Goal: Task Accomplishment & Management: Use online tool/utility

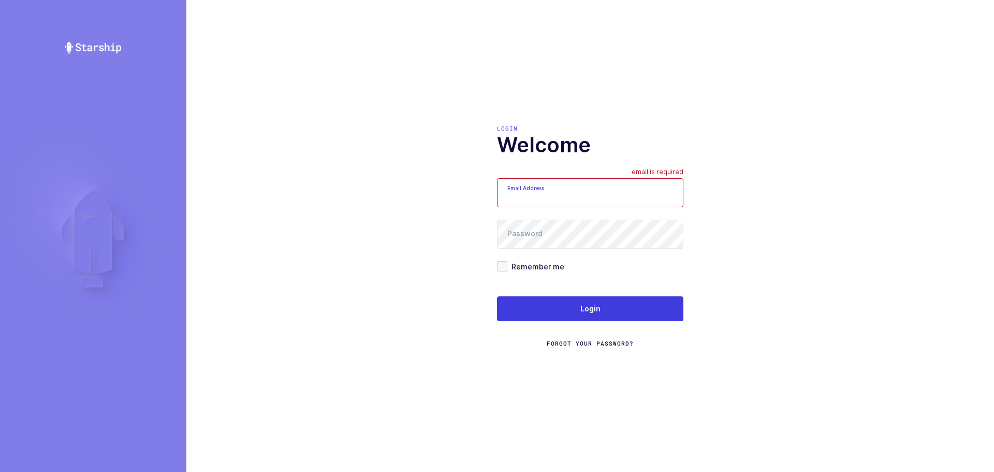
click at [536, 198] on input "Email Address" at bounding box center [590, 192] width 186 height 29
type input "mundo@janustrade.com"
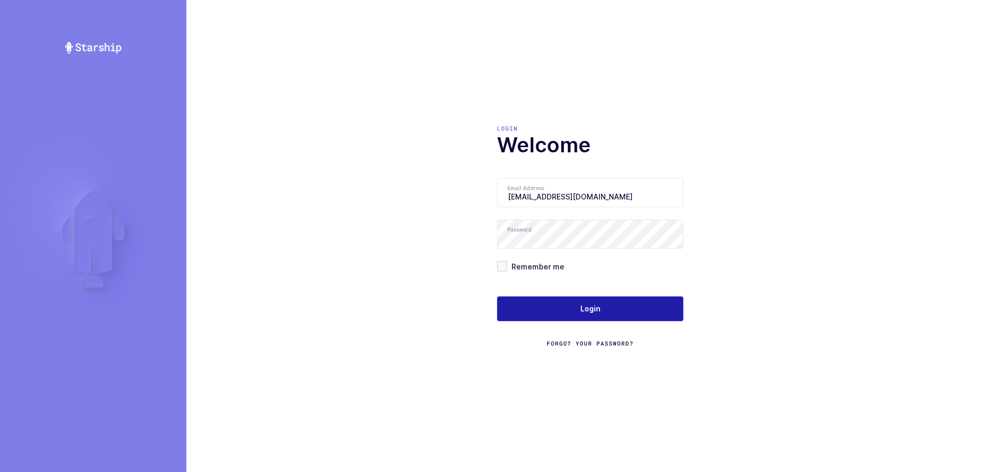
click at [591, 312] on span "Login" at bounding box center [590, 308] width 20 height 10
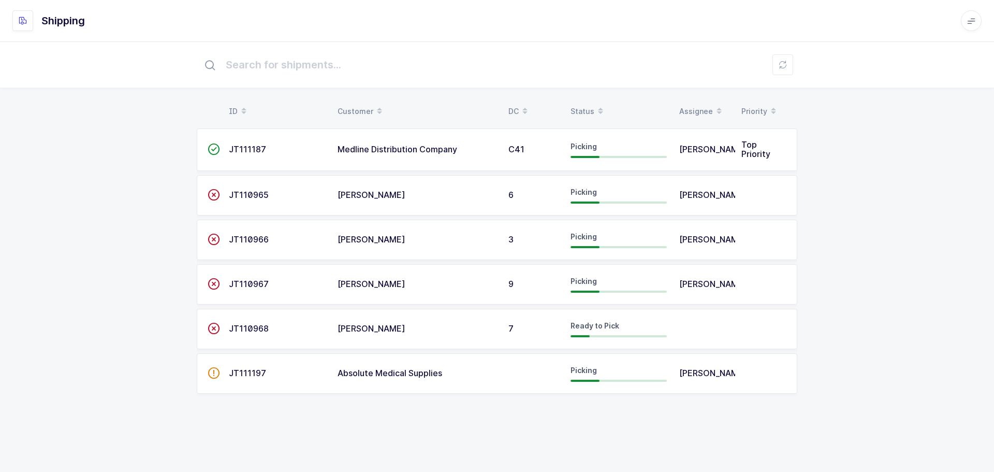
click at [231, 378] on td "JT111197" at bounding box center [277, 373] width 109 height 40
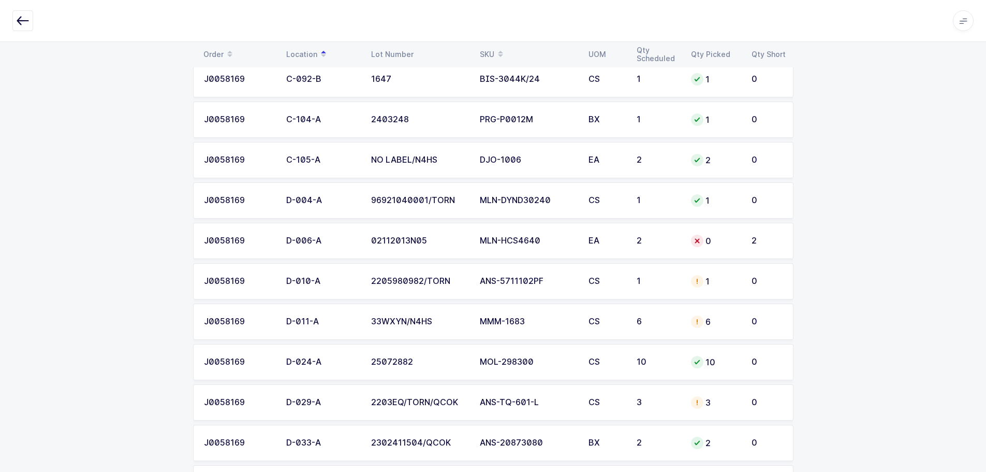
scroll to position [2515, 0]
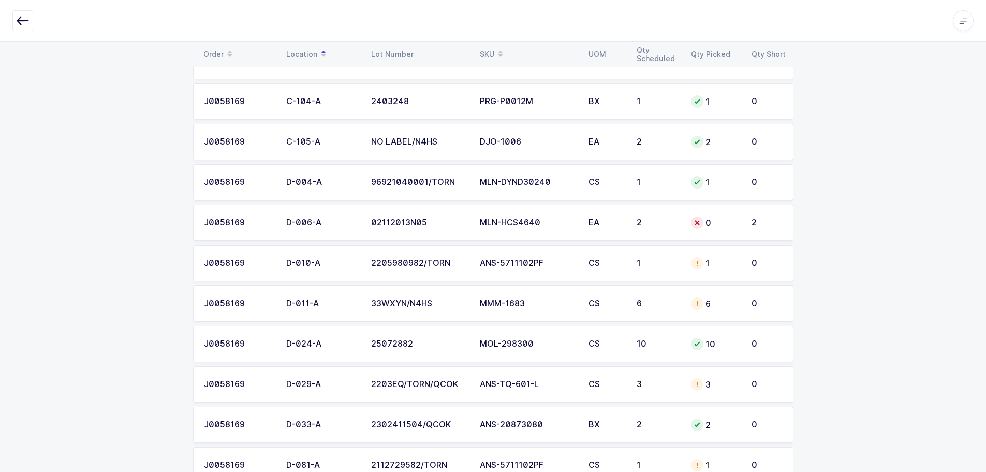
click at [496, 48] on span at bounding box center [500, 55] width 12 height 18
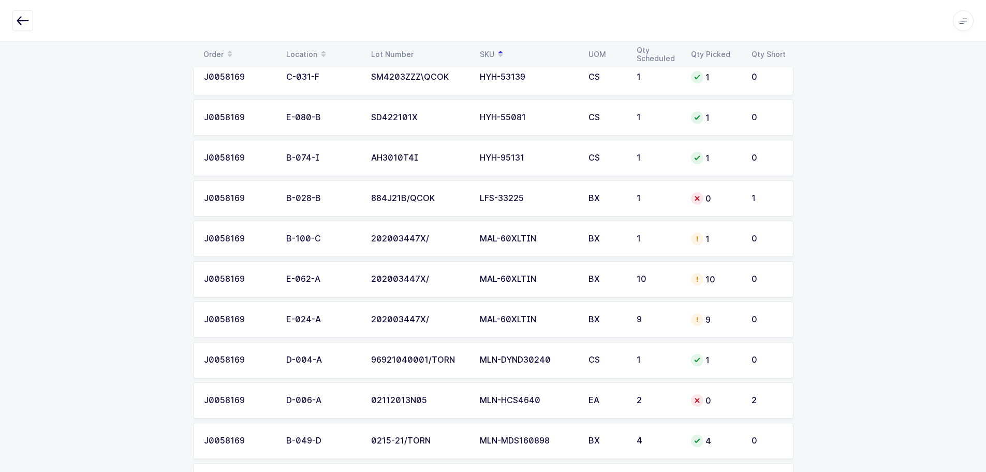
scroll to position [2464, 0]
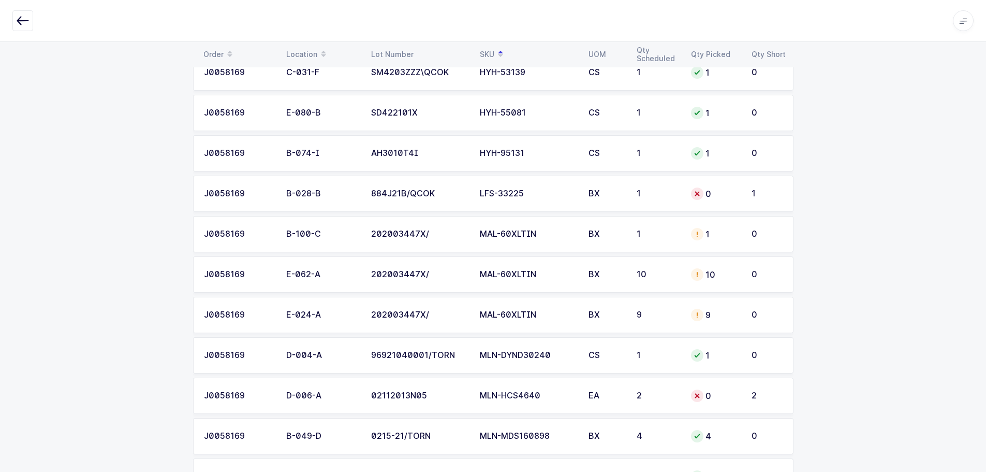
click at [223, 194] on div "J0058169" at bounding box center [239, 193] width 70 height 9
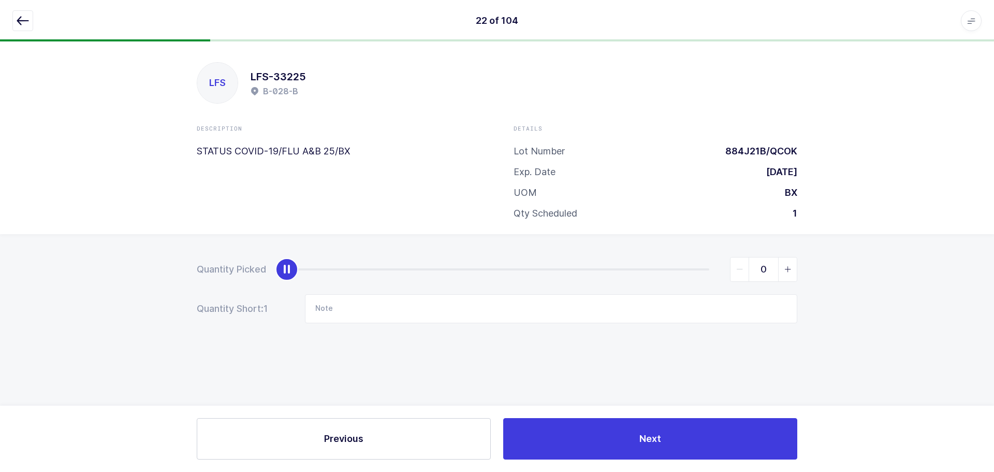
click at [22, 20] on icon "button" at bounding box center [23, 20] width 12 height 12
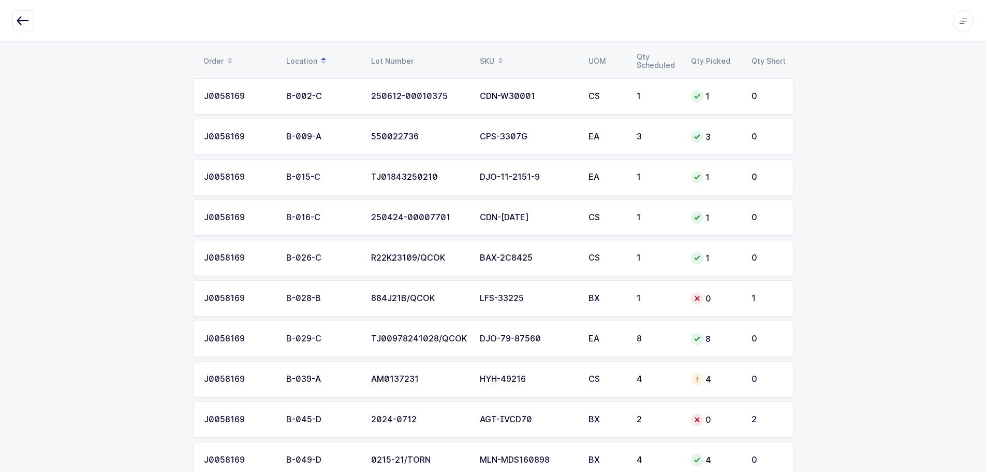
scroll to position [155, 0]
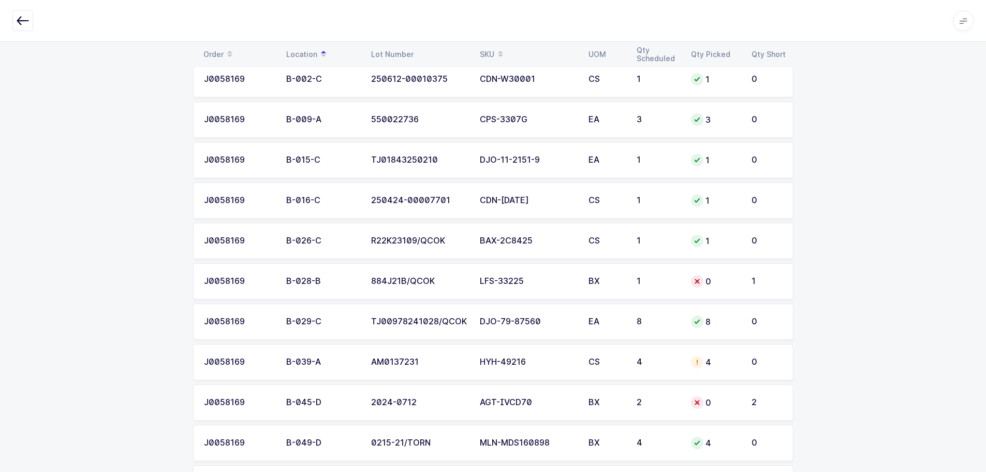
click at [699, 411] on td "0" at bounding box center [715, 402] width 61 height 36
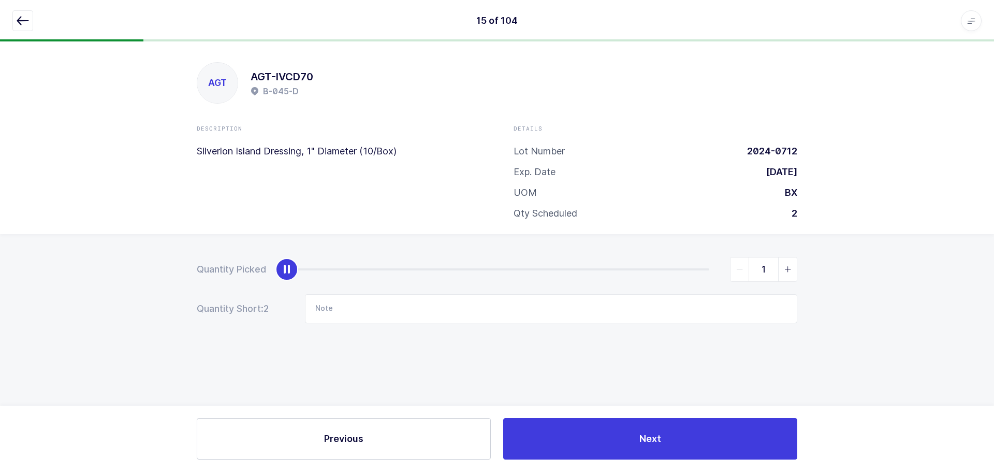
click at [787, 271] on icon "slider between 0 and 2" at bounding box center [787, 269] width 7 height 7
click at [787, 270] on icon "slider between 0 and 2" at bounding box center [787, 269] width 7 height 7
type input "2"
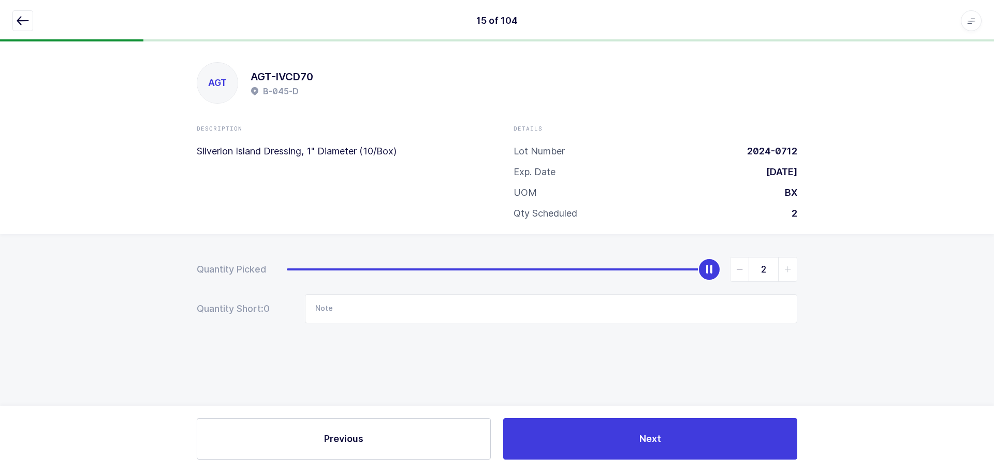
click at [27, 20] on icon "button" at bounding box center [23, 20] width 12 height 12
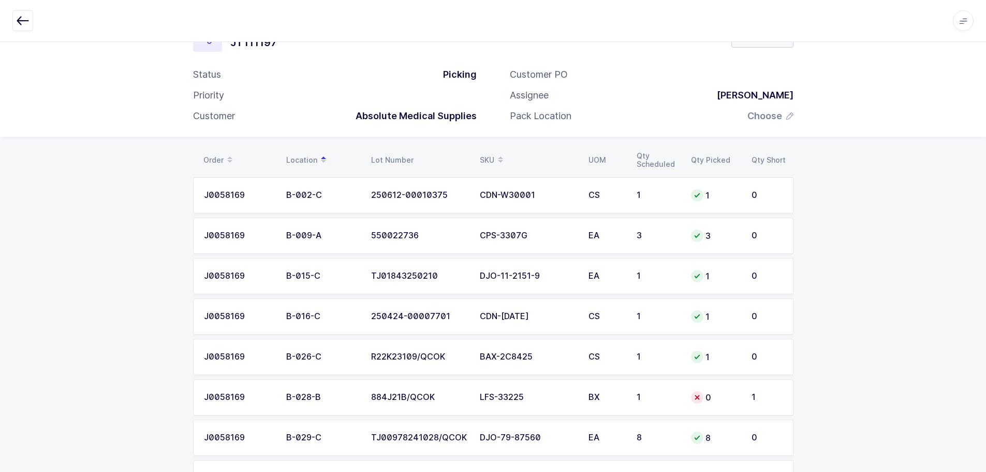
scroll to position [104, 0]
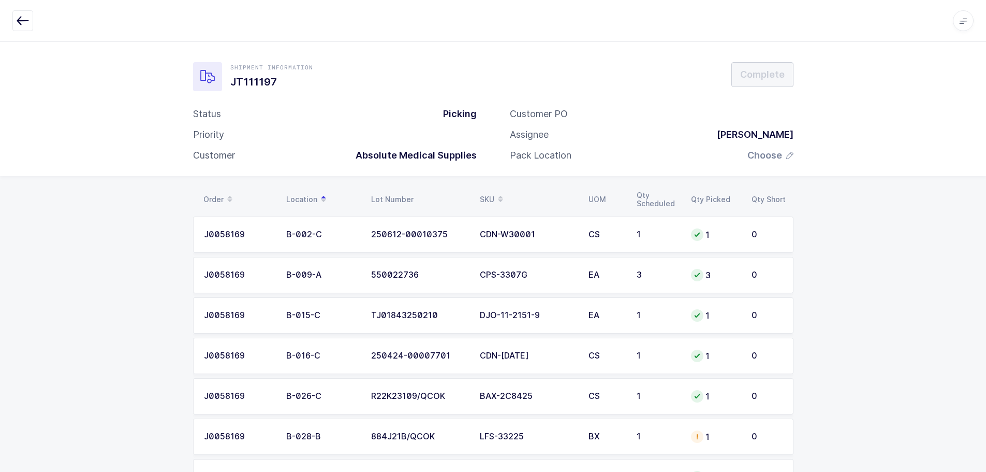
click at [486, 191] on div "SKU" at bounding box center [528, 200] width 96 height 18
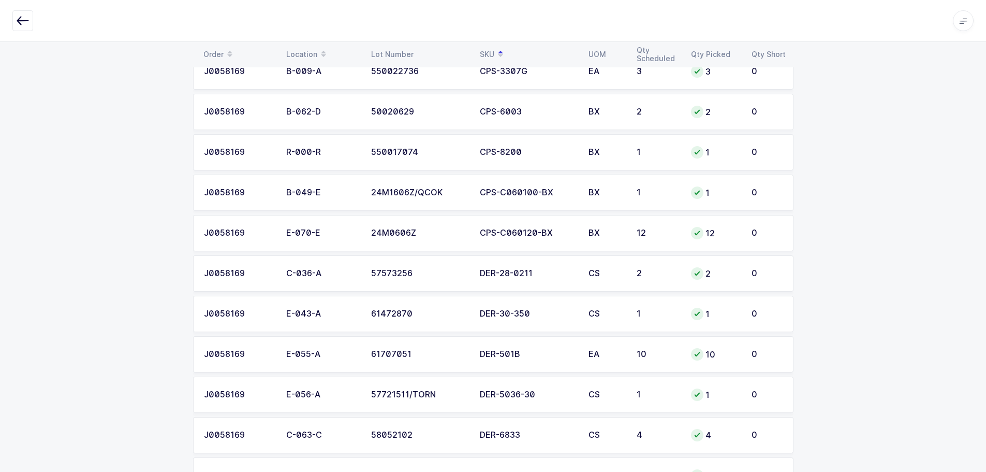
scroll to position [1221, 0]
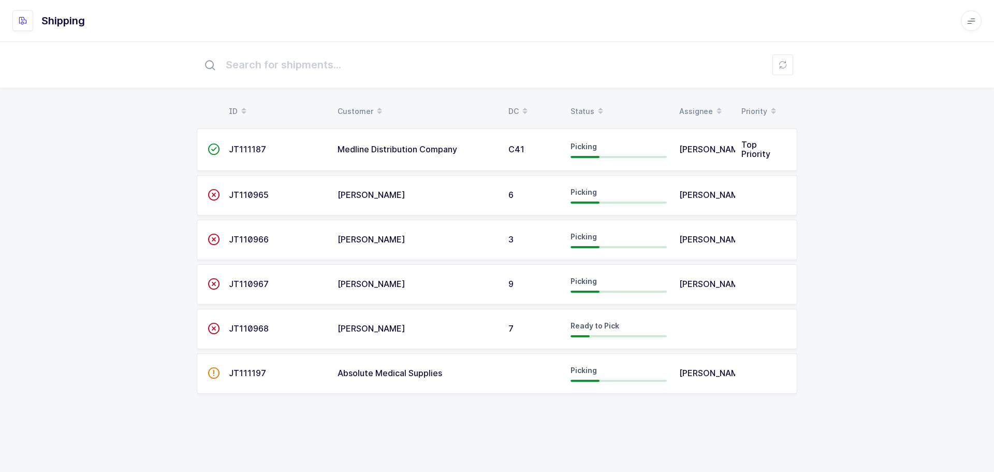
click at [318, 382] on td "JT111197" at bounding box center [277, 373] width 109 height 40
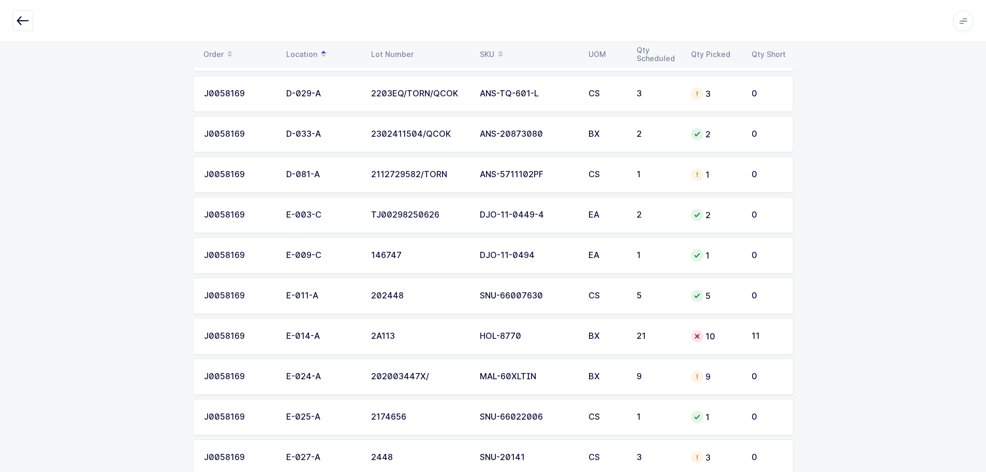
scroll to position [2847, 0]
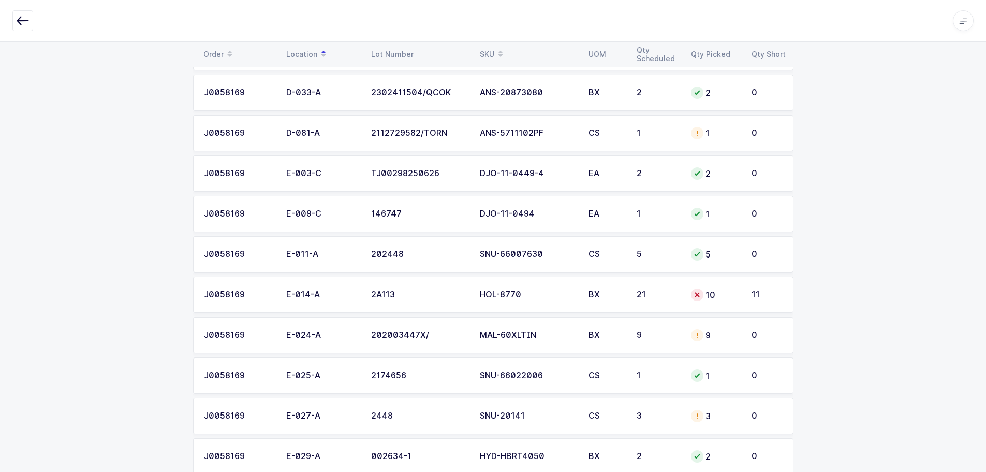
click at [621, 296] on div "BX" at bounding box center [607, 294] width 36 height 9
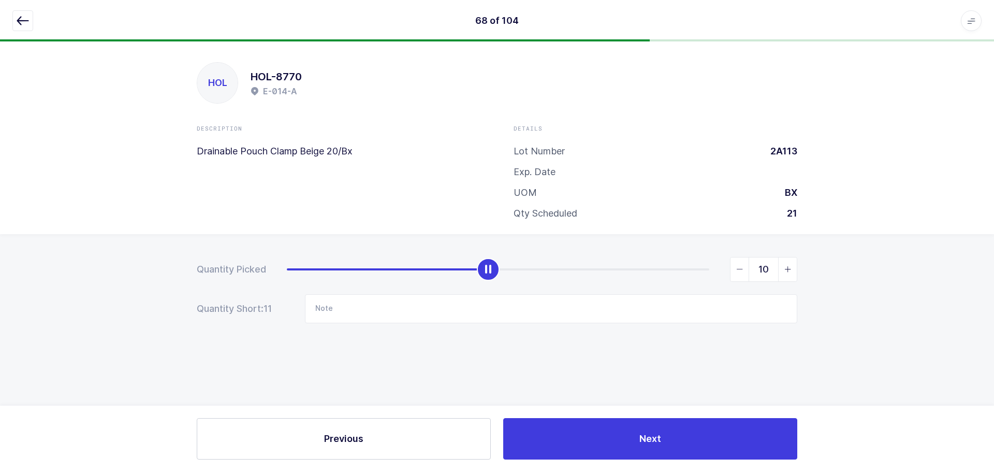
drag, startPoint x: 22, startPoint y: 19, endPoint x: 21, endPoint y: 25, distance: 6.4
click at [22, 19] on icon "button" at bounding box center [23, 20] width 12 height 12
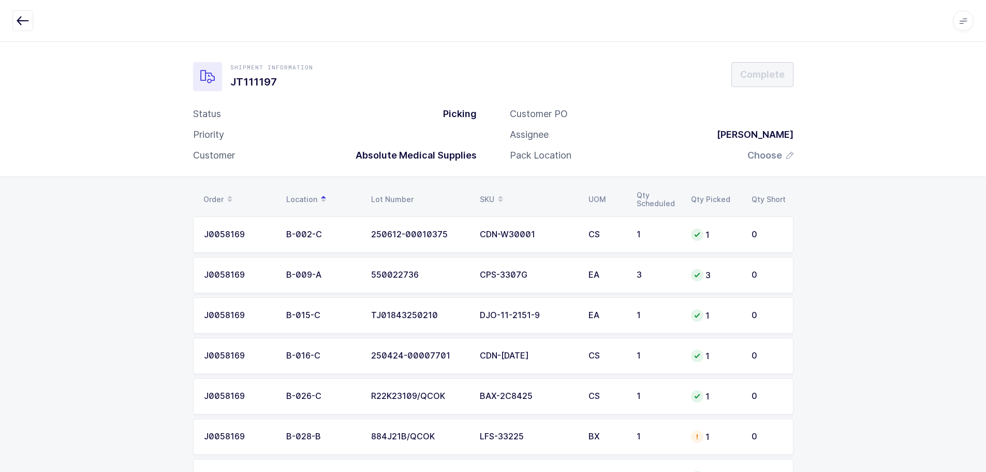
click at [604, 427] on td "BX" at bounding box center [606, 436] width 48 height 36
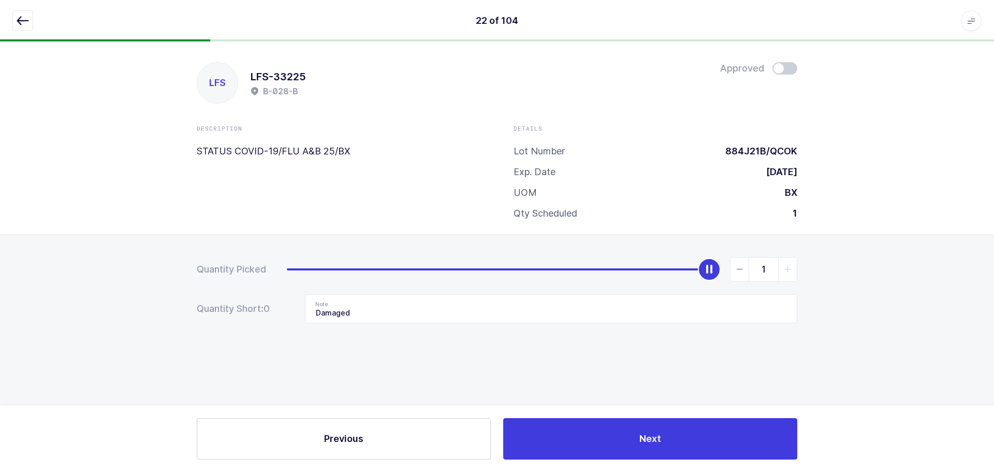
drag, startPoint x: 21, startPoint y: 22, endPoint x: 39, endPoint y: 24, distance: 18.3
click at [21, 22] on icon "button" at bounding box center [23, 20] width 12 height 12
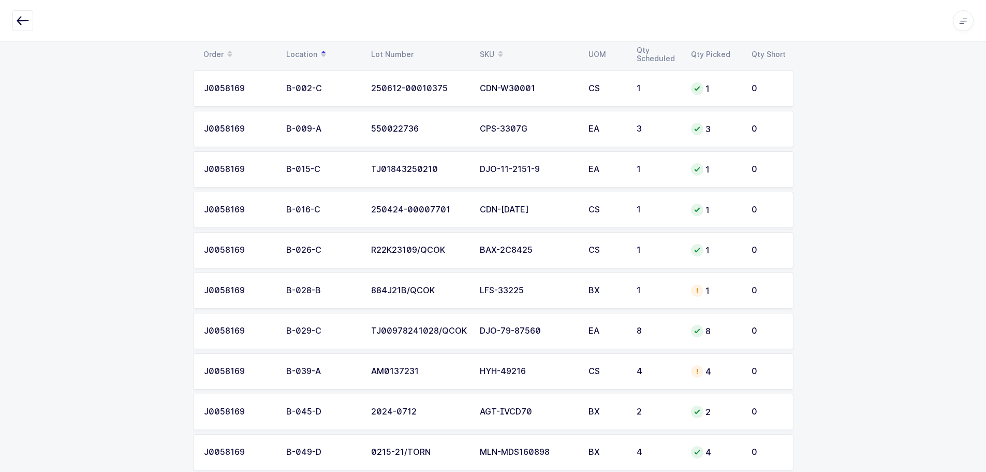
scroll to position [155, 0]
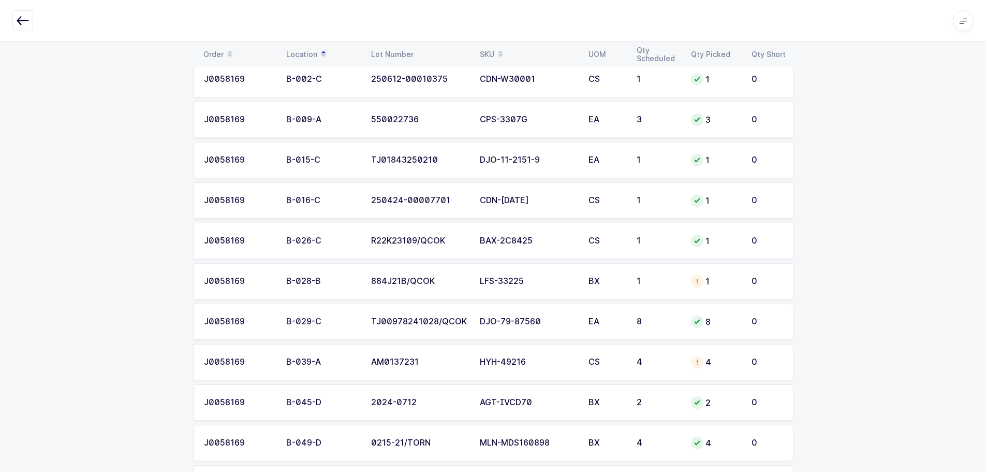
click at [572, 367] on td "HYH-49216" at bounding box center [528, 362] width 109 height 36
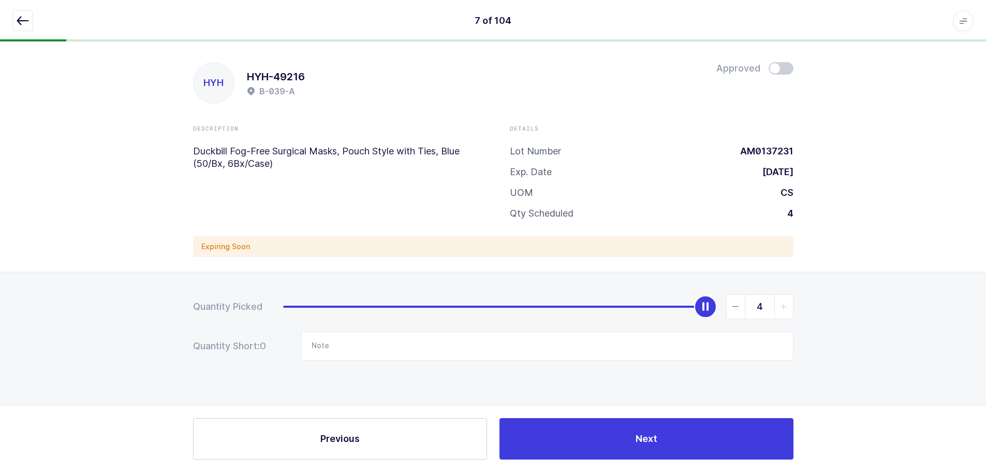
scroll to position [0, 0]
click at [795, 70] on span at bounding box center [784, 68] width 25 height 12
click at [27, 18] on icon "button" at bounding box center [23, 20] width 12 height 12
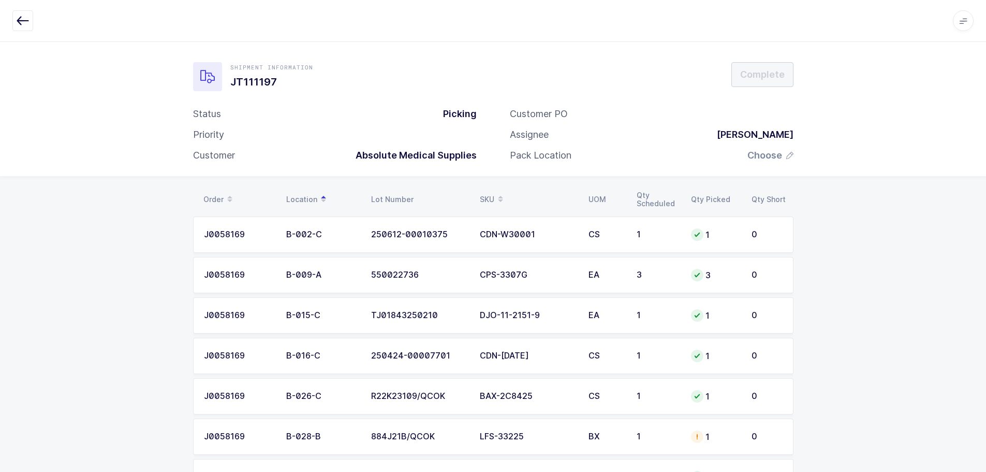
click at [685, 426] on td "1" at bounding box center [715, 436] width 61 height 36
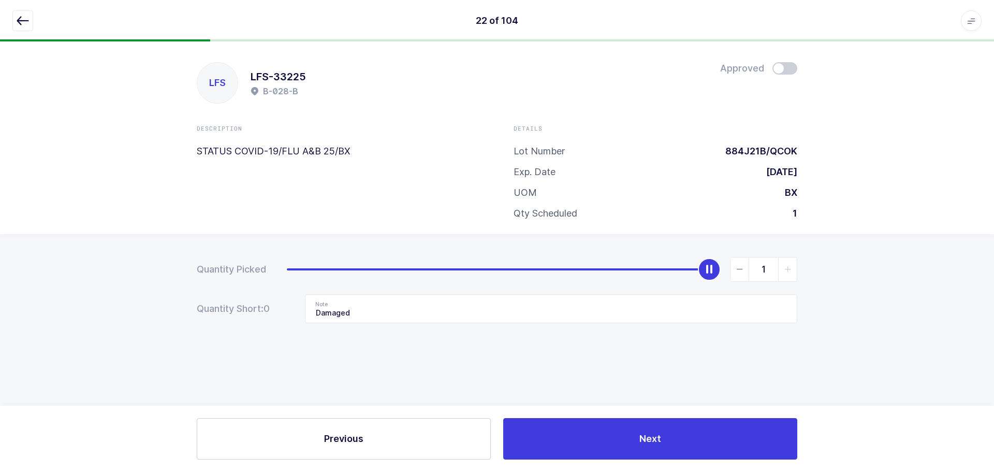
click at [791, 66] on span at bounding box center [784, 68] width 25 height 12
click at [23, 19] on icon "button" at bounding box center [23, 20] width 12 height 12
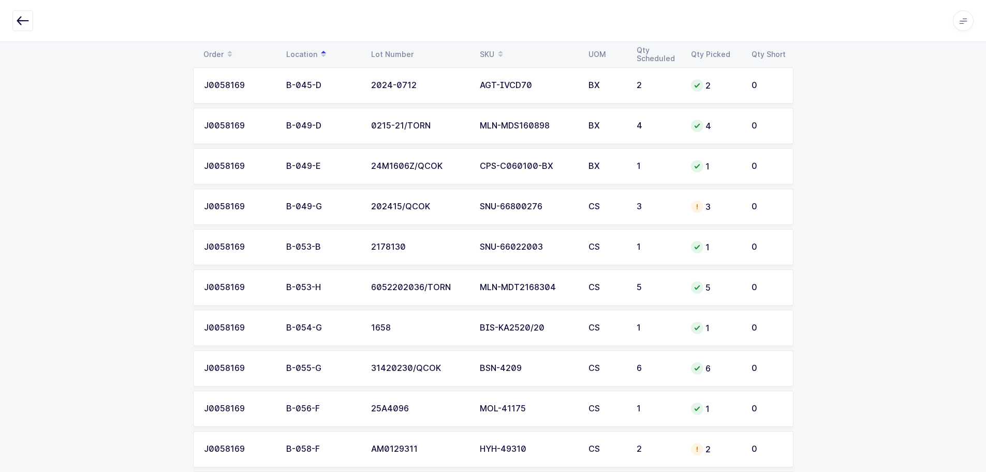
scroll to position [466, 0]
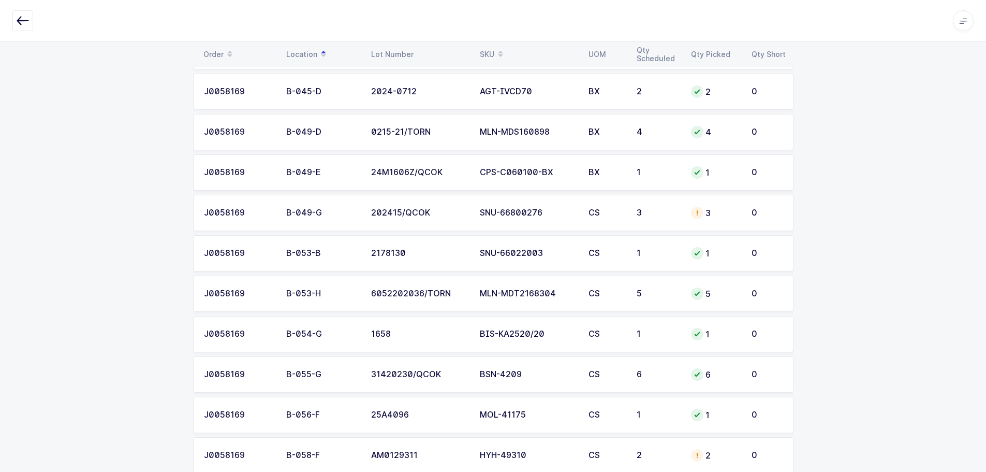
click at [565, 206] on td "SNU-66800276" at bounding box center [528, 213] width 109 height 36
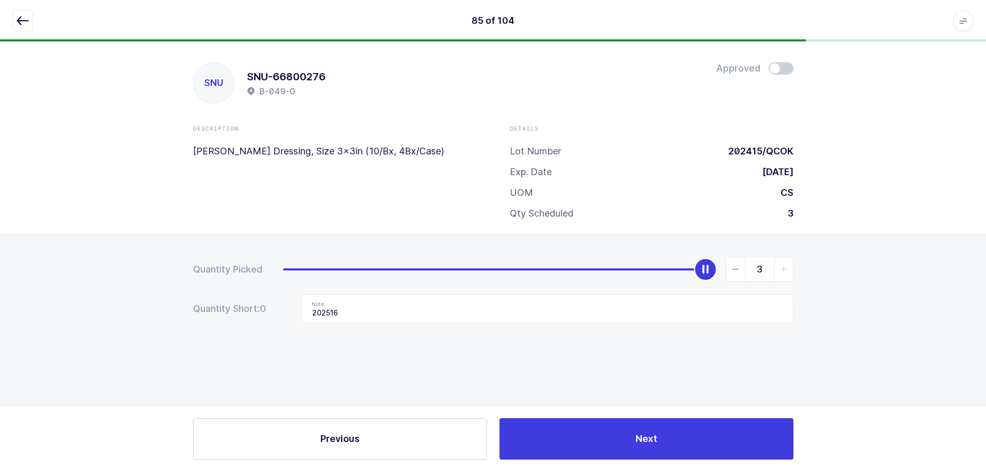
scroll to position [0, 0]
click at [21, 22] on icon "button" at bounding box center [23, 20] width 12 height 12
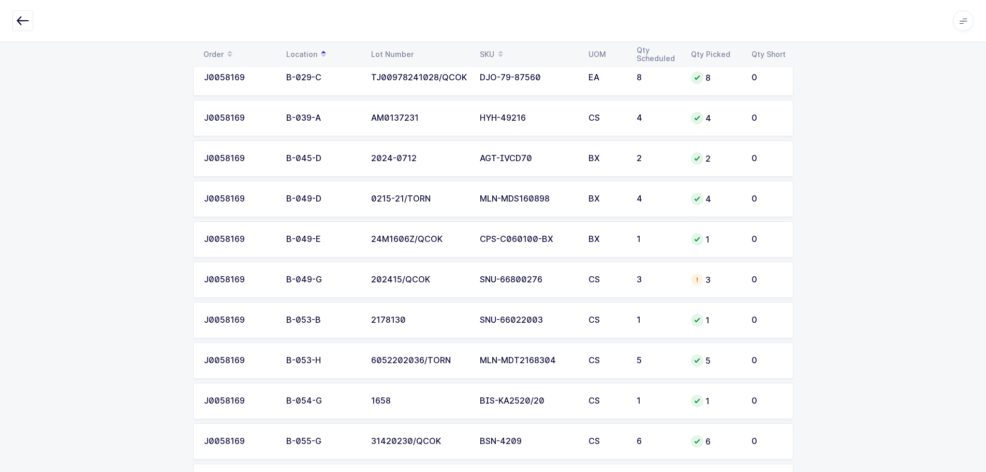
scroll to position [414, 0]
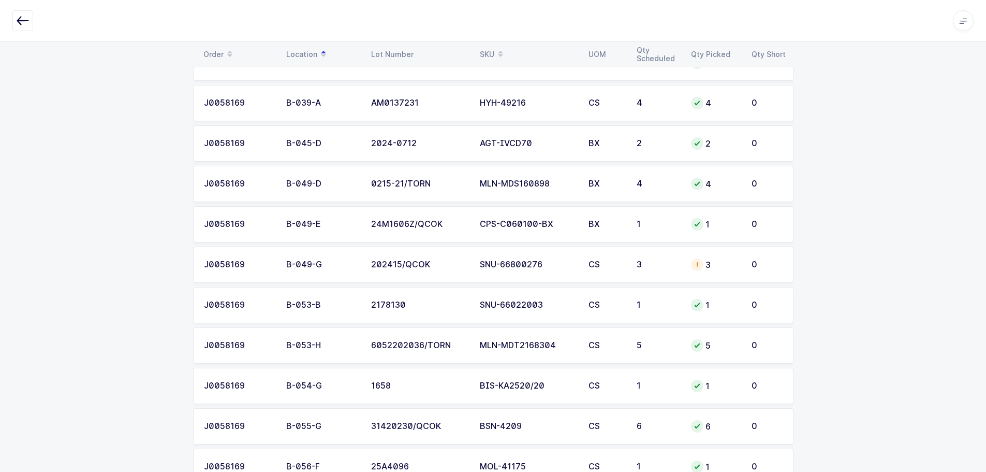
click at [651, 258] on td "3" at bounding box center [658, 264] width 54 height 36
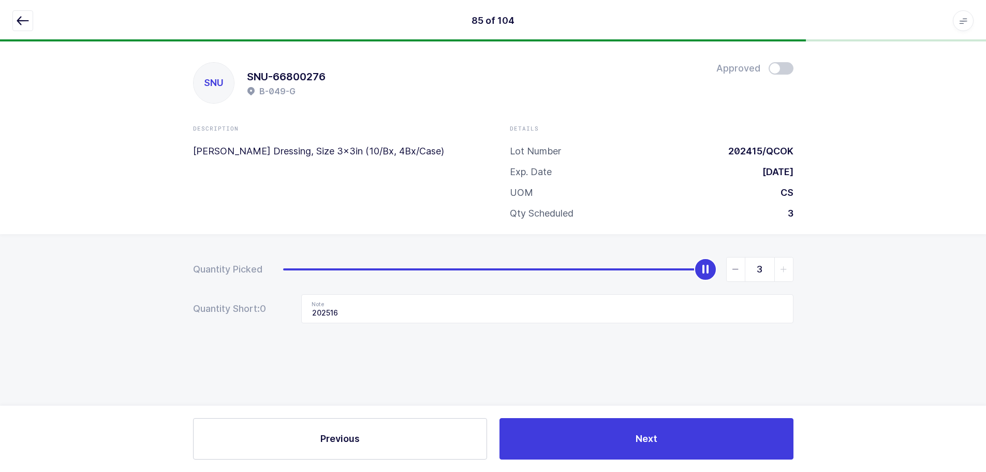
scroll to position [0, 0]
type input "0"
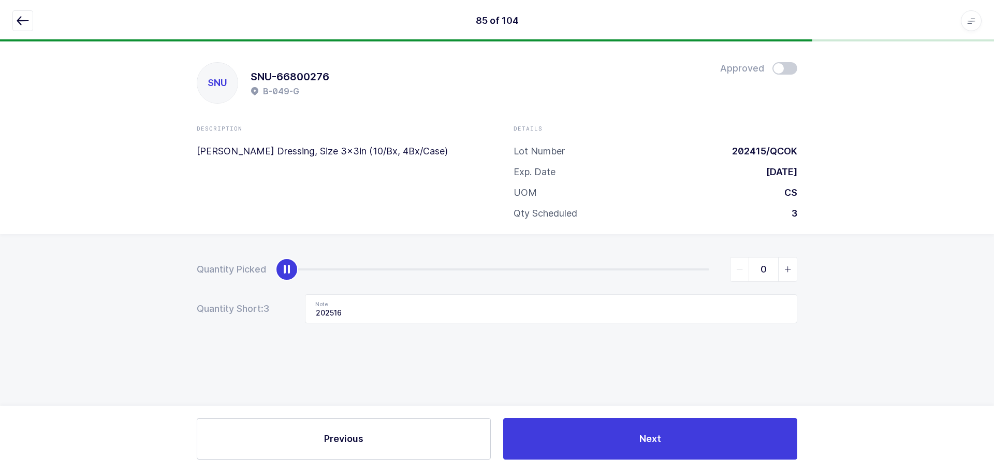
drag, startPoint x: 703, startPoint y: 267, endPoint x: 168, endPoint y: 313, distance: 536.7
click at [168, 313] on div "Quantity Picked 0 Quantity Short: 3 Note 202516" at bounding box center [497, 326] width 994 height 184
drag, startPoint x: 397, startPoint y: 312, endPoint x: 201, endPoint y: 333, distance: 196.8
click at [201, 334] on div "Quantity Picked 0 Quantity Short: 3 Note 202516" at bounding box center [497, 326] width 994 height 184
click at [30, 15] on button "button" at bounding box center [22, 20] width 21 height 21
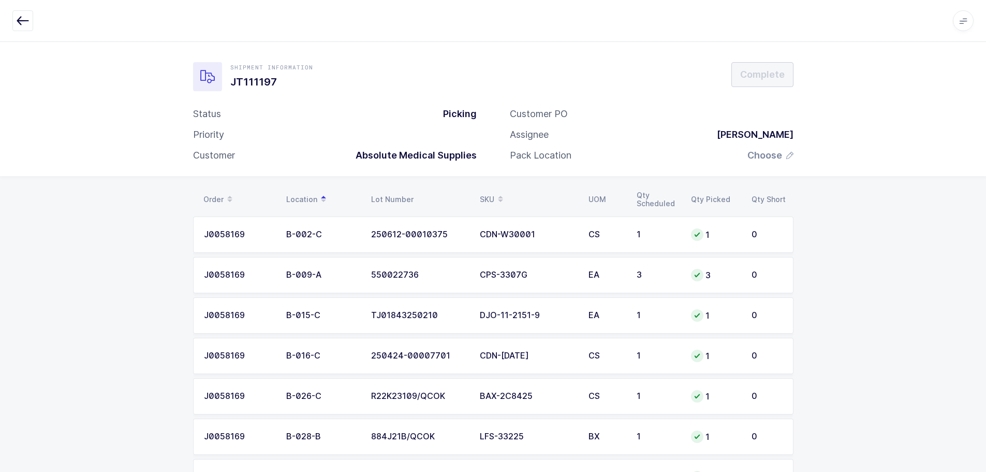
click at [497, 195] on span at bounding box center [500, 200] width 12 height 18
click at [560, 233] on div "3MN-781-2PK" at bounding box center [528, 234] width 96 height 9
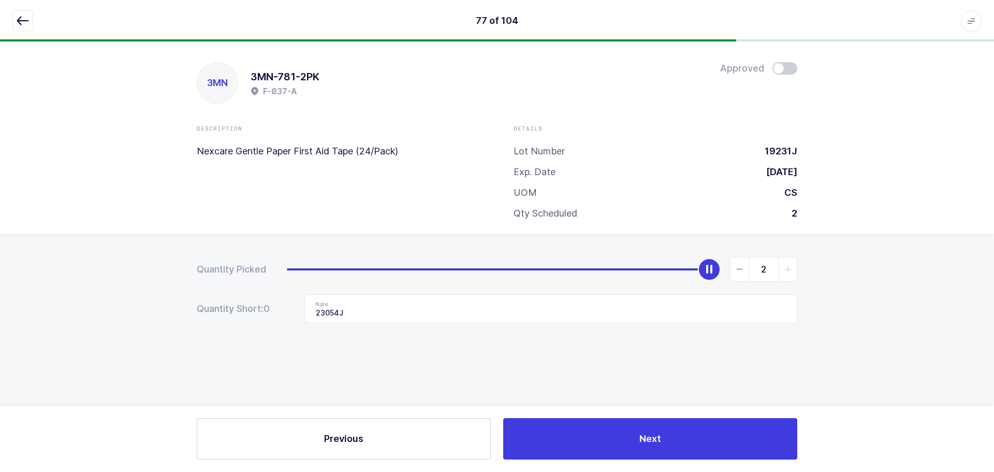
click at [26, 19] on icon "button" at bounding box center [23, 20] width 12 height 12
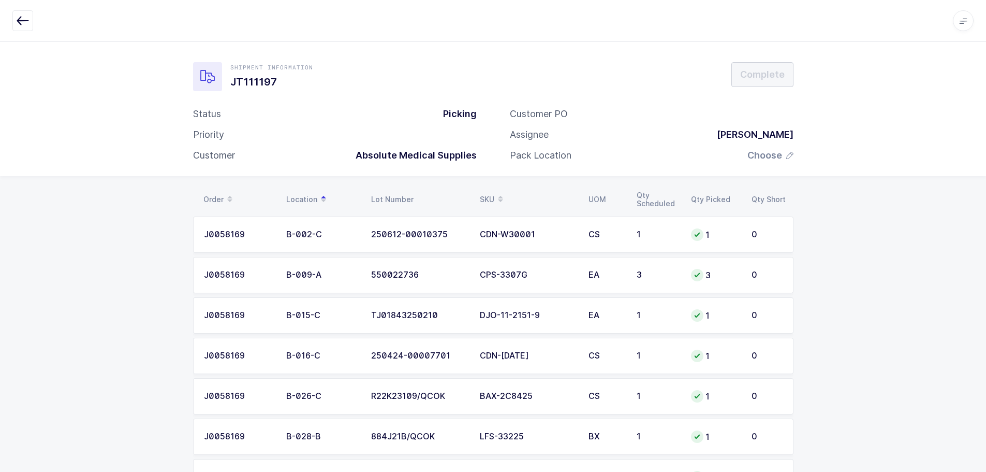
click at [485, 189] on table "Order Location Lot Number SKU UOM Qty Scheduled Qty Picked Qty Short" at bounding box center [493, 199] width 601 height 26
click at [490, 197] on div "SKU" at bounding box center [528, 200] width 96 height 18
click at [531, 227] on td "3MN-781-2PK" at bounding box center [528, 234] width 109 height 36
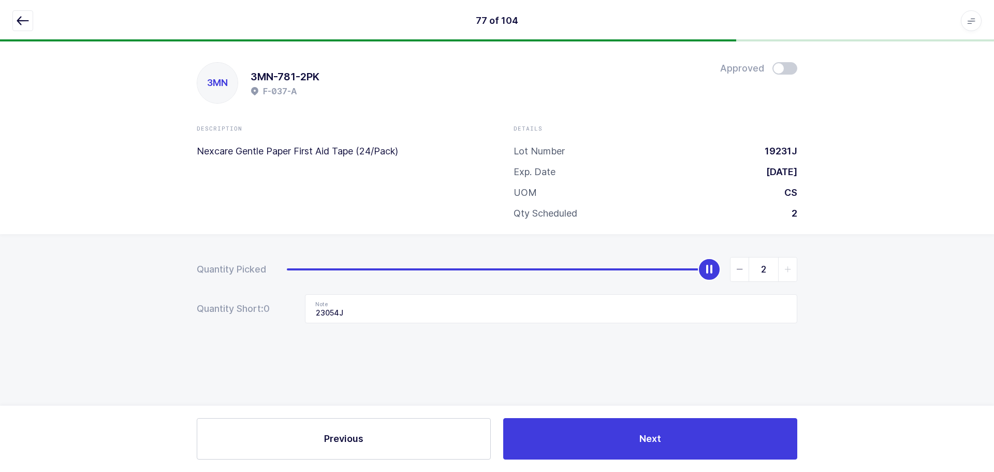
click at [785, 71] on span at bounding box center [784, 68] width 25 height 12
drag, startPoint x: 22, startPoint y: 17, endPoint x: 51, endPoint y: 30, distance: 32.0
click at [21, 19] on icon "button" at bounding box center [23, 20] width 12 height 12
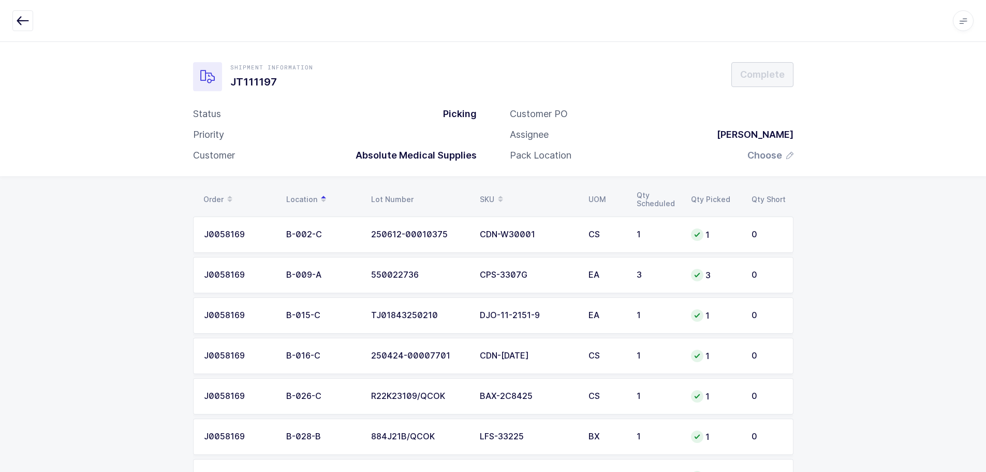
click at [494, 195] on div "SKU" at bounding box center [528, 200] width 96 height 18
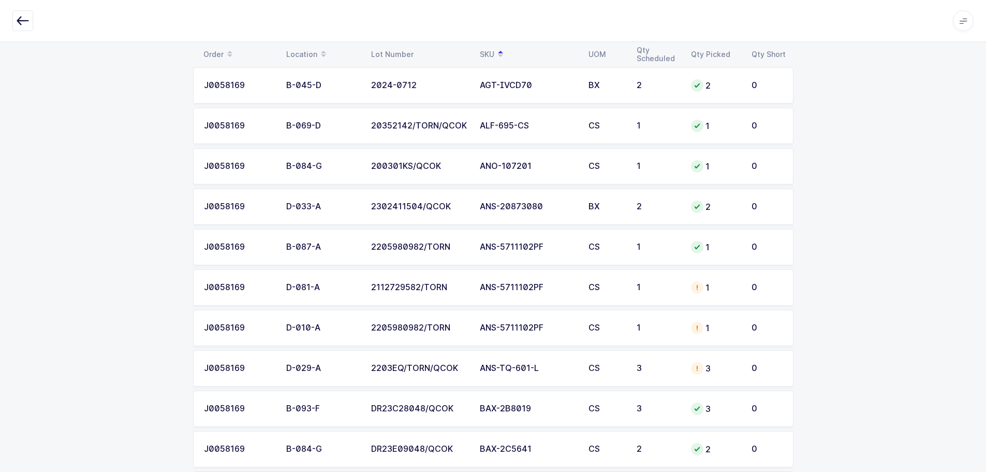
scroll to position [207, 0]
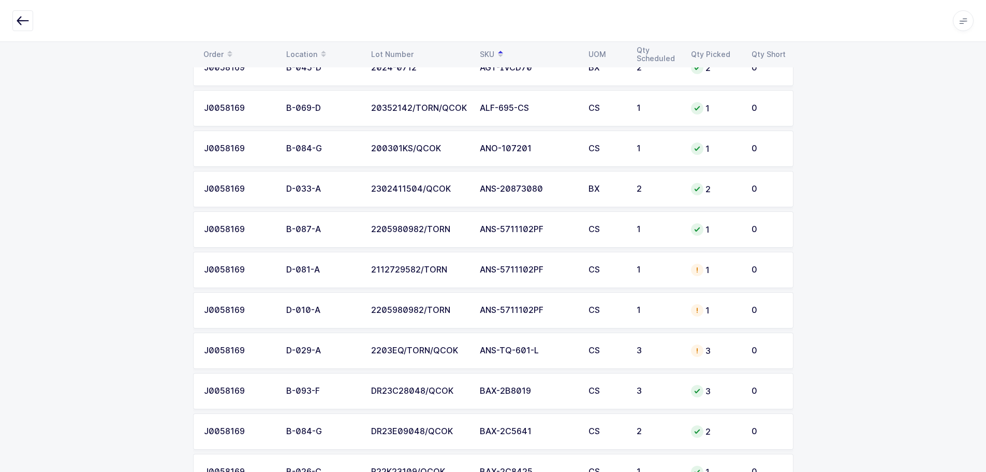
click at [541, 287] on td "ANS-5711102PF" at bounding box center [528, 270] width 109 height 36
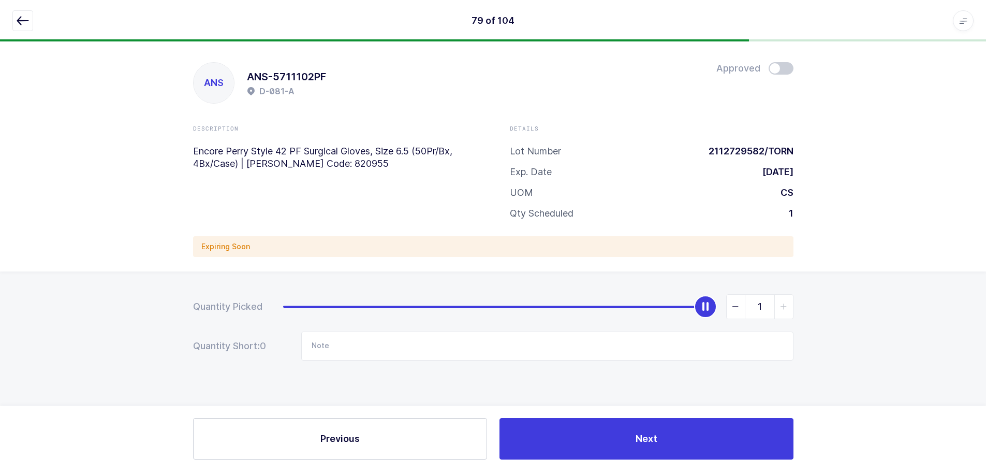
scroll to position [0, 0]
click at [785, 67] on span at bounding box center [784, 68] width 25 height 12
click at [23, 20] on icon "button" at bounding box center [23, 20] width 12 height 12
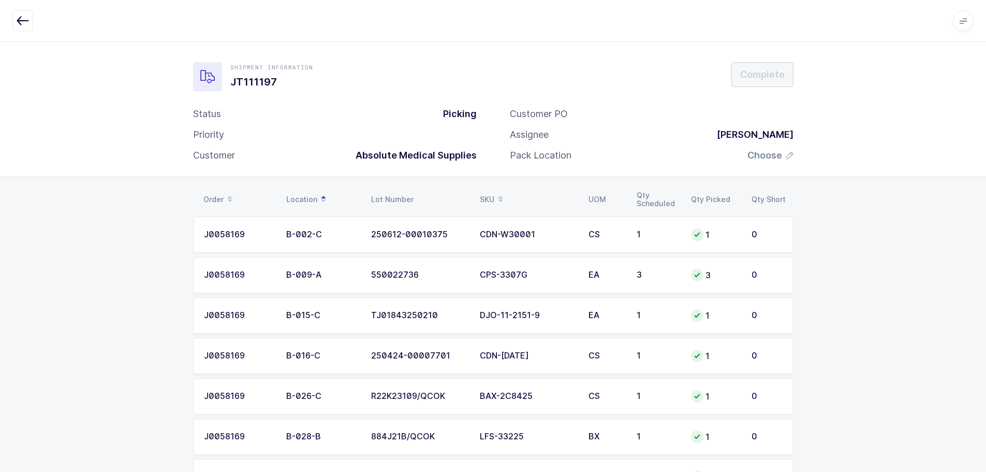
click at [496, 196] on span at bounding box center [500, 200] width 12 height 18
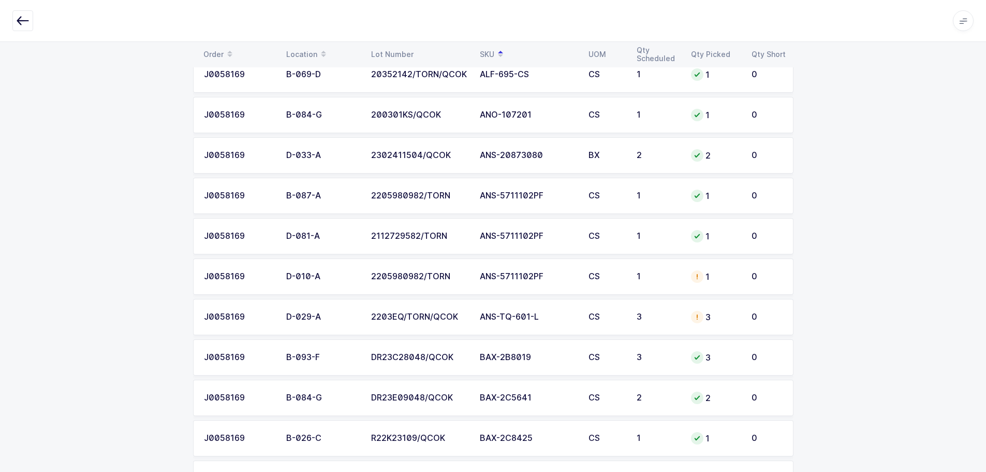
scroll to position [259, 0]
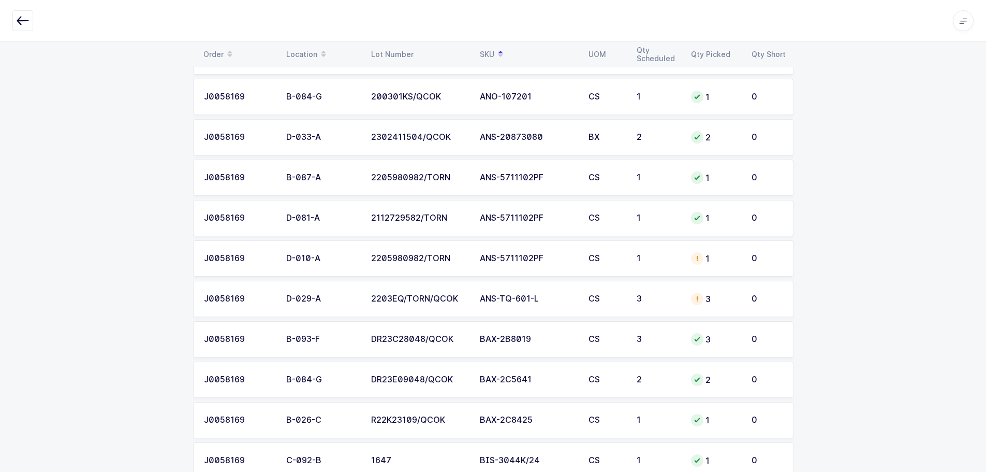
click at [614, 263] on td "CS" at bounding box center [606, 258] width 48 height 36
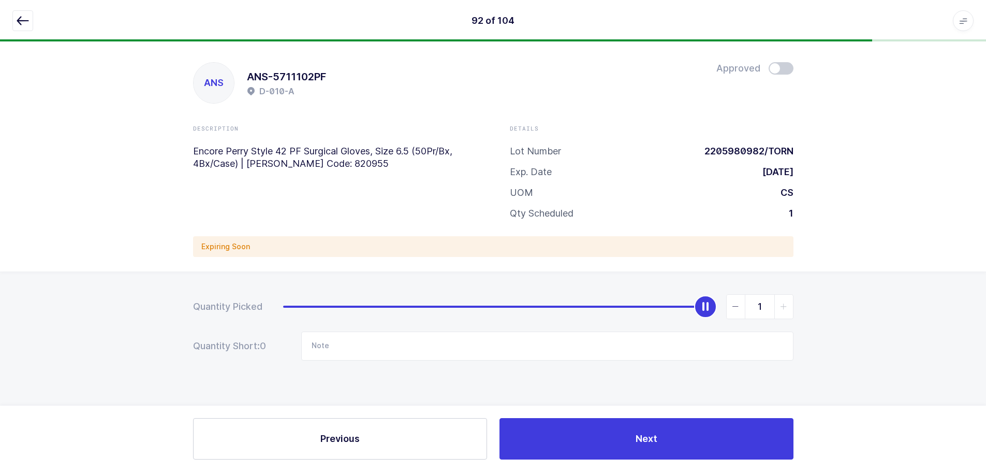
scroll to position [0, 0]
click at [780, 71] on span at bounding box center [784, 68] width 25 height 12
click at [21, 19] on icon "button" at bounding box center [23, 20] width 12 height 12
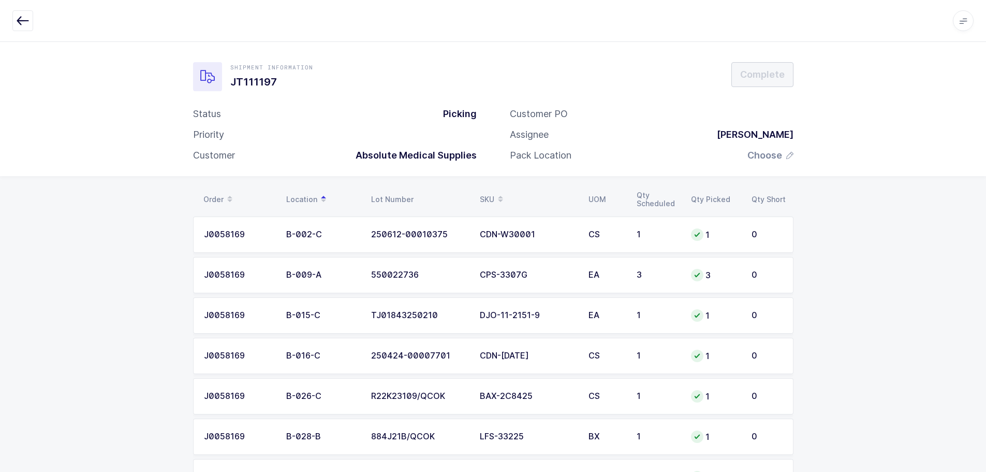
click at [487, 194] on div "SKU" at bounding box center [528, 200] width 96 height 18
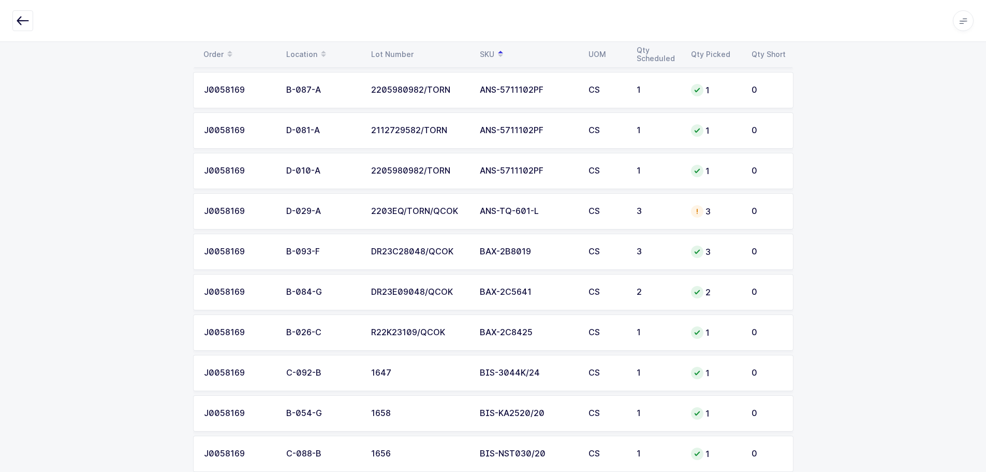
scroll to position [311, 0]
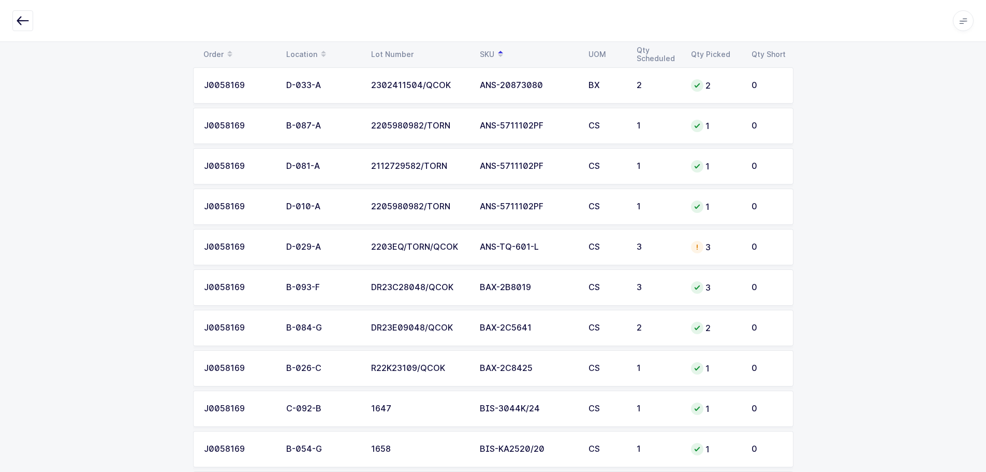
click at [630, 253] on td "CS" at bounding box center [606, 247] width 48 height 36
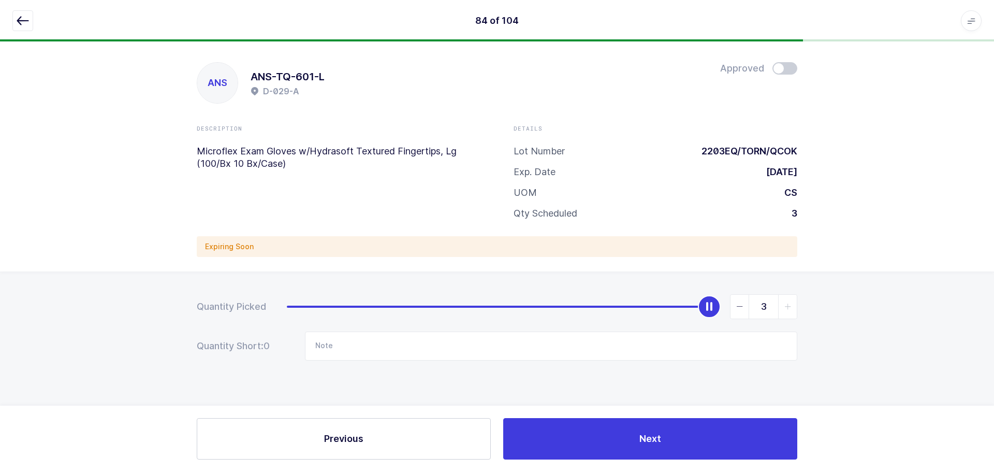
click at [785, 67] on span at bounding box center [784, 68] width 25 height 12
drag, startPoint x: 20, startPoint y: 17, endPoint x: 59, endPoint y: 43, distance: 47.7
click at [20, 16] on icon "button" at bounding box center [23, 20] width 12 height 12
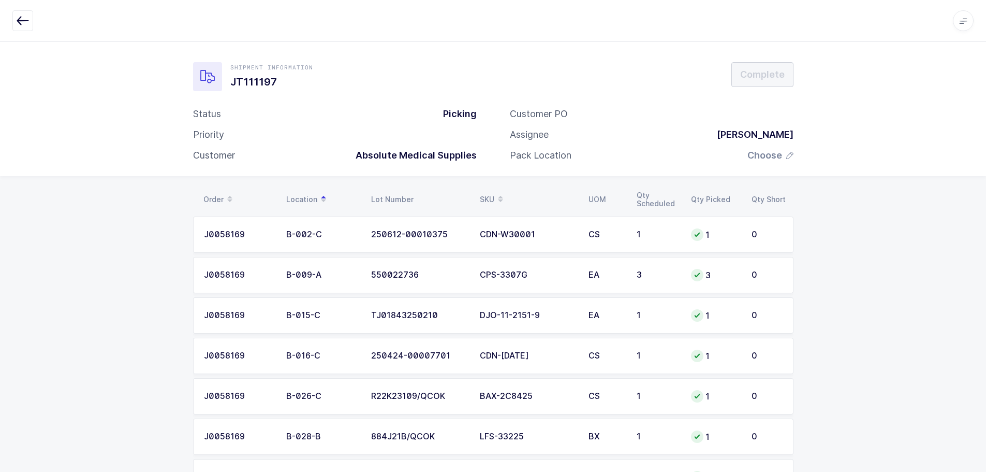
click at [487, 191] on div "SKU" at bounding box center [528, 200] width 96 height 18
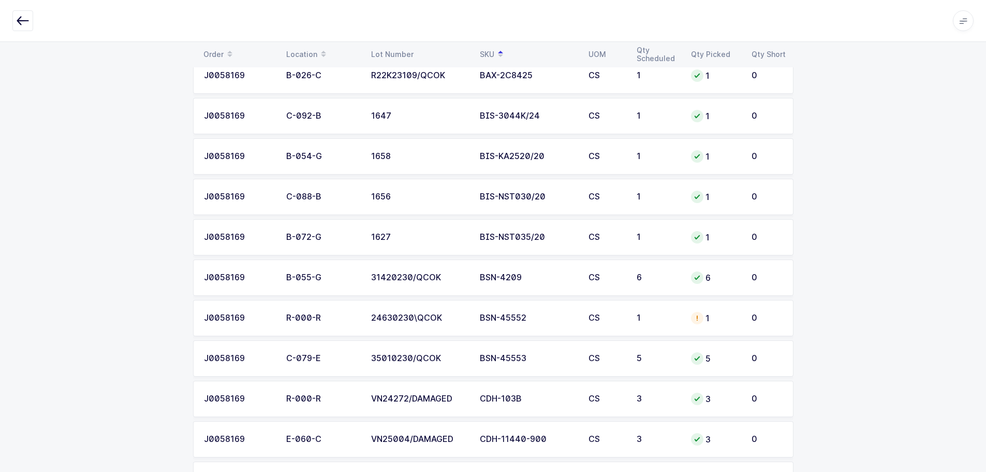
scroll to position [621, 0]
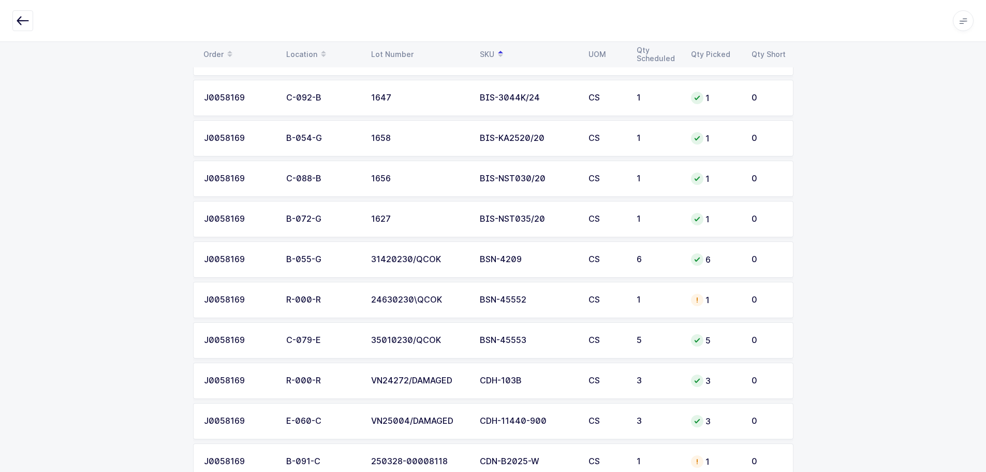
click at [534, 300] on div "BSN-45552" at bounding box center [528, 299] width 96 height 9
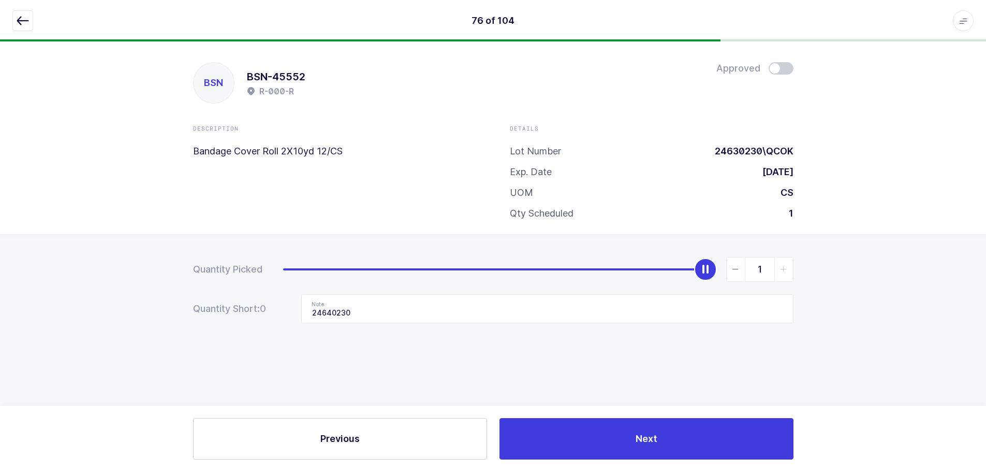
scroll to position [0, 0]
click at [25, 23] on icon "button" at bounding box center [23, 20] width 12 height 12
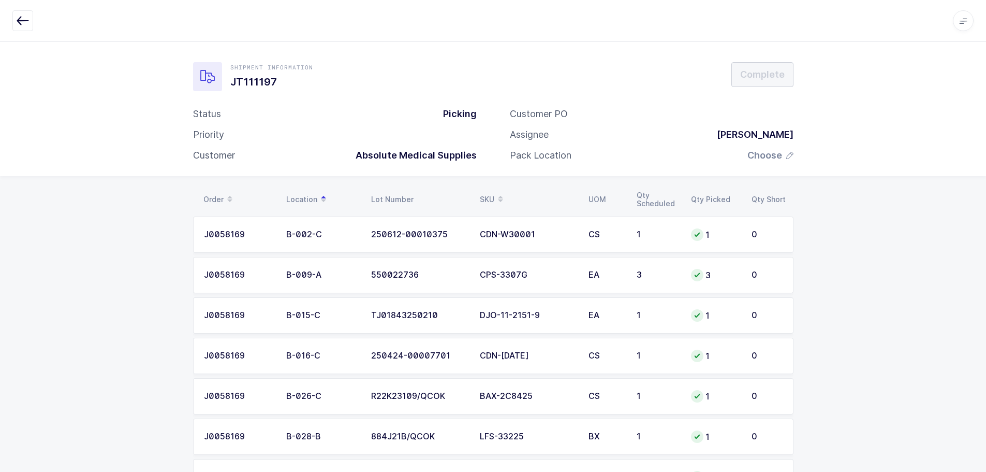
click at [487, 188] on table "Order Location Lot Number SKU UOM Qty Scheduled Qty Picked Qty Short" at bounding box center [493, 199] width 601 height 26
click at [489, 197] on div "SKU" at bounding box center [528, 200] width 96 height 18
click at [480, 195] on div "SKU" at bounding box center [528, 200] width 96 height 18
click at [482, 194] on div "SKU" at bounding box center [528, 200] width 96 height 18
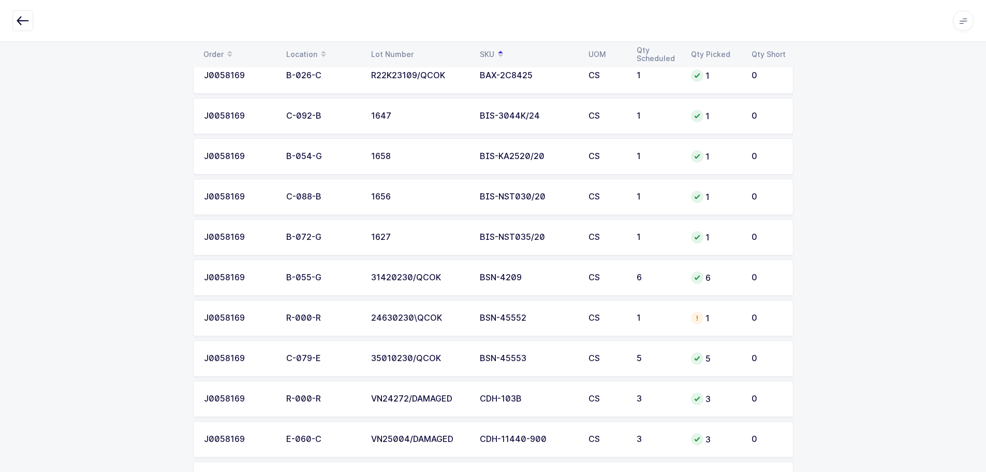
scroll to position [621, 0]
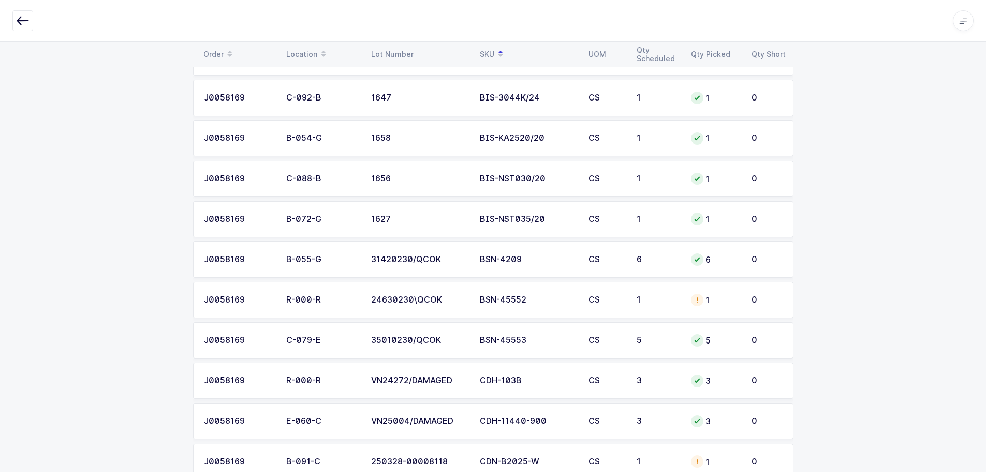
click at [699, 307] on td "1" at bounding box center [715, 300] width 61 height 36
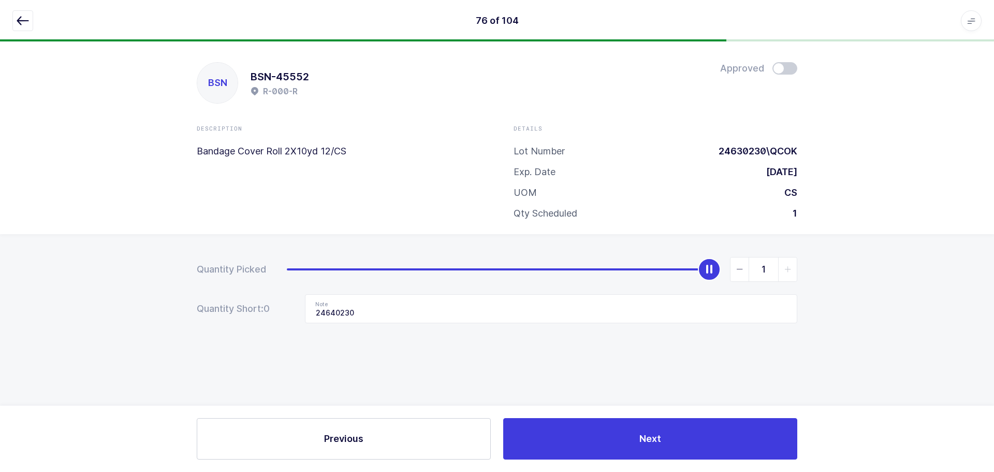
drag, startPoint x: 864, startPoint y: 277, endPoint x: 852, endPoint y: 277, distance: 11.9
click at [859, 277] on div "Quantity Picked 1 Quantity Short: 0 Note 24640230" at bounding box center [497, 326] width 994 height 184
click at [22, 22] on icon "button" at bounding box center [23, 20] width 12 height 12
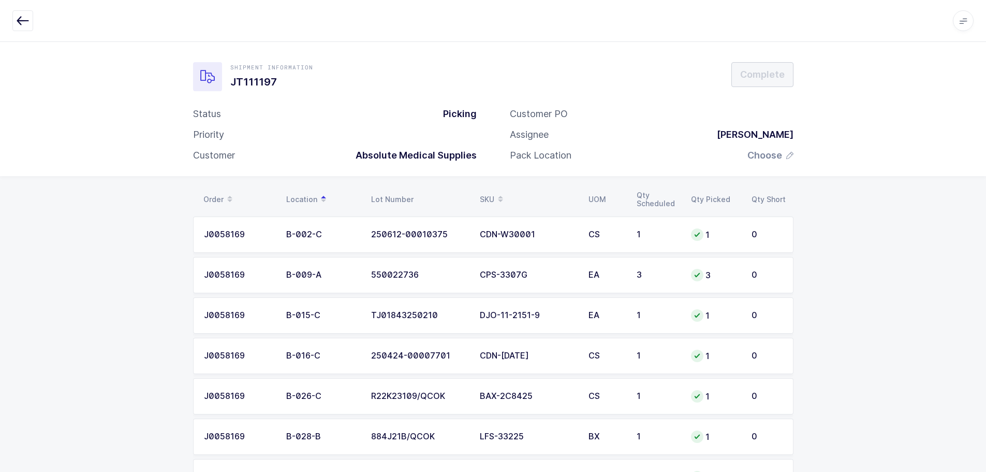
click at [493, 194] on div "SKU" at bounding box center [528, 200] width 96 height 18
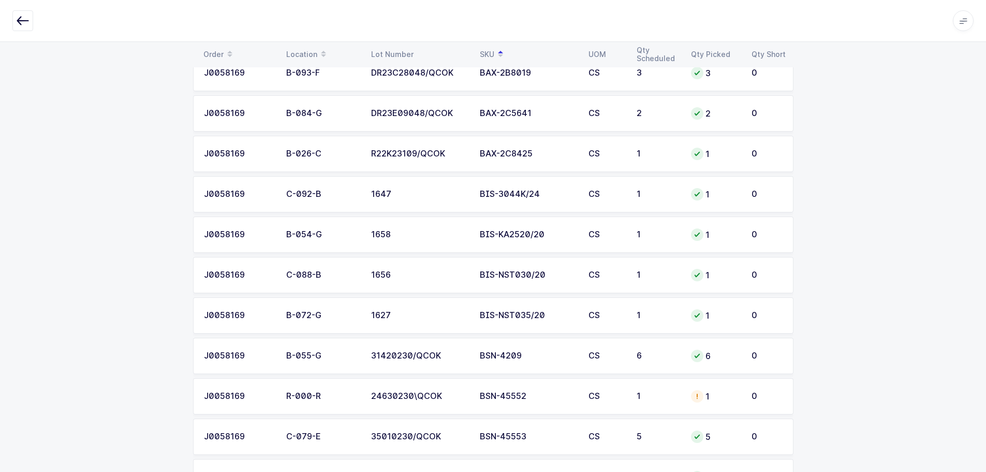
scroll to position [621, 0]
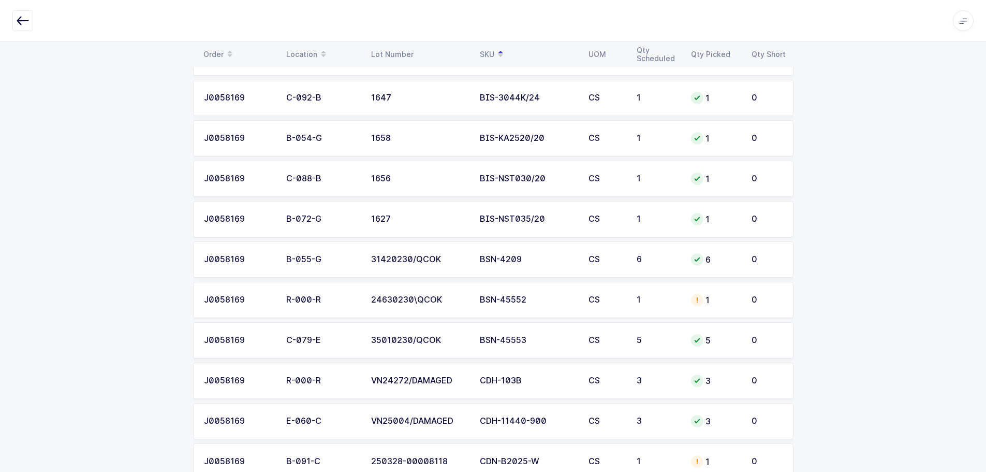
click at [624, 309] on td "CS" at bounding box center [606, 300] width 48 height 36
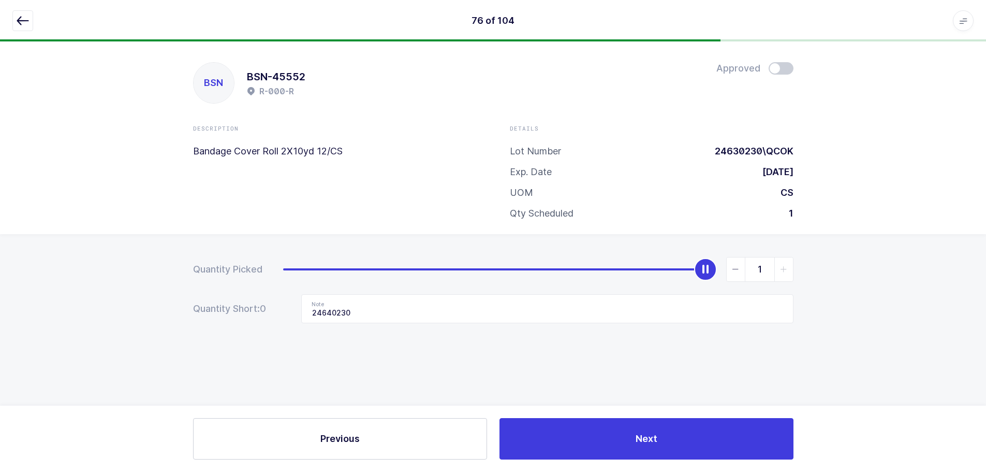
scroll to position [0, 0]
click at [744, 273] on span "slider between 0 and 1" at bounding box center [739, 269] width 19 height 24
type input "0"
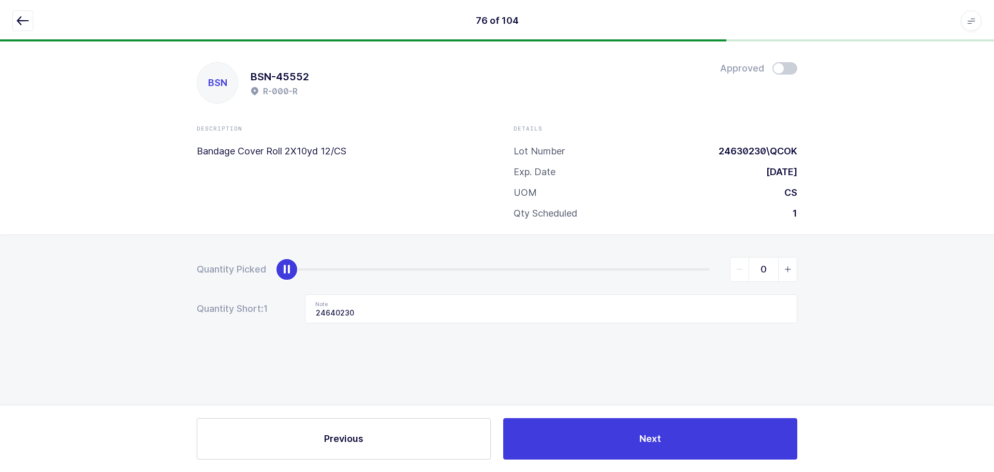
click at [21, 19] on icon "button" at bounding box center [23, 20] width 12 height 12
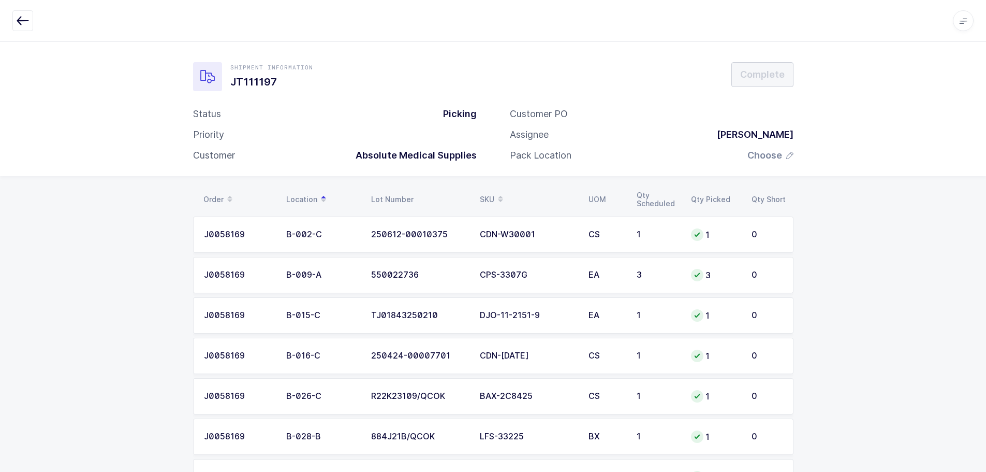
click at [491, 193] on div "SKU" at bounding box center [528, 200] width 96 height 18
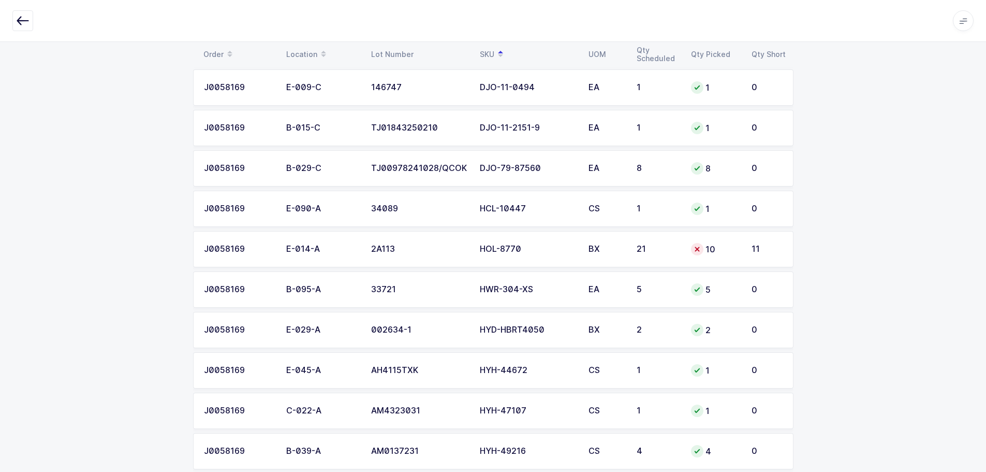
scroll to position [1864, 0]
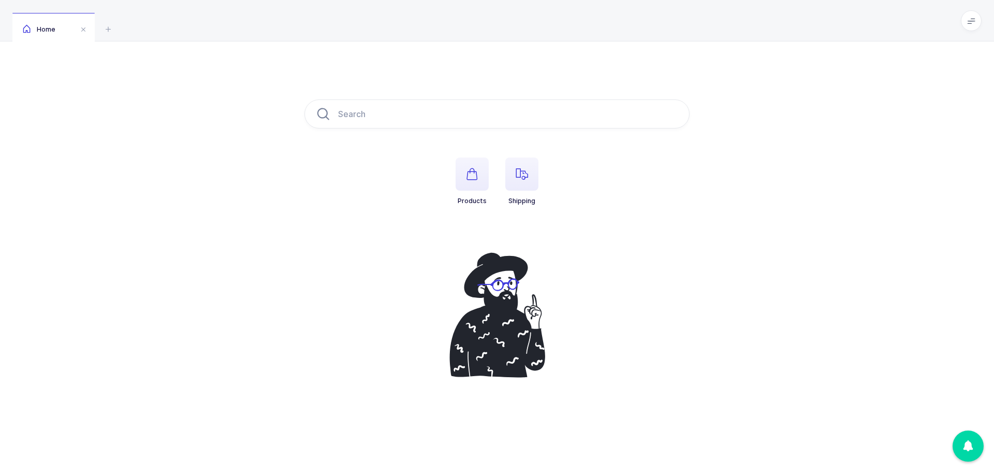
click at [515, 167] on span "button" at bounding box center [521, 173] width 33 height 33
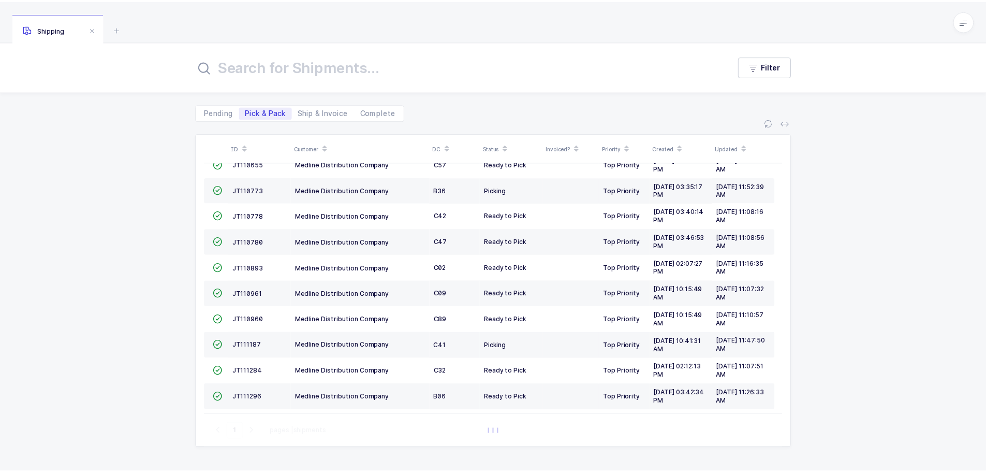
scroll to position [153, 0]
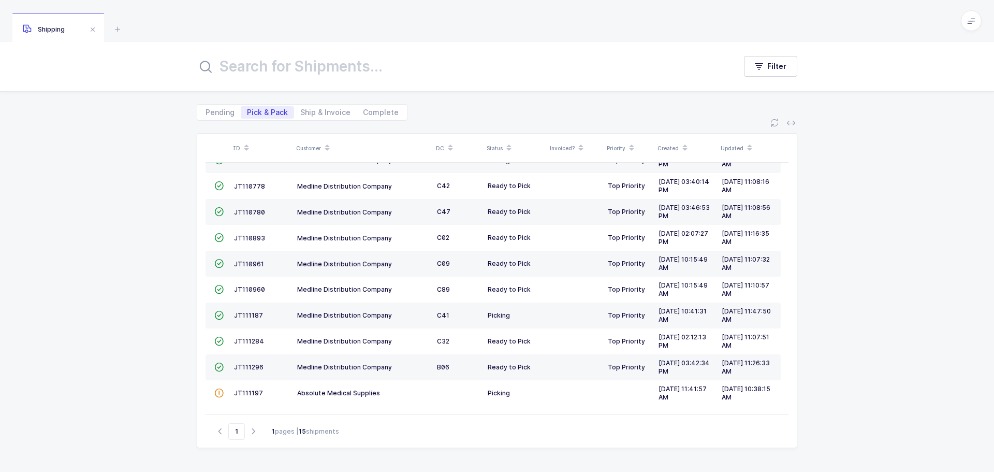
click at [235, 389] on span "JT111197" at bounding box center [248, 393] width 29 height 8
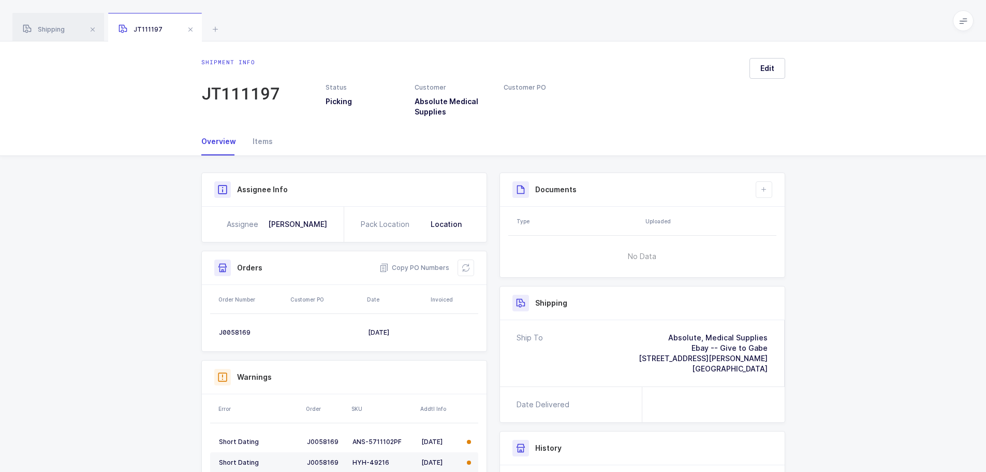
click at [467, 262] on button at bounding box center [466, 267] width 17 height 17
click at [463, 269] on icon at bounding box center [466, 268] width 8 height 8
click at [461, 273] on button at bounding box center [466, 267] width 17 height 17
click at [469, 269] on icon at bounding box center [466, 268] width 8 height 8
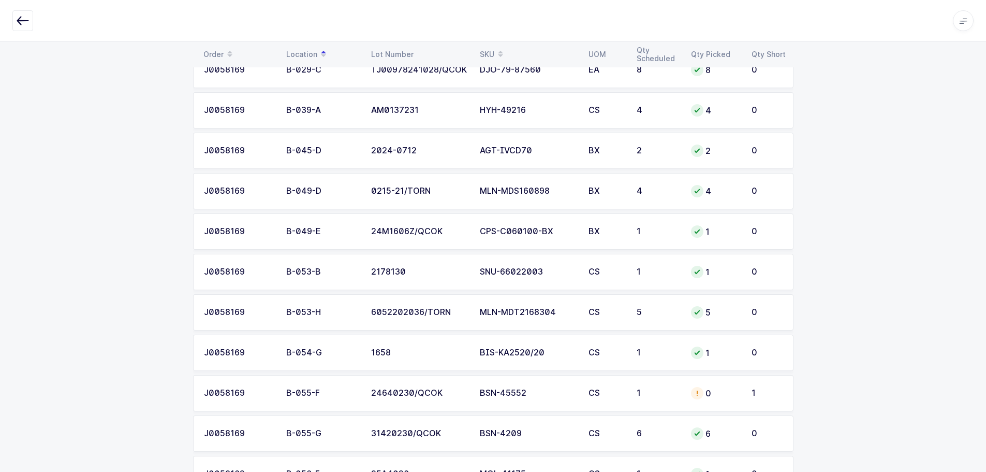
scroll to position [518, 0]
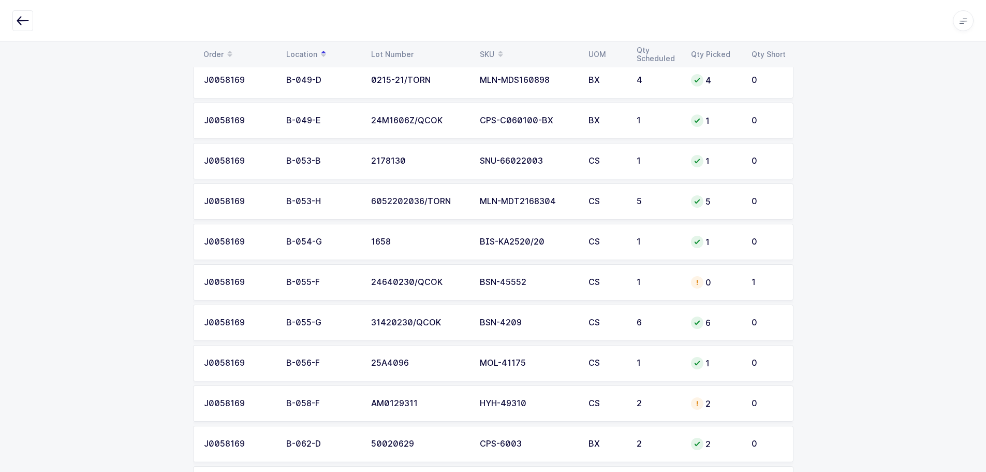
click at [495, 284] on div "BSN-45552" at bounding box center [528, 281] width 96 height 9
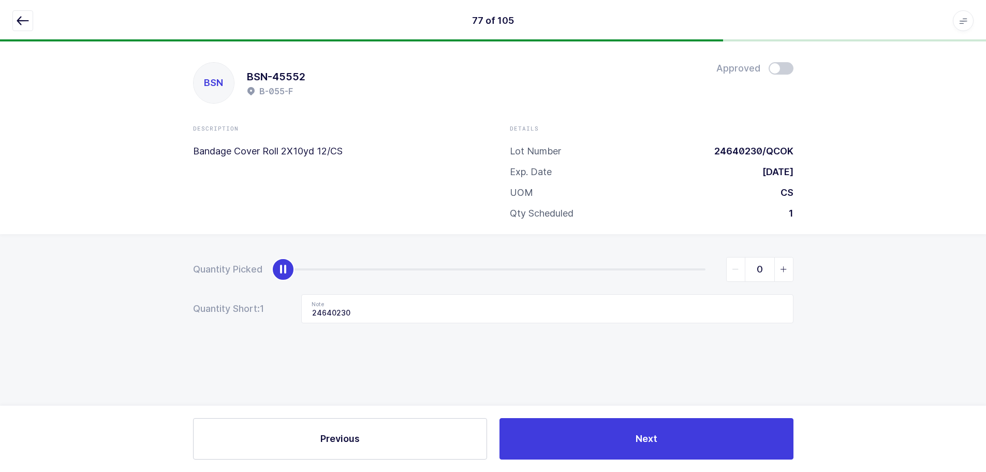
scroll to position [0, 0]
click at [783, 269] on span "slider between 0 and 1" at bounding box center [787, 269] width 19 height 24
type input "1"
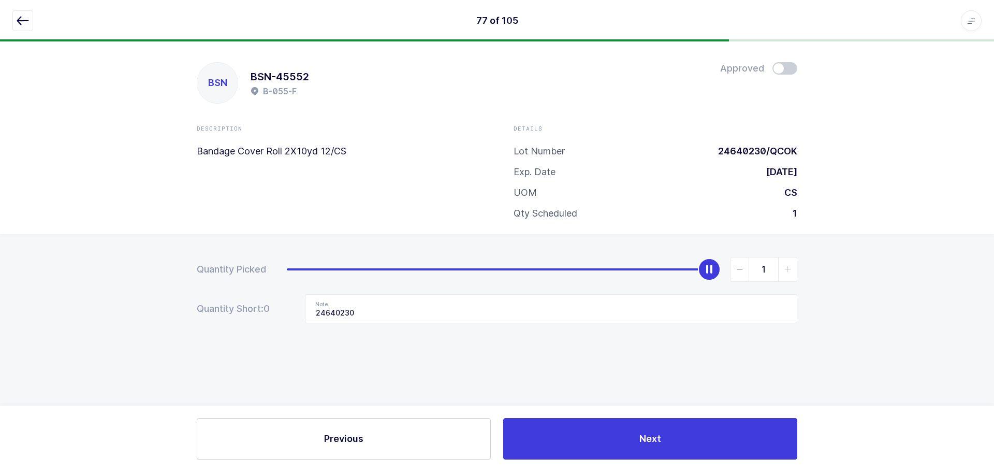
click at [18, 20] on icon "button" at bounding box center [23, 20] width 12 height 12
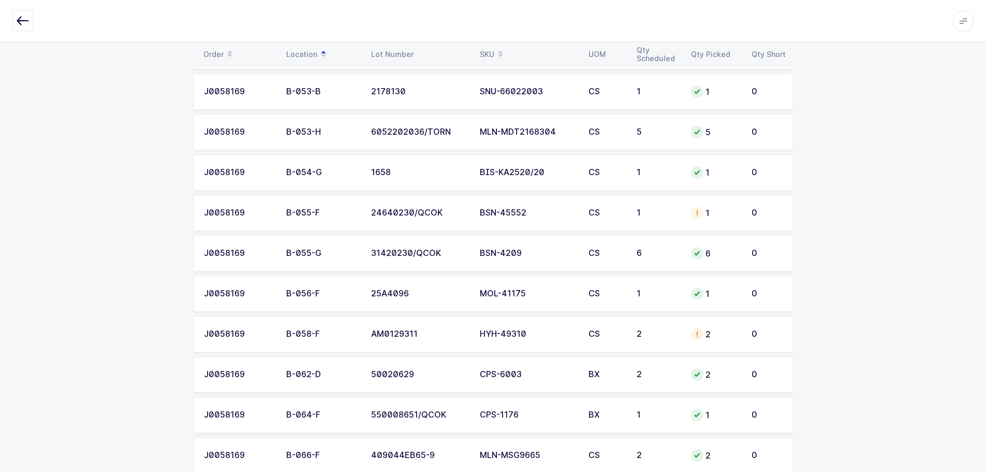
scroll to position [569, 0]
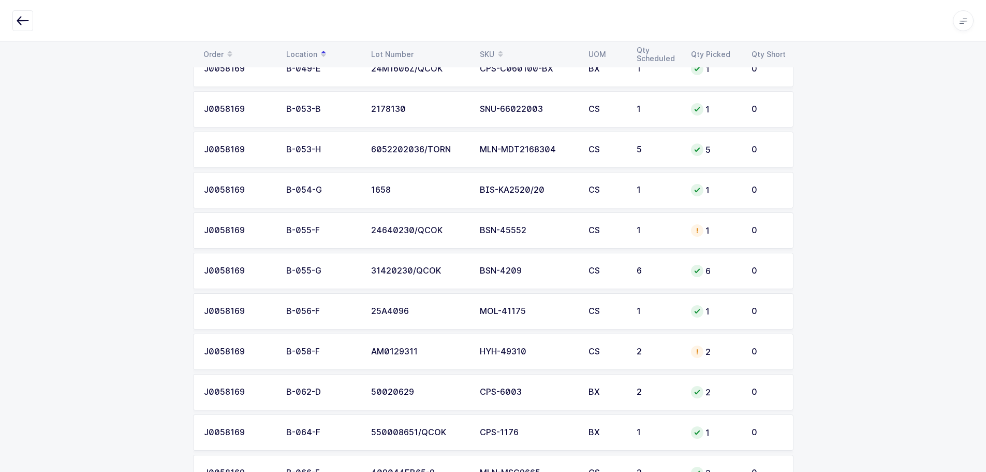
click at [569, 233] on div "BSN-45552" at bounding box center [528, 230] width 96 height 9
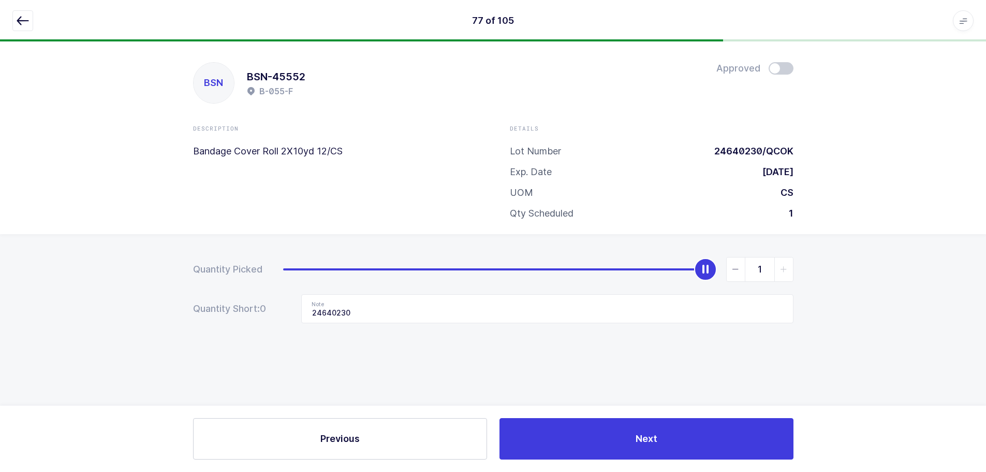
scroll to position [0, 0]
click at [787, 273] on span "slider between 0 and 1" at bounding box center [787, 269] width 19 height 24
click at [778, 68] on span at bounding box center [784, 68] width 25 height 12
click at [19, 26] on icon "button" at bounding box center [23, 20] width 12 height 12
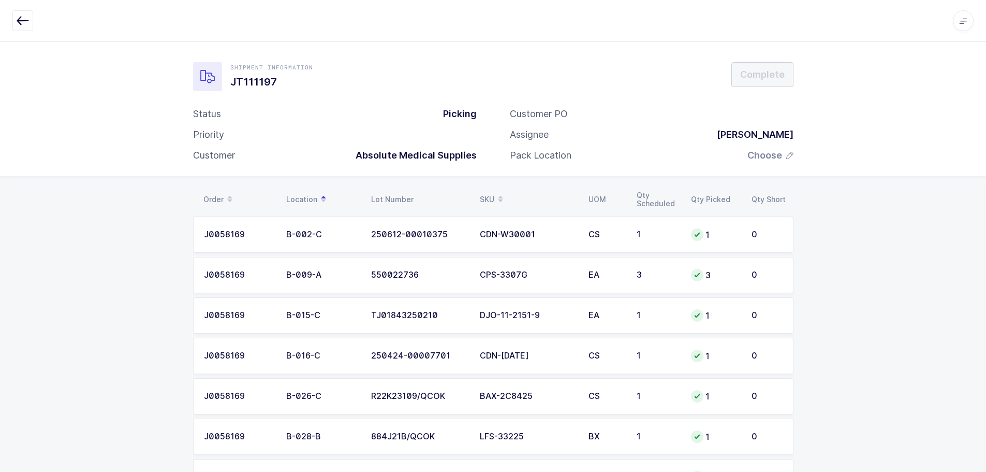
click at [495, 198] on span at bounding box center [500, 200] width 12 height 18
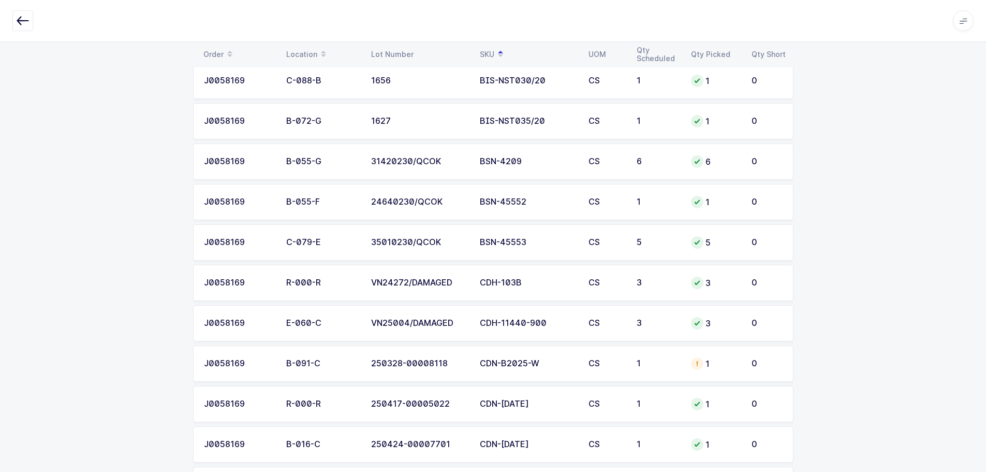
scroll to position [777, 0]
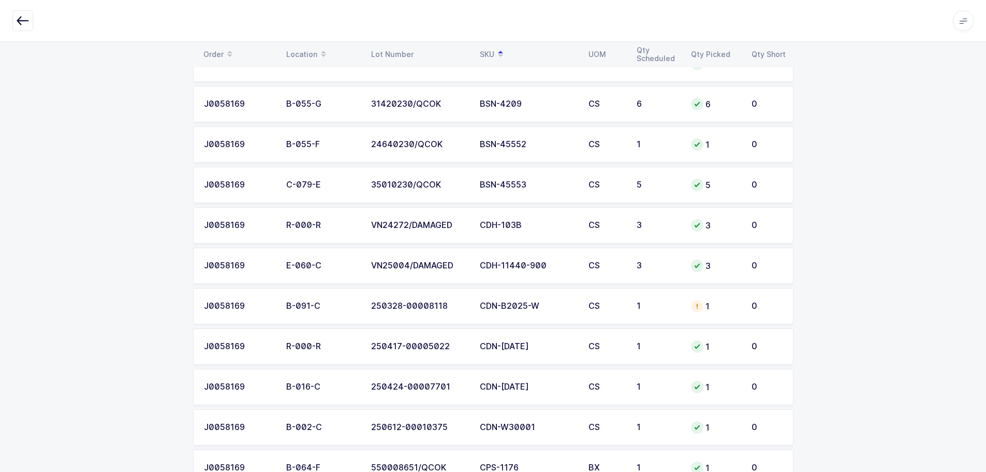
click at [537, 309] on div "CDN-B2025-W" at bounding box center [528, 305] width 96 height 9
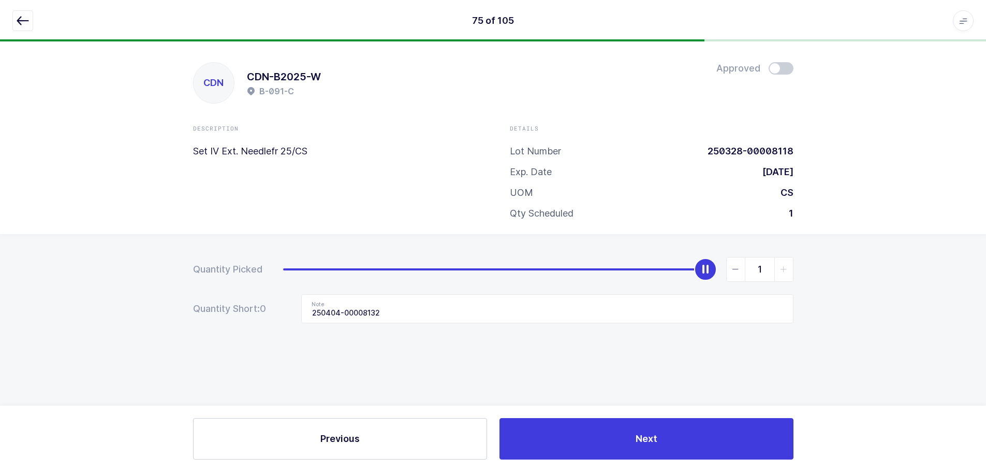
scroll to position [0, 0]
click at [13, 17] on button "button" at bounding box center [22, 20] width 21 height 21
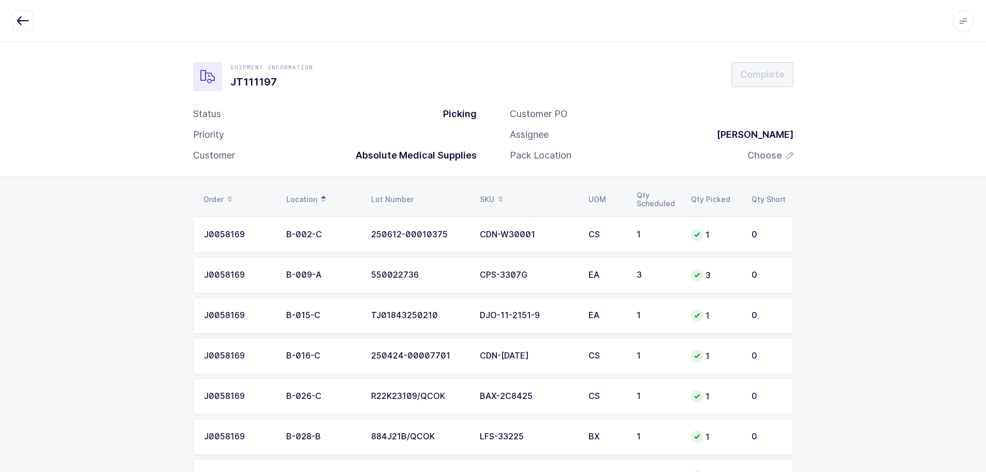
click at [484, 191] on div "SKU" at bounding box center [528, 200] width 96 height 18
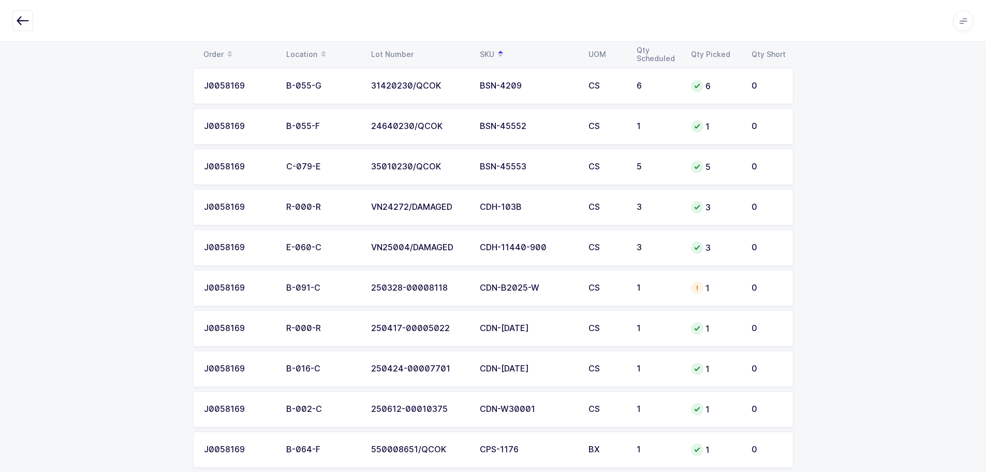
scroll to position [777, 0]
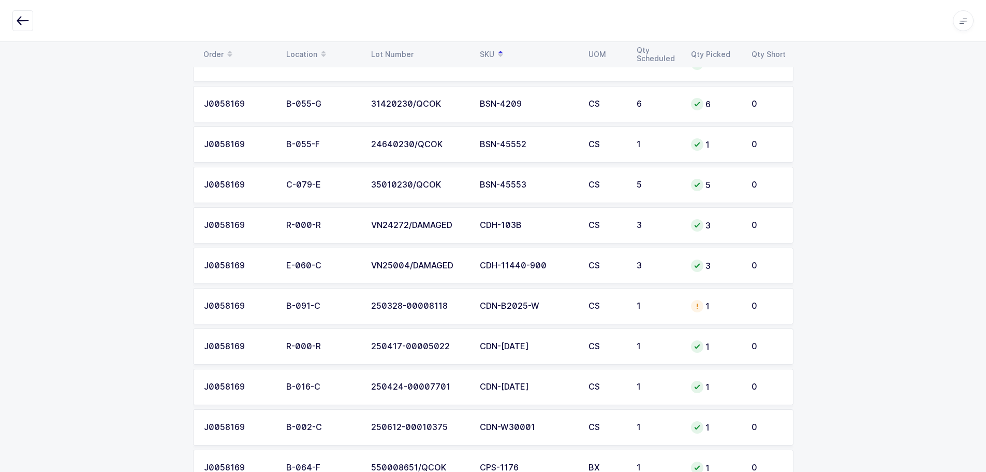
click at [656, 306] on div "1" at bounding box center [658, 305] width 42 height 9
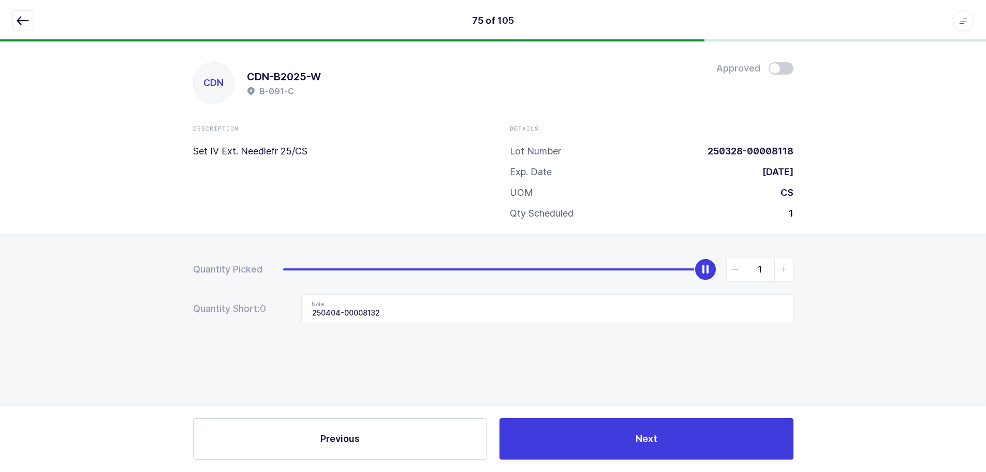
scroll to position [0, 0]
click at [735, 272] on span "slider between 0 and 1" at bounding box center [739, 269] width 19 height 24
type input "0"
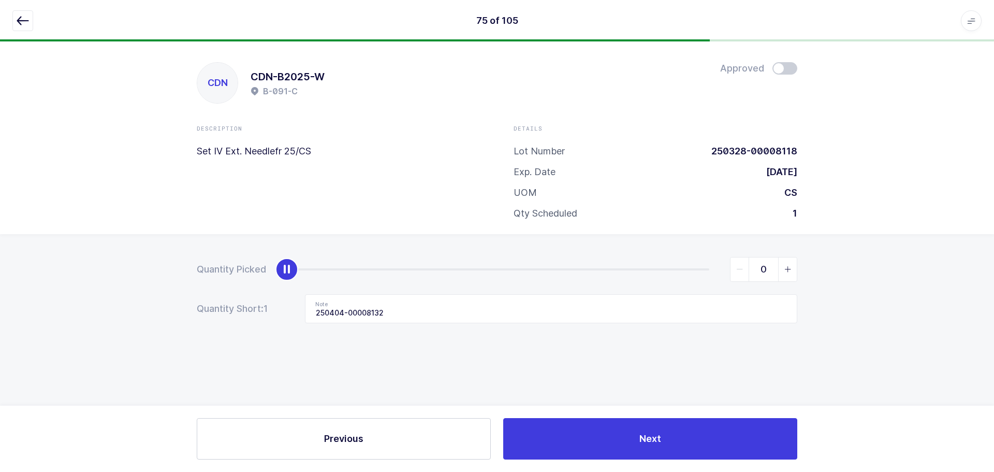
click at [21, 13] on button "button" at bounding box center [22, 20] width 21 height 21
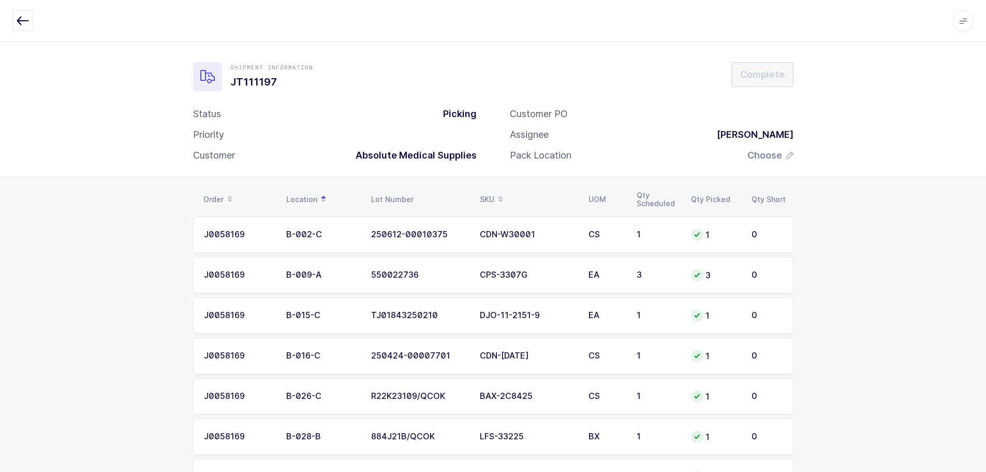
click at [487, 197] on div "SKU" at bounding box center [528, 200] width 96 height 18
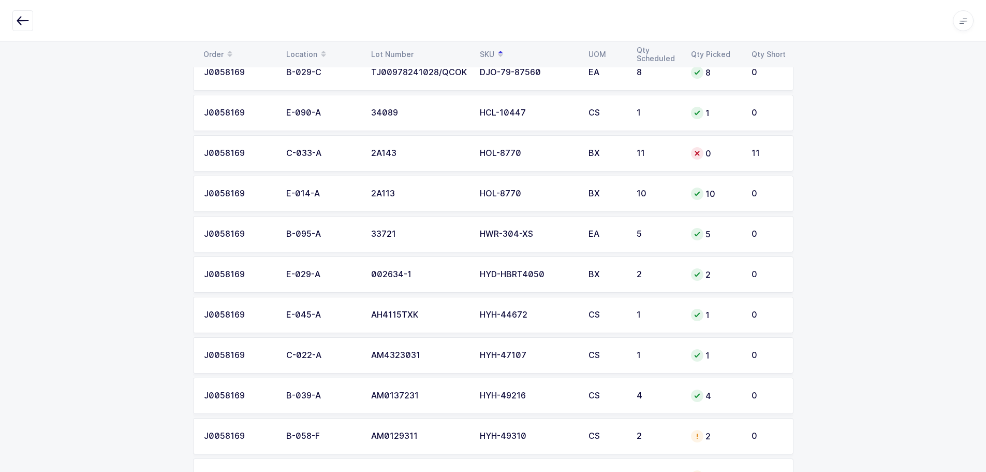
scroll to position [1967, 0]
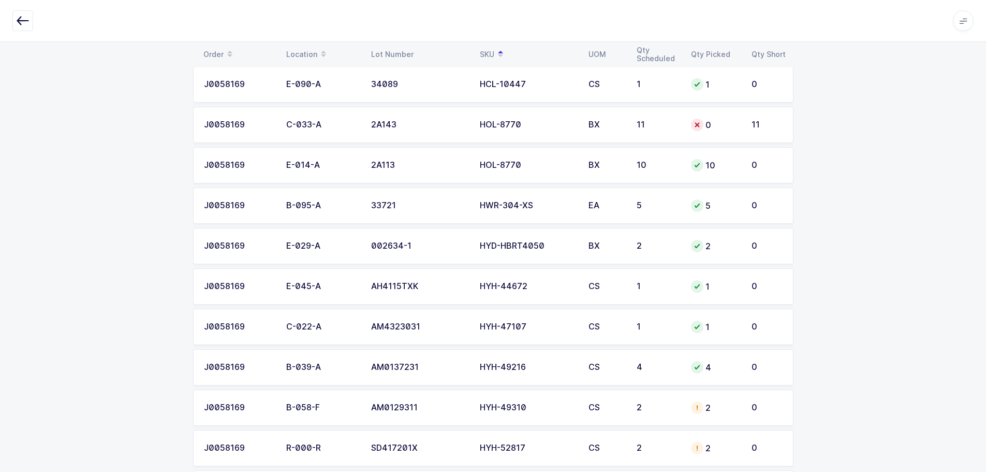
click at [687, 115] on td "0" at bounding box center [715, 125] width 61 height 36
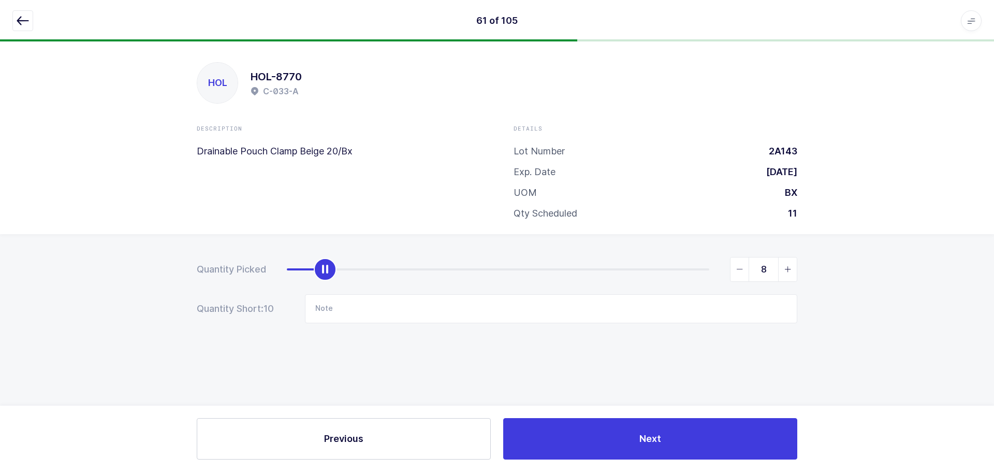
type input "11"
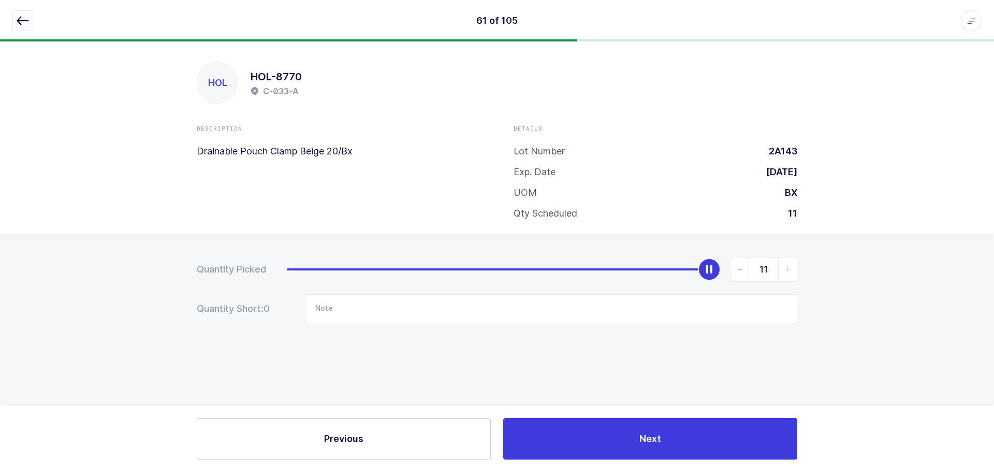
drag, startPoint x: 318, startPoint y: 275, endPoint x: 760, endPoint y: 150, distance: 459.4
click at [894, 241] on div "Quantity Picked 11 Quantity Short: 0 Note" at bounding box center [497, 326] width 994 height 184
drag, startPoint x: 23, startPoint y: 23, endPoint x: 36, endPoint y: 33, distance: 16.7
click at [23, 23] on icon "button" at bounding box center [23, 20] width 12 height 12
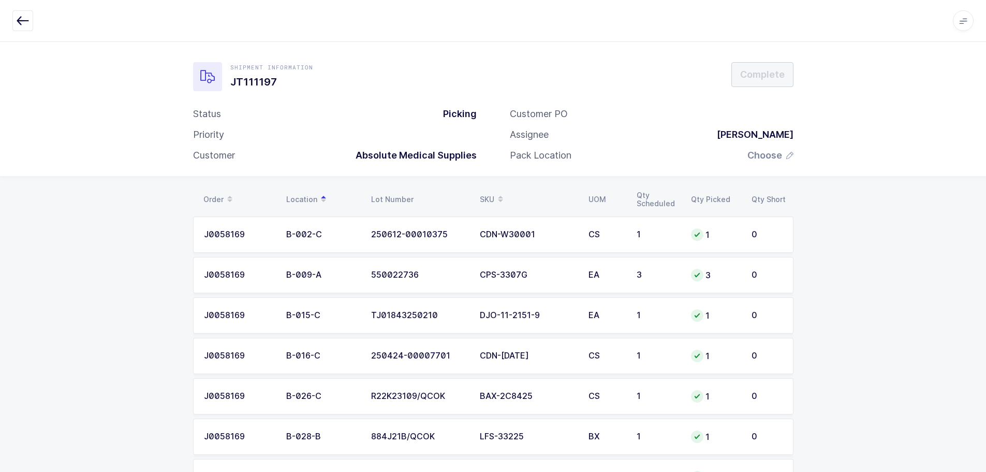
click at [495, 197] on span at bounding box center [500, 200] width 12 height 18
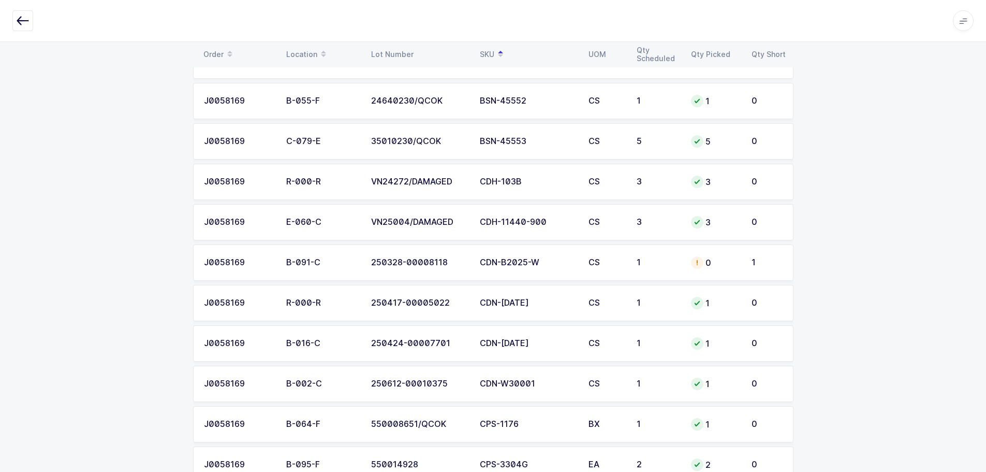
scroll to position [828, 0]
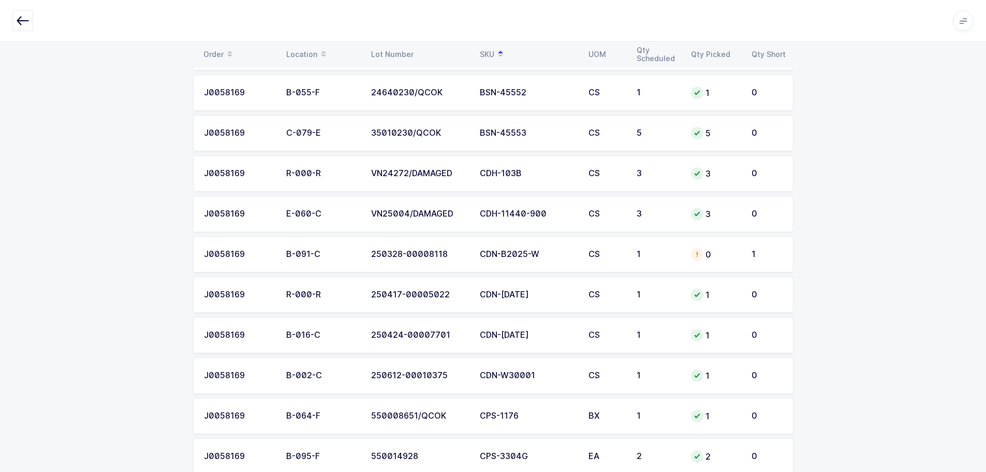
click at [515, 257] on div "CDN-B2025-W" at bounding box center [528, 254] width 96 height 9
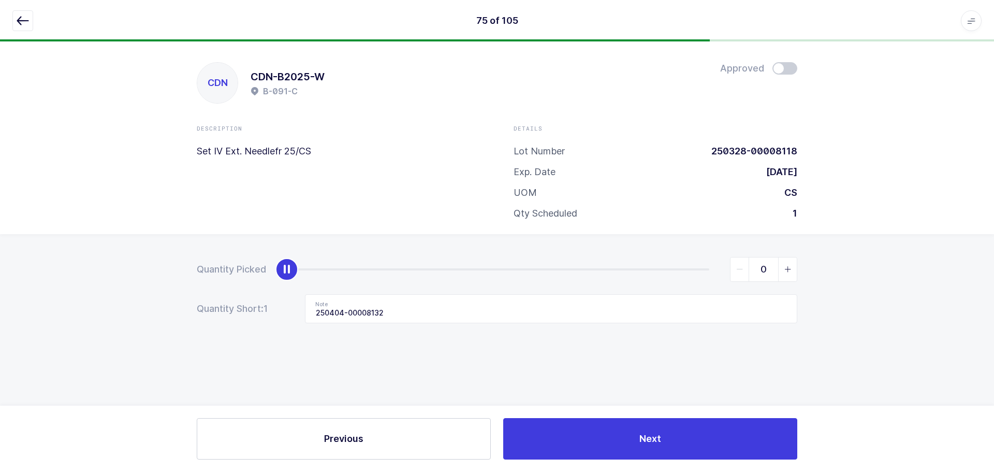
click at [20, 21] on icon "button" at bounding box center [23, 20] width 12 height 12
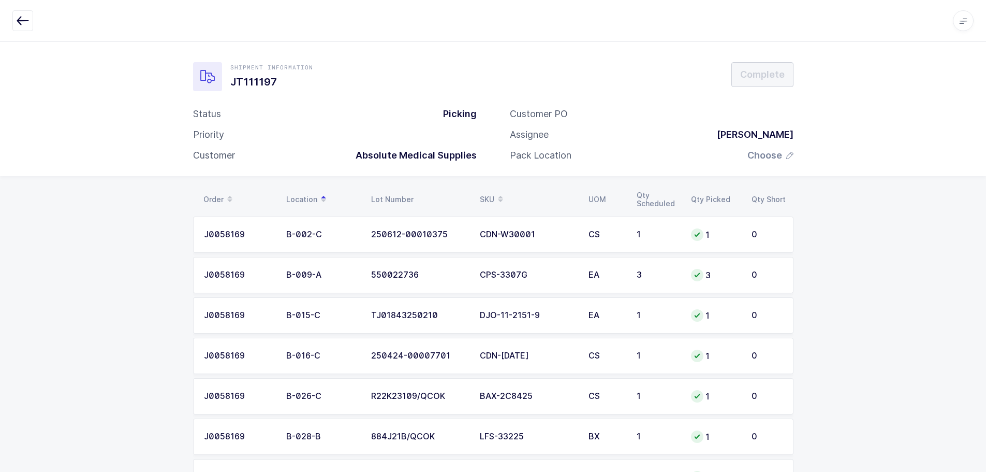
click at [485, 196] on div "SKU" at bounding box center [528, 200] width 96 height 18
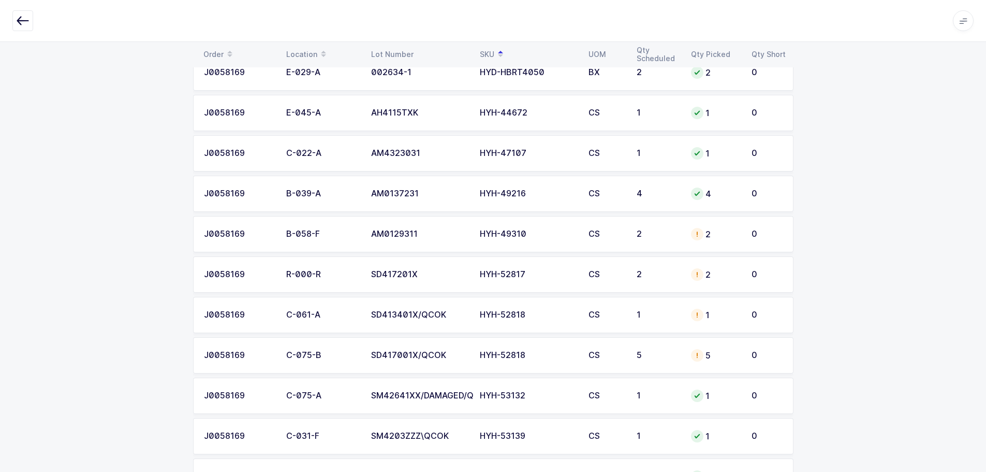
scroll to position [2174, 0]
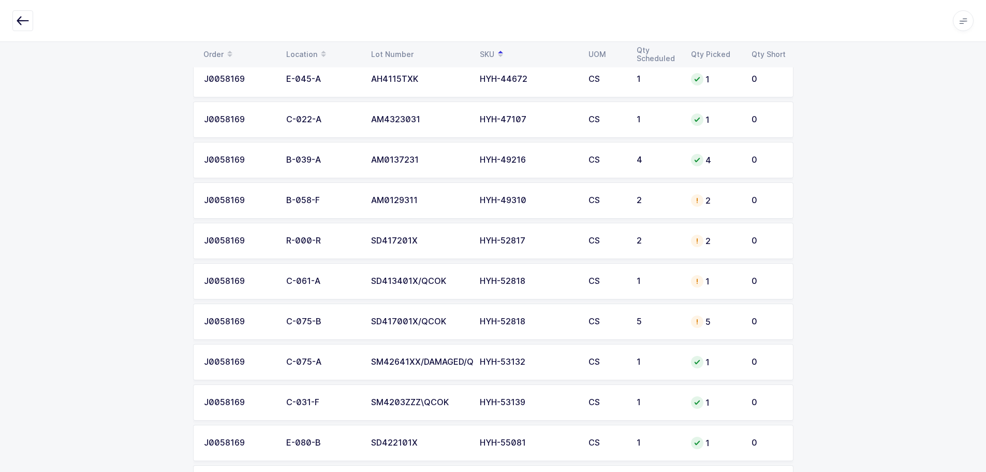
click at [637, 196] on div "2" at bounding box center [658, 200] width 42 height 9
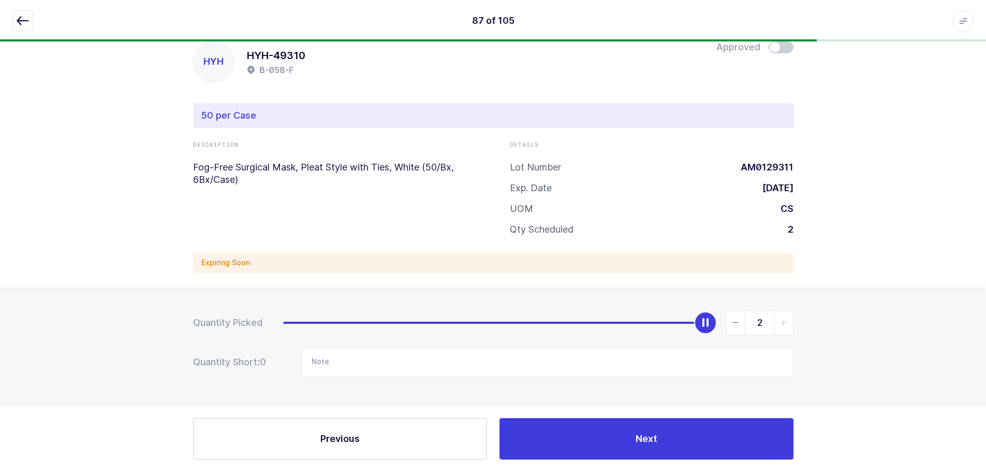
scroll to position [21, 0]
click at [784, 49] on span at bounding box center [781, 47] width 25 height 12
click at [26, 13] on button "button" at bounding box center [22, 20] width 21 height 21
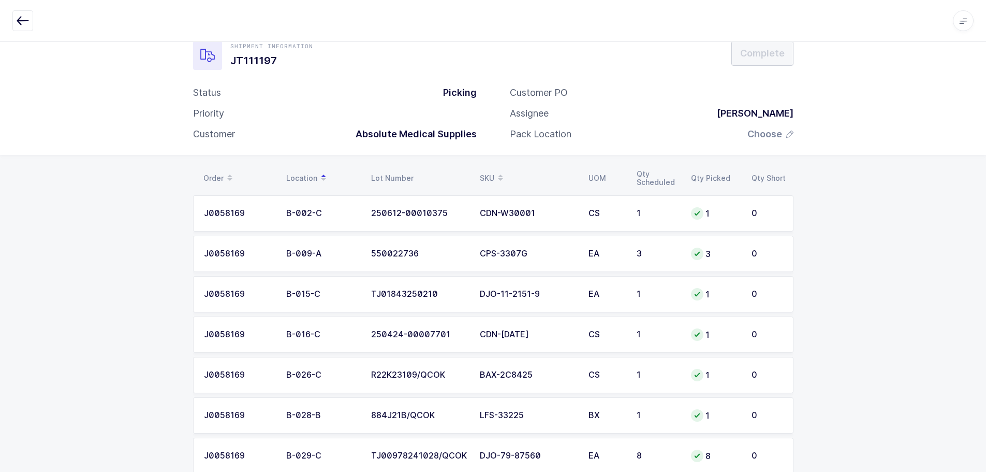
scroll to position [0, 0]
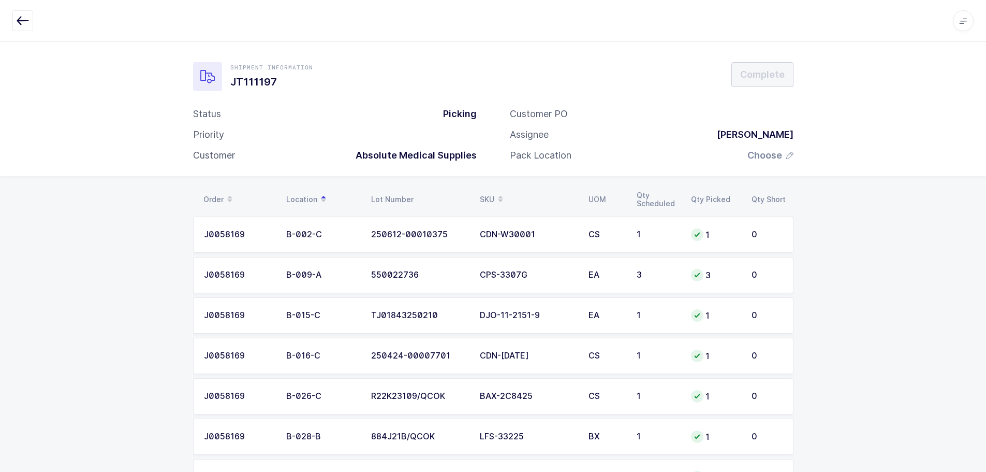
click at [497, 192] on span at bounding box center [500, 200] width 12 height 18
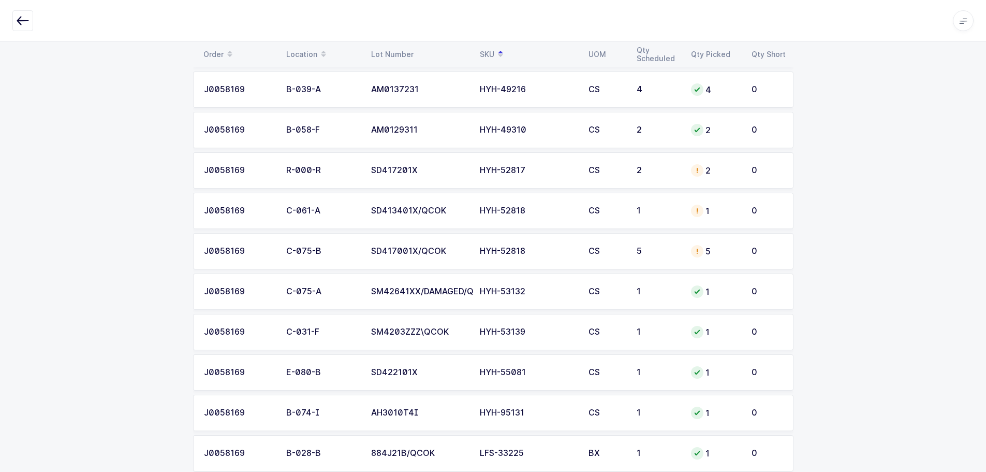
scroll to position [2226, 0]
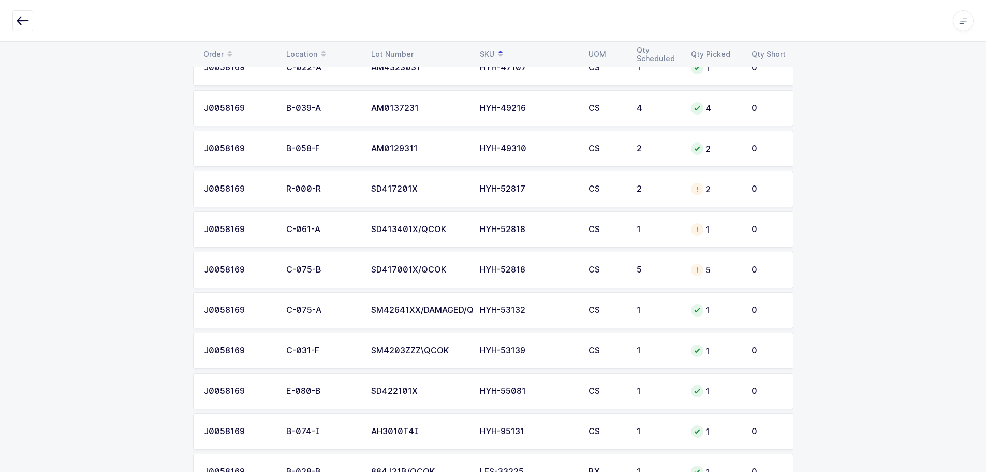
click at [543, 191] on div "HYH-52817" at bounding box center [528, 188] width 96 height 9
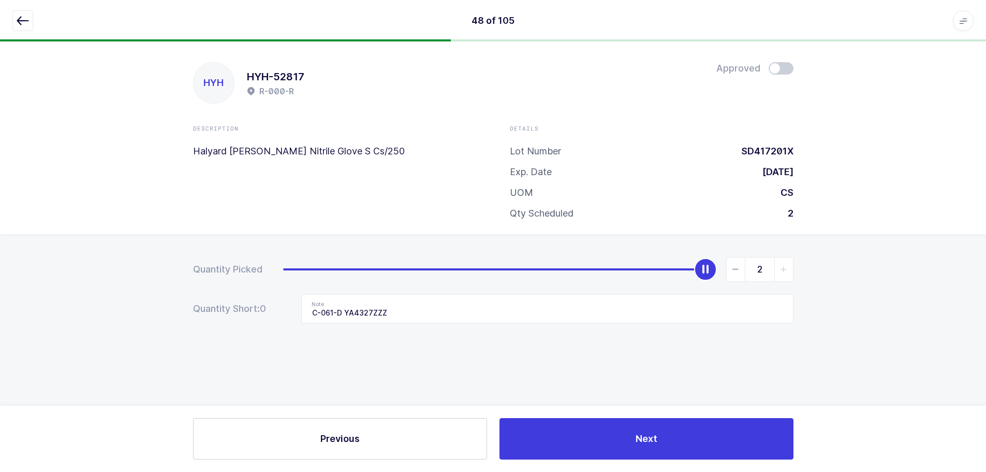
scroll to position [0, 0]
type input "0"
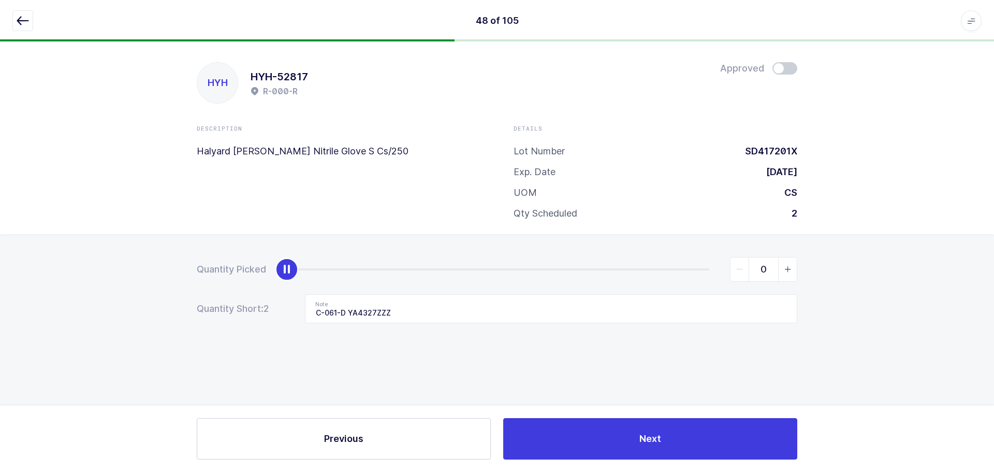
drag, startPoint x: 709, startPoint y: 271, endPoint x: 231, endPoint y: 286, distance: 477.5
click at [230, 288] on form "Quantity Picked 0 Quantity Short: 2 Note C-061-D YA4327ZZZ" at bounding box center [497, 290] width 601 height 66
click at [17, 19] on icon "button" at bounding box center [23, 20] width 12 height 12
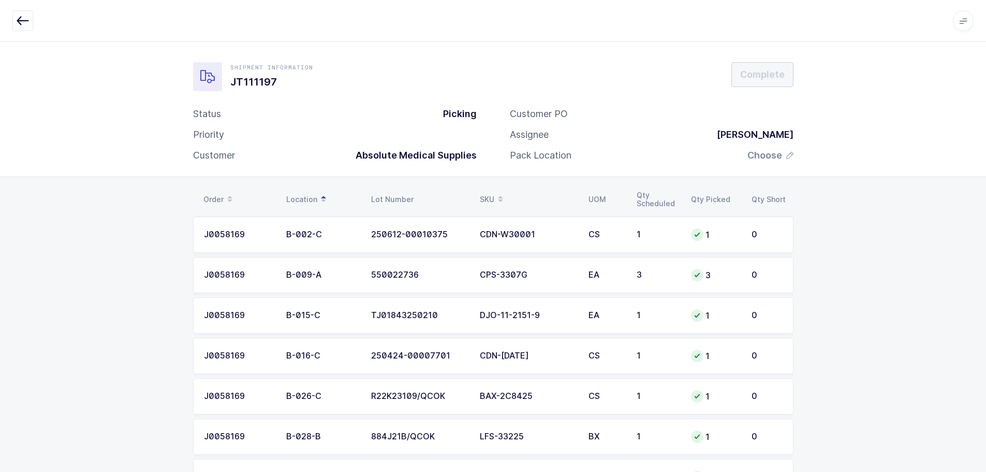
click at [486, 188] on table "Order Location Lot Number SKU UOM Qty Scheduled Qty Picked Qty Short" at bounding box center [493, 199] width 601 height 26
click at [482, 194] on div "SKU" at bounding box center [528, 200] width 96 height 18
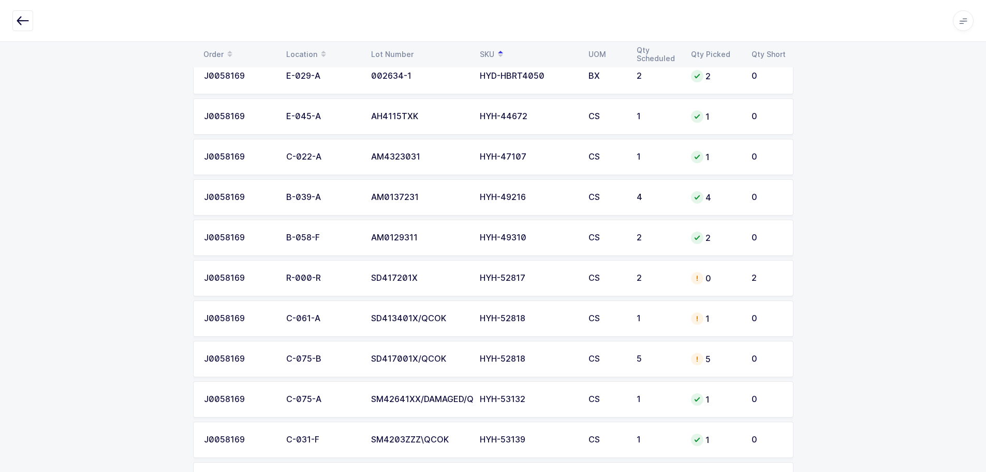
scroll to position [2226, 0]
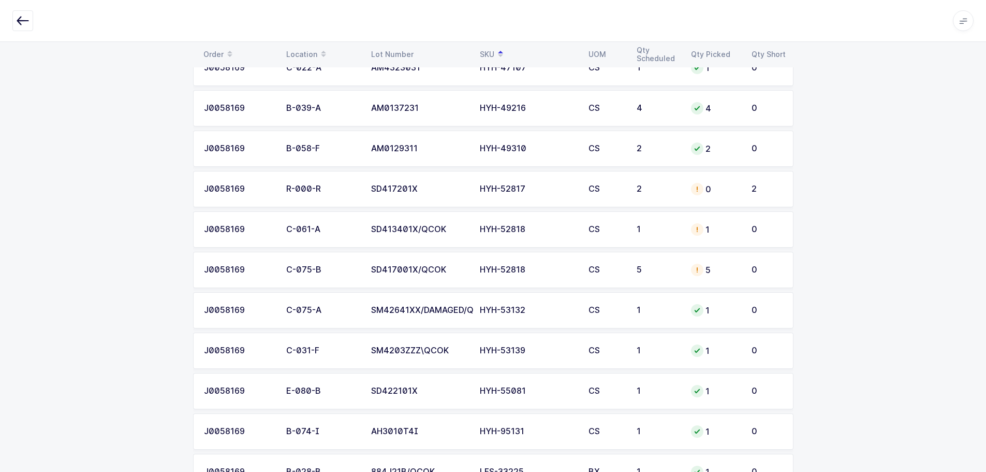
click at [526, 228] on div "HYH-52818" at bounding box center [528, 229] width 96 height 9
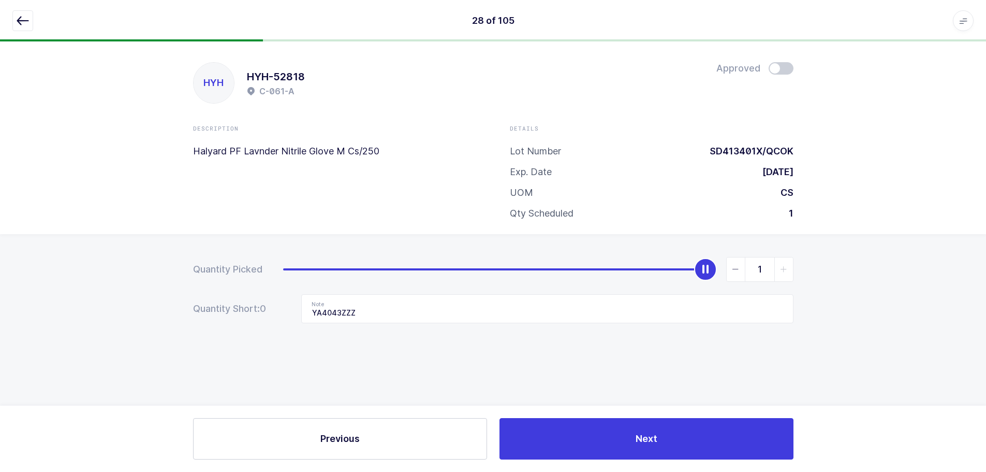
scroll to position [0, 0]
drag, startPoint x: 795, startPoint y: 80, endPoint x: 791, endPoint y: 67, distance: 13.8
click at [793, 78] on div "HYH HYH-52818 C-061-A Approved" at bounding box center [497, 82] width 601 height 41
drag, startPoint x: 790, startPoint y: 64, endPoint x: 832, endPoint y: 75, distance: 43.3
click at [790, 64] on span at bounding box center [784, 68] width 25 height 12
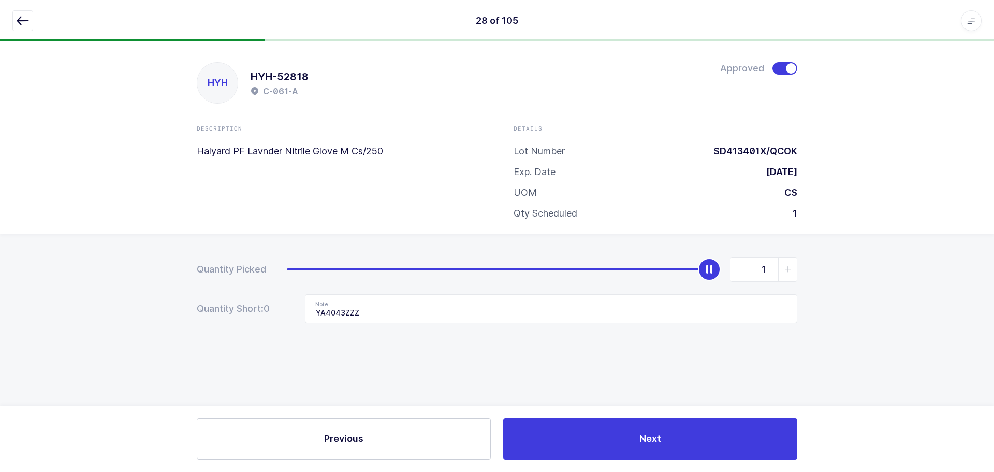
click at [22, 23] on icon "button" at bounding box center [23, 20] width 12 height 12
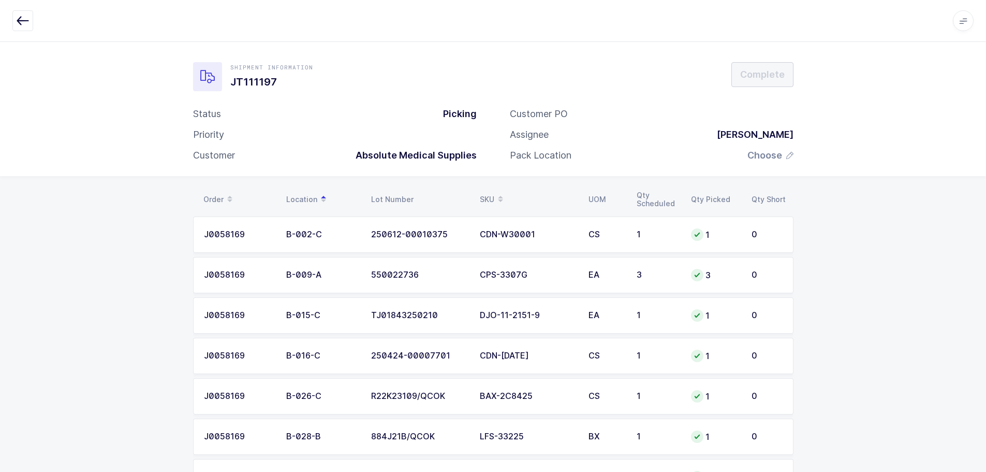
click at [503, 194] on icon at bounding box center [500, 195] width 5 height 5
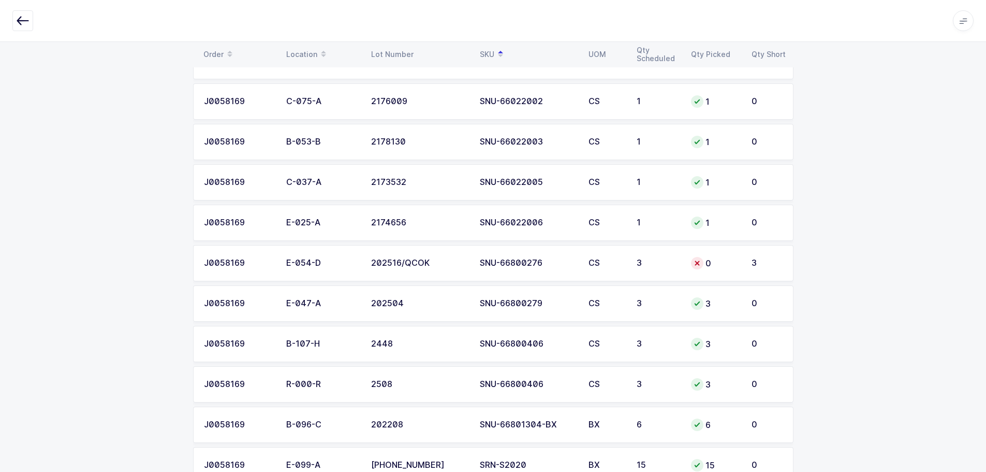
scroll to position [3798, 0]
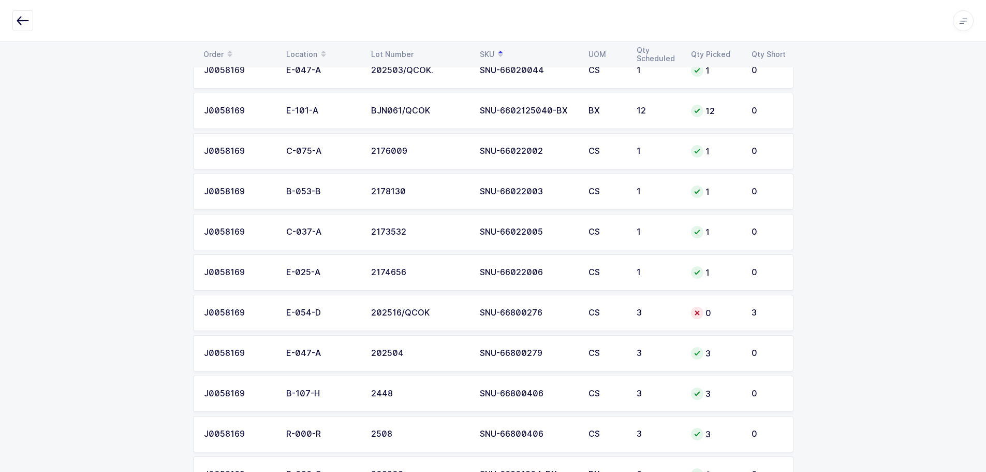
click at [592, 319] on td "CS" at bounding box center [606, 313] width 48 height 36
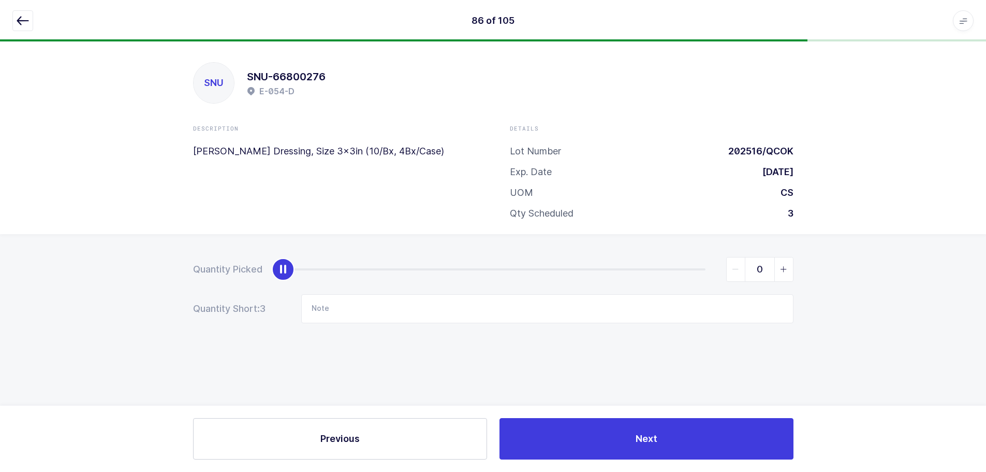
scroll to position [0, 0]
type input "3"
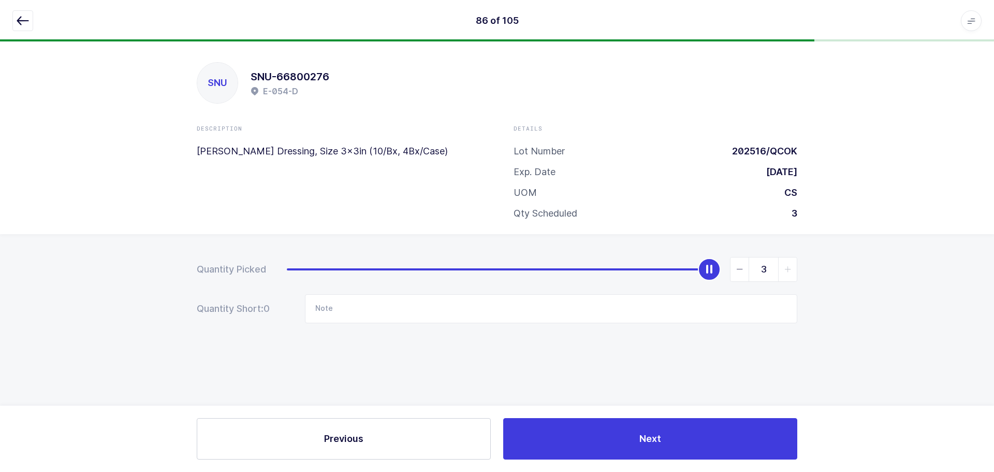
drag, startPoint x: 289, startPoint y: 270, endPoint x: 749, endPoint y: 278, distance: 459.8
click at [749, 278] on div "3" at bounding box center [542, 269] width 510 height 25
click at [20, 20] on icon "button" at bounding box center [23, 20] width 12 height 12
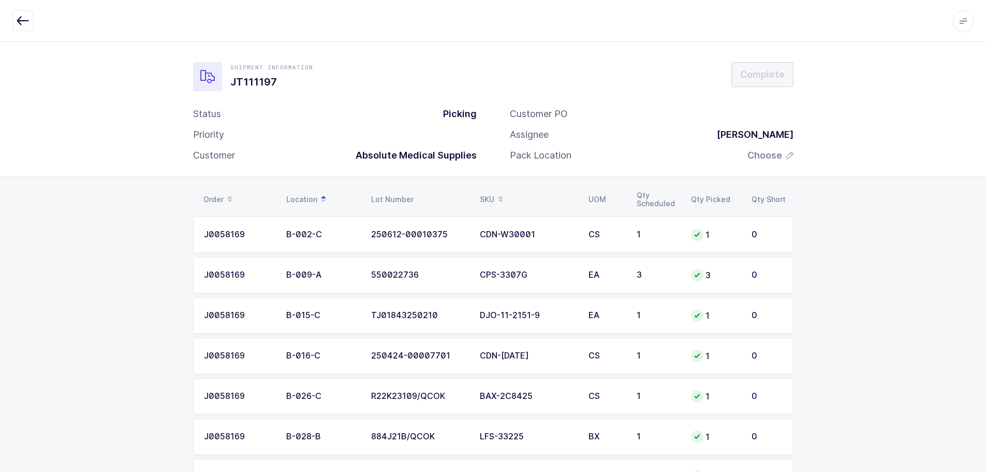
click at [494, 200] on div "SKU" at bounding box center [528, 200] width 96 height 18
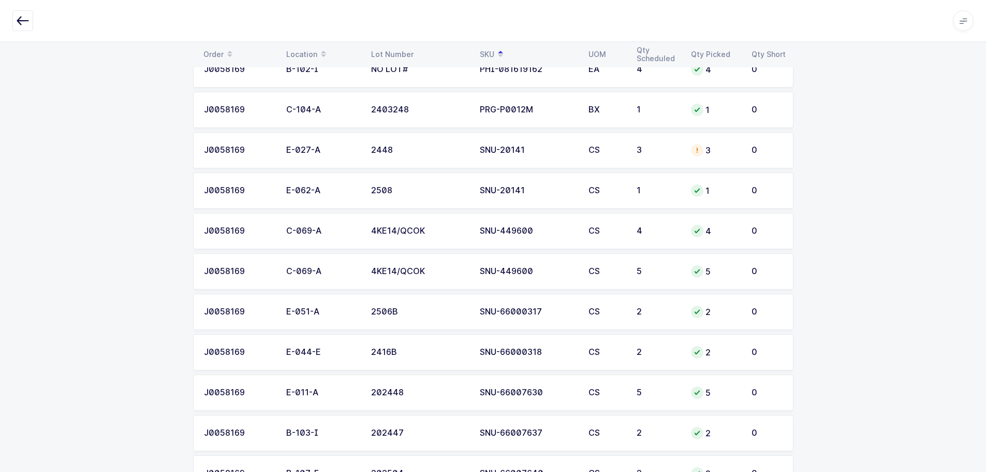
scroll to position [3332, 0]
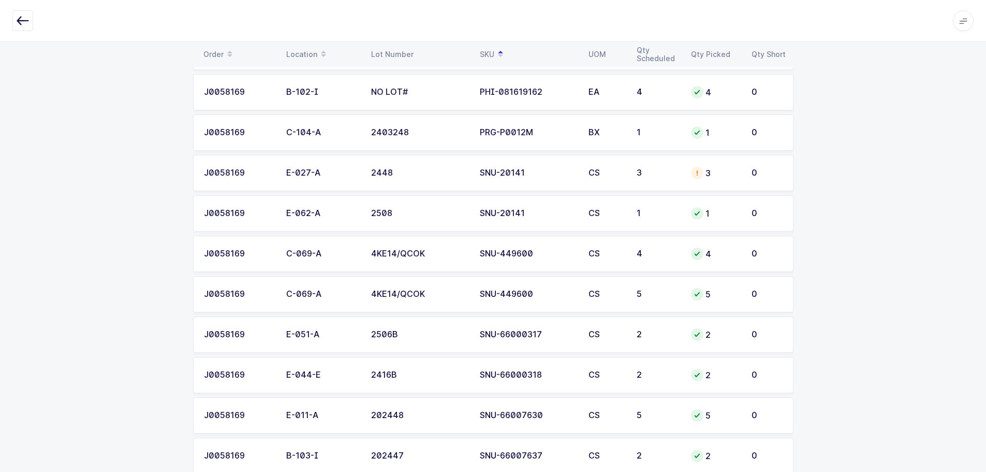
click at [531, 169] on div "SNU-20141" at bounding box center [528, 172] width 96 height 9
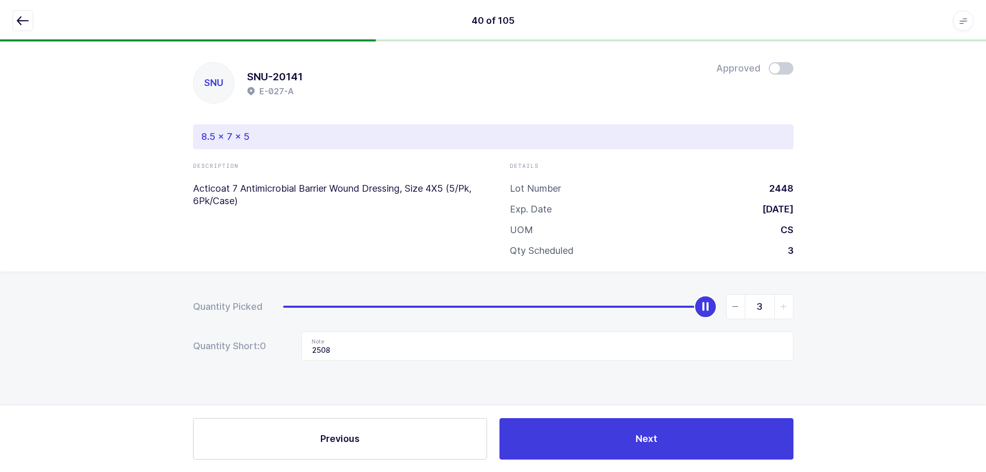
scroll to position [0, 0]
type input "0"
drag, startPoint x: 708, startPoint y: 302, endPoint x: 251, endPoint y: 316, distance: 457.8
click at [251, 316] on div "Quantity Picked 0" at bounding box center [497, 306] width 601 height 25
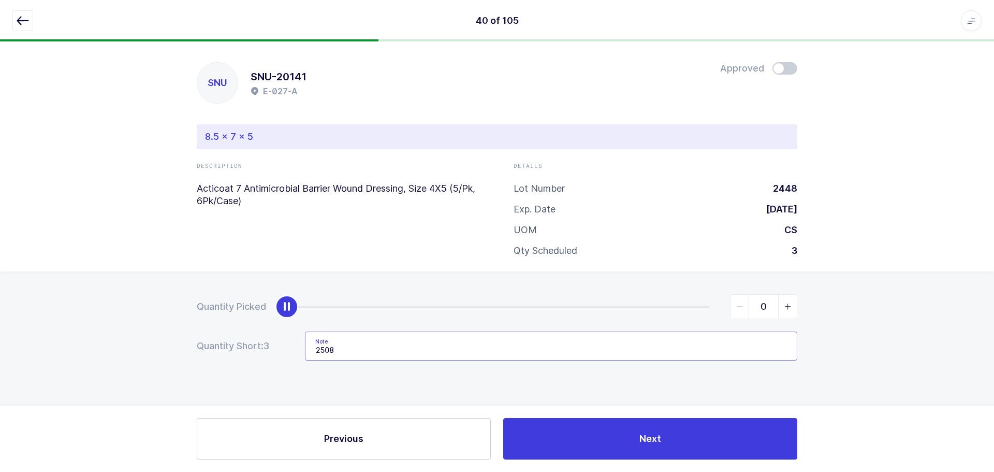
drag, startPoint x: 390, startPoint y: 347, endPoint x: 270, endPoint y: 356, distance: 119.9
click at [270, 356] on div "Quantity Short: 3 Note 2508" at bounding box center [497, 345] width 601 height 29
click at [26, 27] on button "button" at bounding box center [22, 20] width 21 height 21
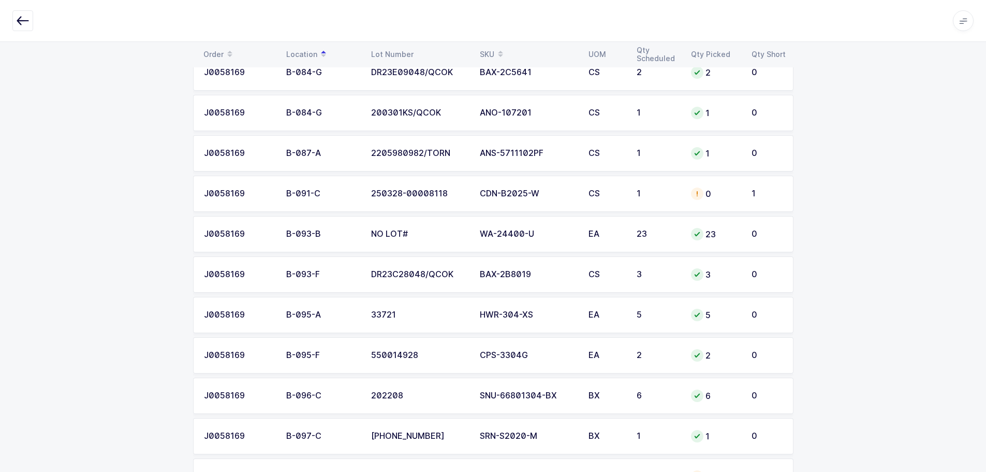
scroll to position [1294, 0]
click at [548, 198] on td "CDN-B2025-W" at bounding box center [528, 192] width 109 height 36
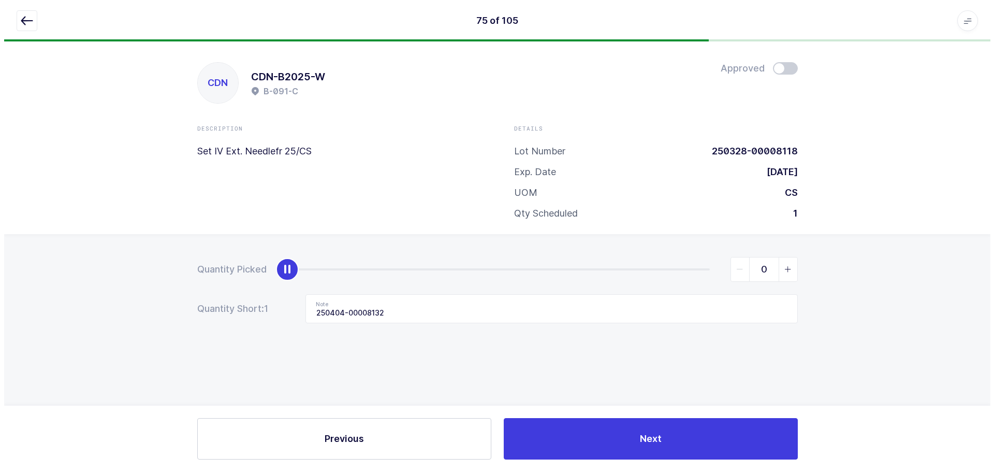
scroll to position [0, 0]
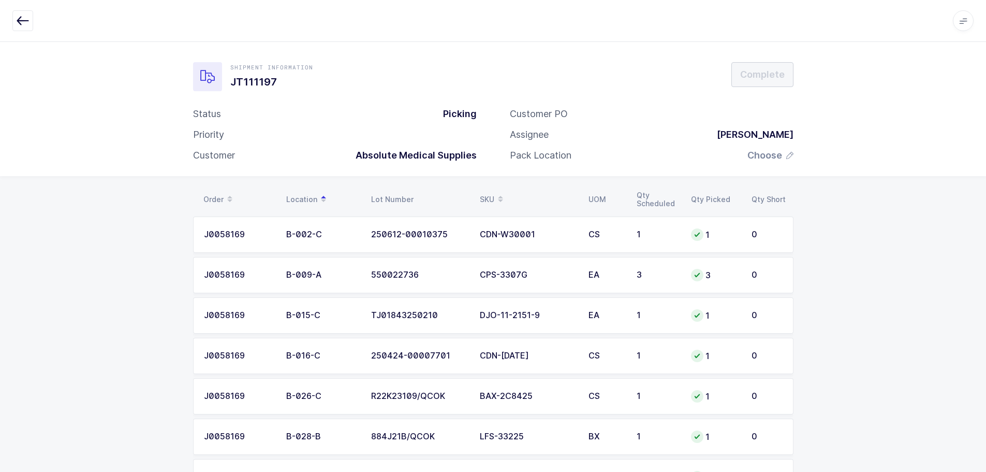
click at [490, 197] on div "SKU" at bounding box center [528, 200] width 96 height 18
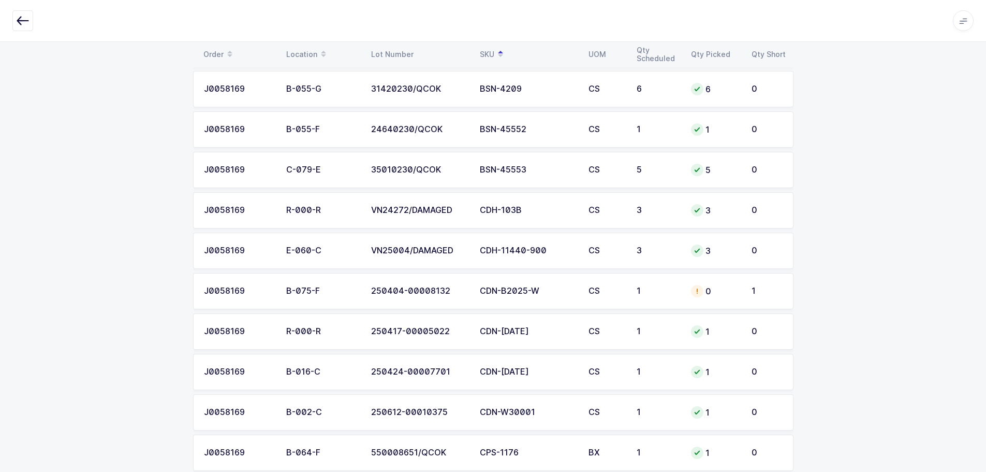
scroll to position [777, 0]
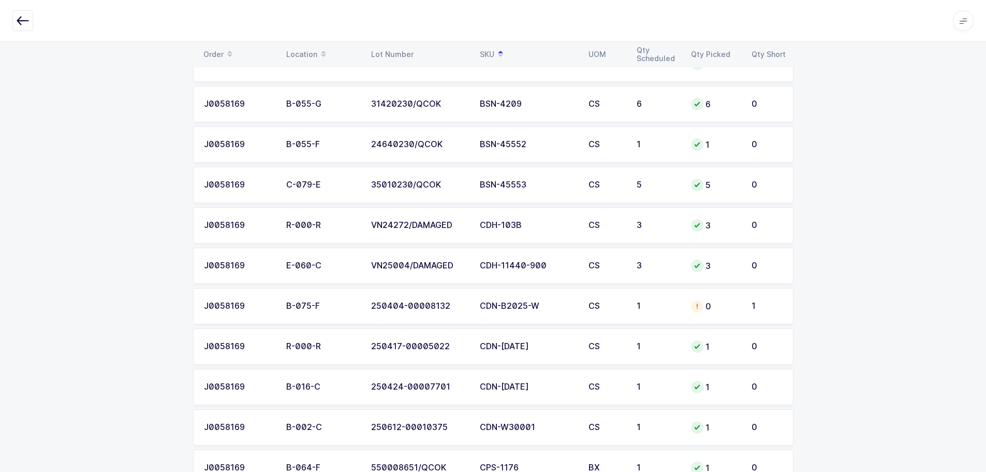
click at [547, 313] on td "CDN-B2025-W" at bounding box center [528, 306] width 109 height 36
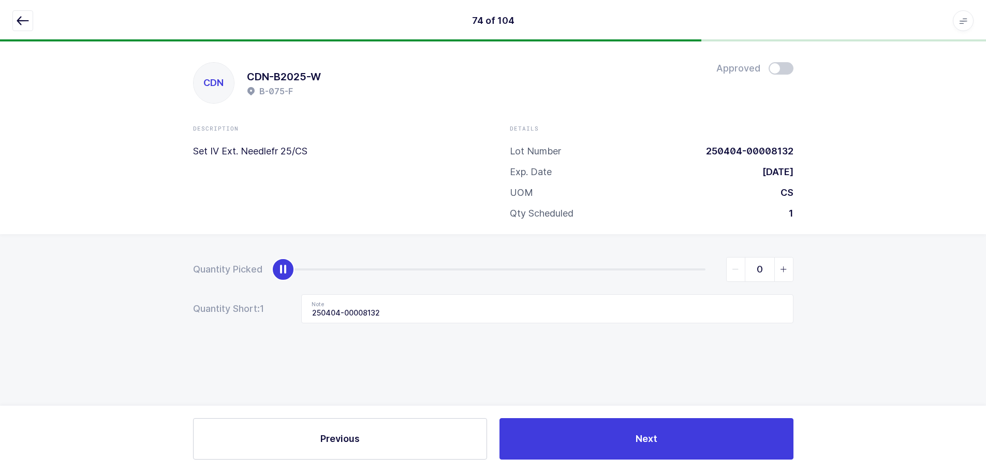
scroll to position [0, 0]
click at [785, 67] on span at bounding box center [784, 68] width 25 height 12
click at [777, 271] on input "0" at bounding box center [763, 269] width 67 height 25
click at [783, 268] on span "slider between 0 and 1" at bounding box center [787, 269] width 19 height 24
type input "1"
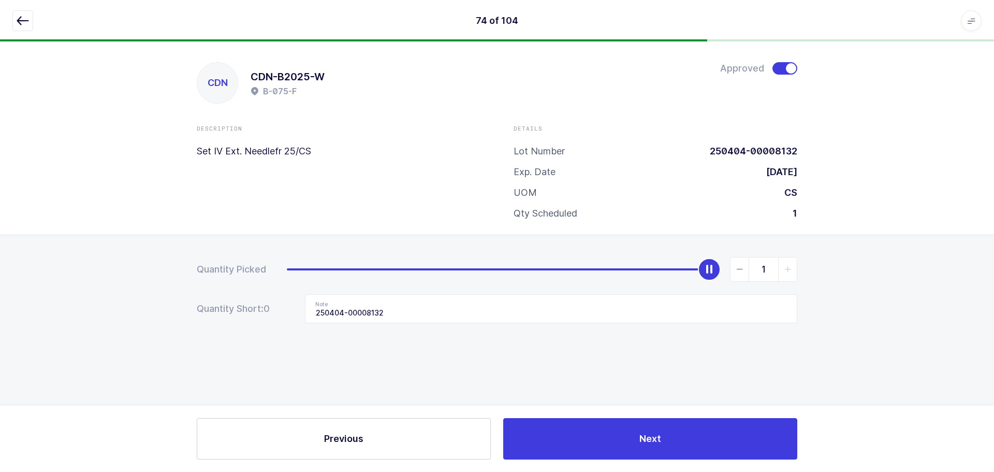
click at [27, 21] on icon "button" at bounding box center [23, 20] width 12 height 12
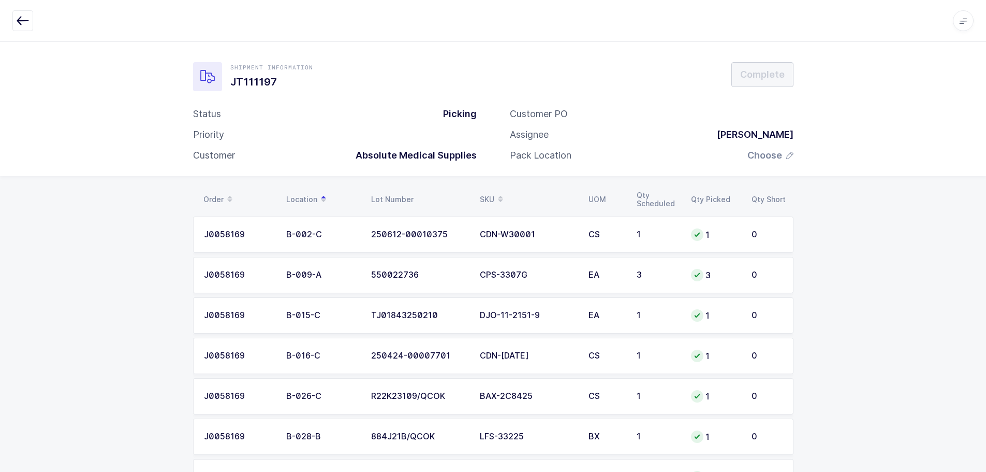
click at [488, 194] on div "SKU" at bounding box center [528, 200] width 96 height 18
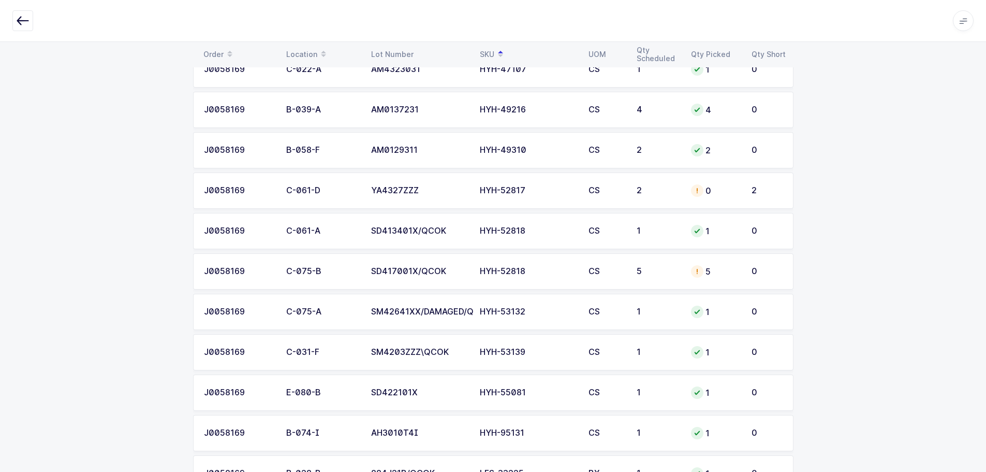
scroll to position [2226, 0]
click at [551, 185] on div "HYH-52817" at bounding box center [528, 188] width 96 height 9
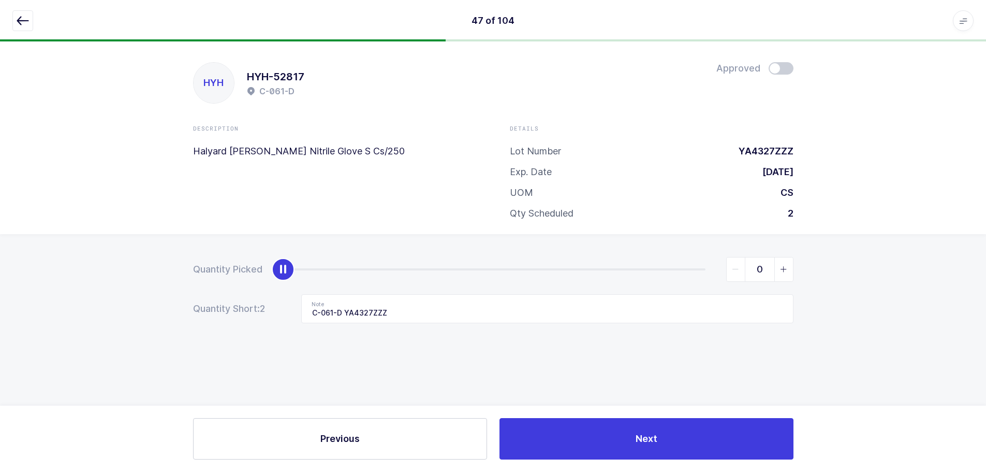
scroll to position [0, 0]
click at [784, 261] on span "slider between 0 and 2" at bounding box center [787, 269] width 19 height 24
type input "2"
click at [784, 261] on span "slider between 0 and 2" at bounding box center [787, 269] width 19 height 24
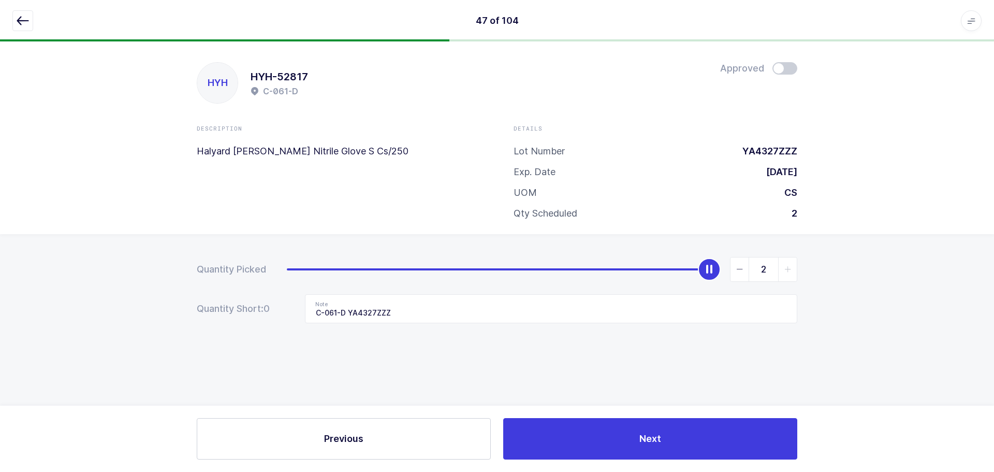
click at [28, 21] on icon "button" at bounding box center [23, 20] width 12 height 12
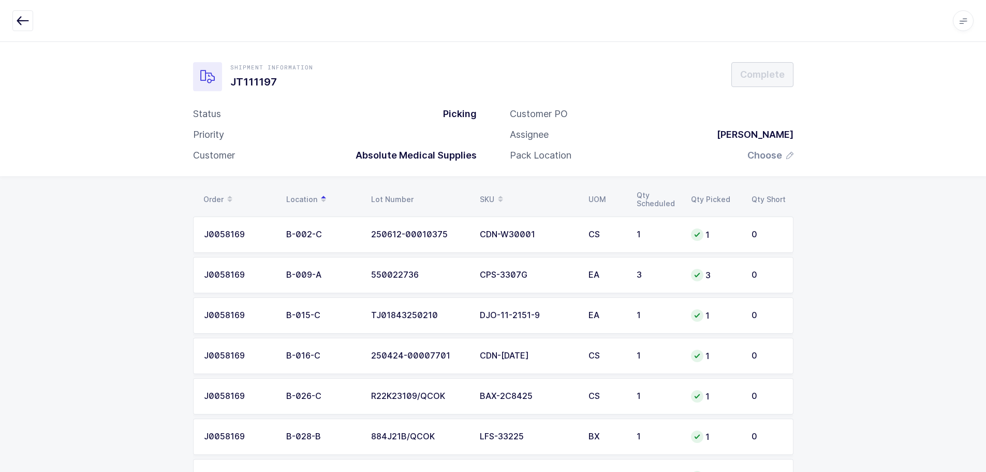
click at [490, 193] on div "SKU" at bounding box center [528, 200] width 96 height 18
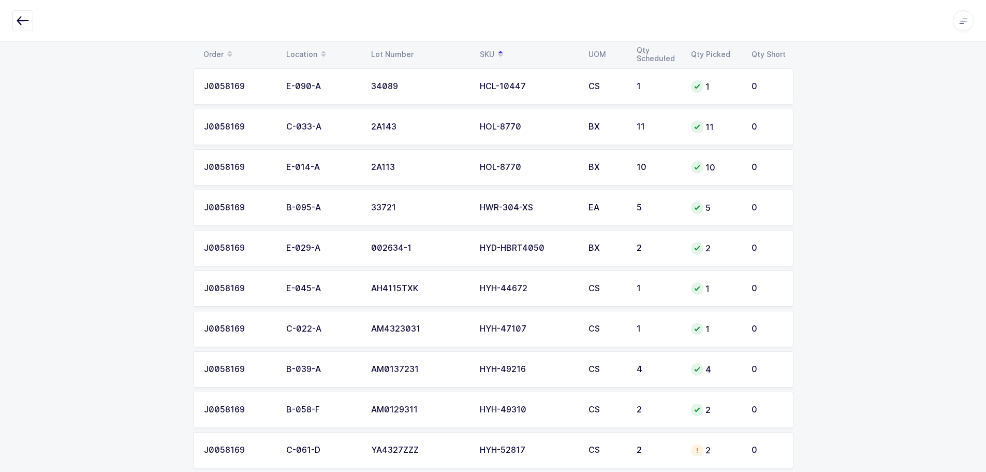
scroll to position [2226, 0]
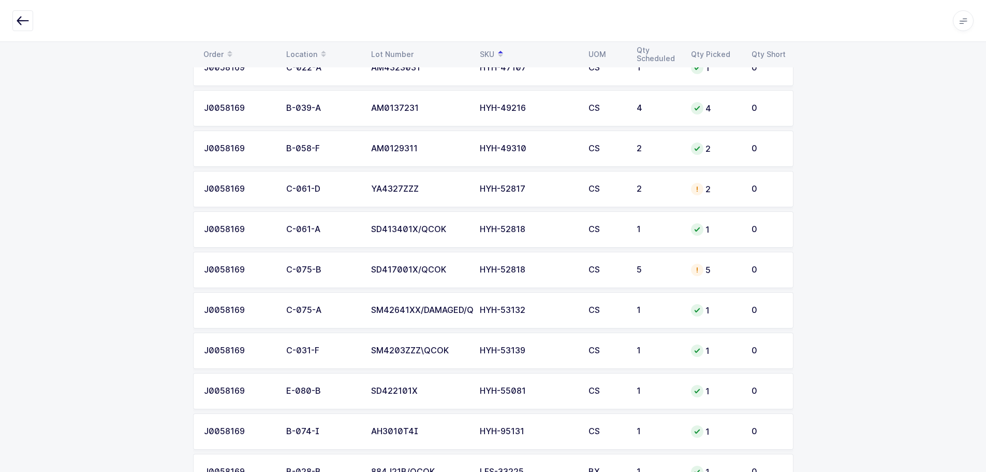
click at [579, 189] on td "HYH-52817" at bounding box center [528, 189] width 109 height 36
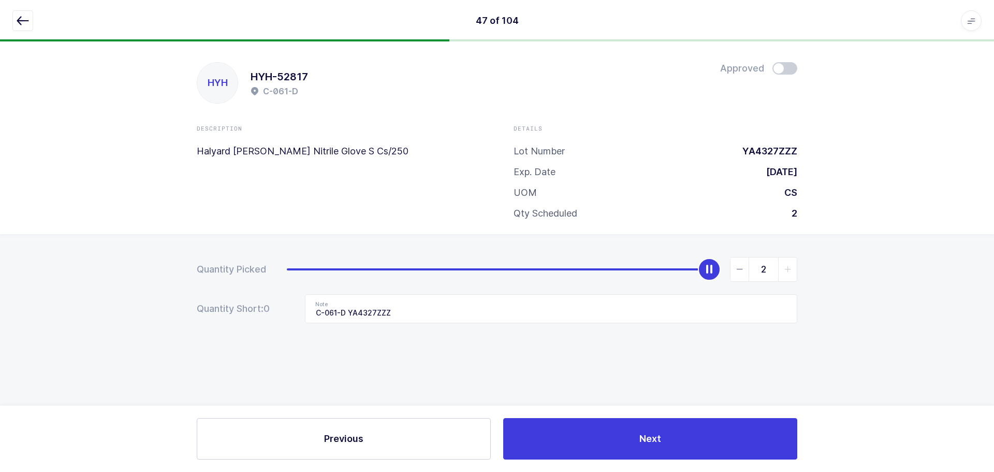
click at [785, 64] on span at bounding box center [784, 68] width 25 height 12
click at [24, 18] on icon "button" at bounding box center [23, 20] width 12 height 12
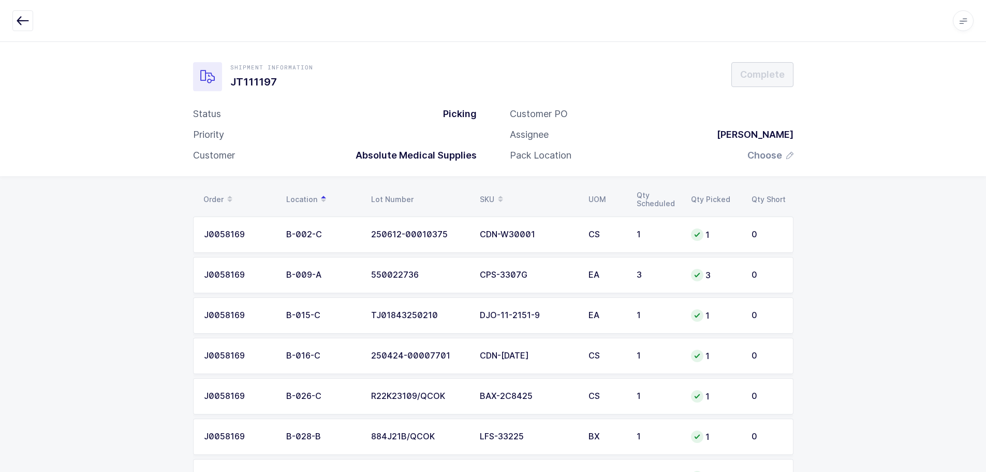
click at [490, 194] on div "SKU" at bounding box center [528, 200] width 96 height 18
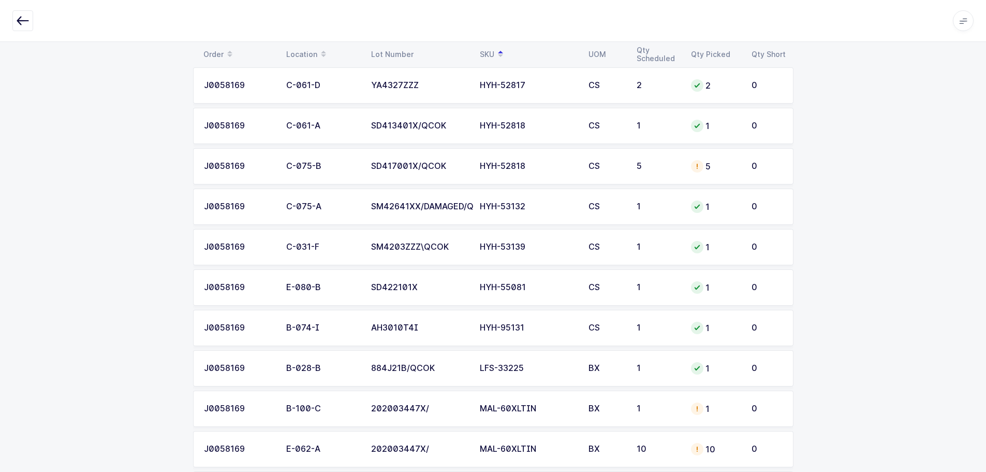
scroll to position [2278, 0]
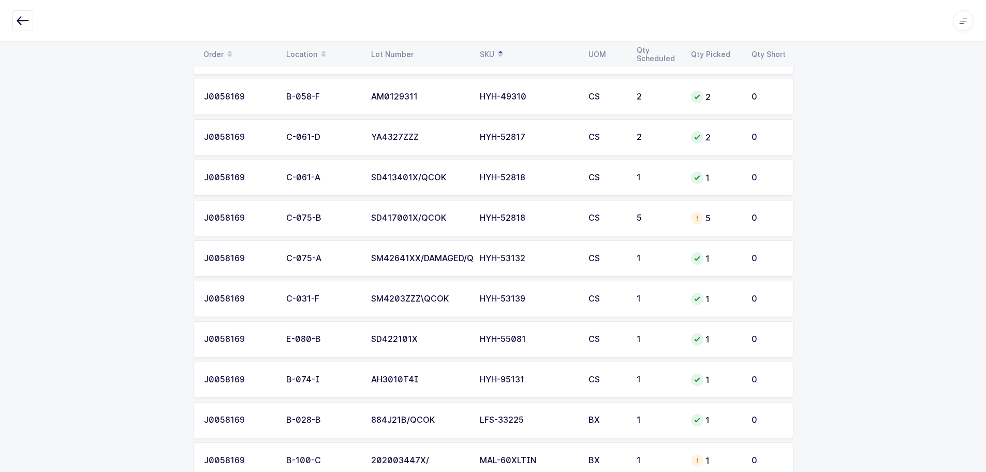
click at [577, 219] on td "HYH-52818" at bounding box center [528, 218] width 109 height 36
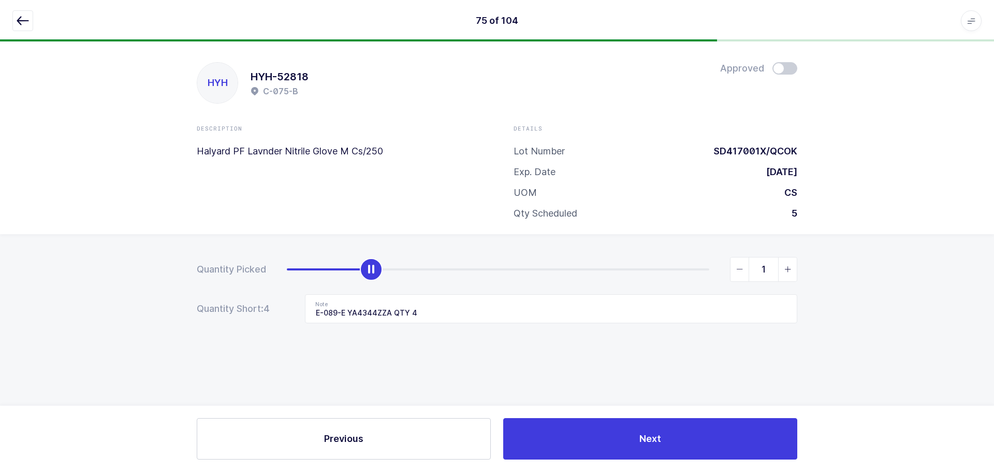
type input "0"
drag, startPoint x: 708, startPoint y: 270, endPoint x: 180, endPoint y: 262, distance: 528.1
click at [182, 272] on div "Quantity Picked 0 Quantity Short: 4 Note E-089-E YA4344ZZA QTY 4" at bounding box center [497, 326] width 994 height 184
drag, startPoint x: 20, startPoint y: 17, endPoint x: 103, endPoint y: 31, distance: 84.0
click at [20, 17] on icon "button" at bounding box center [23, 20] width 12 height 12
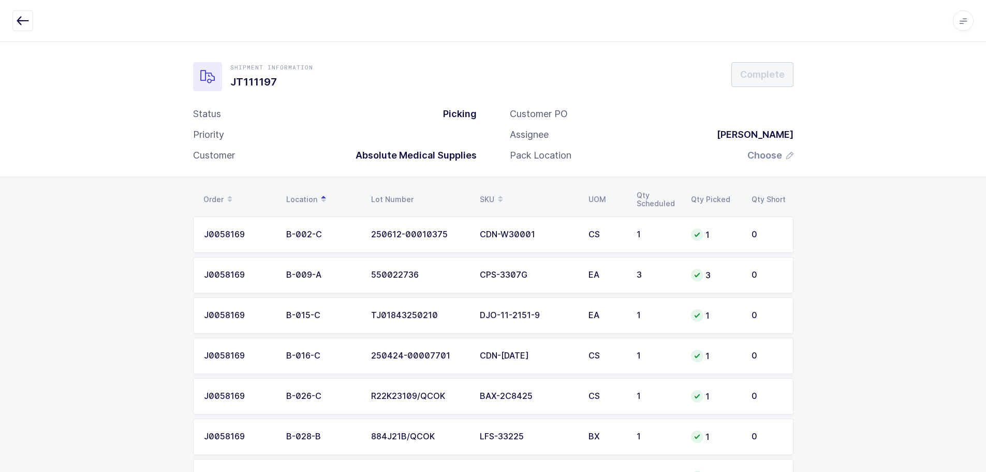
click at [497, 192] on span at bounding box center [500, 200] width 12 height 18
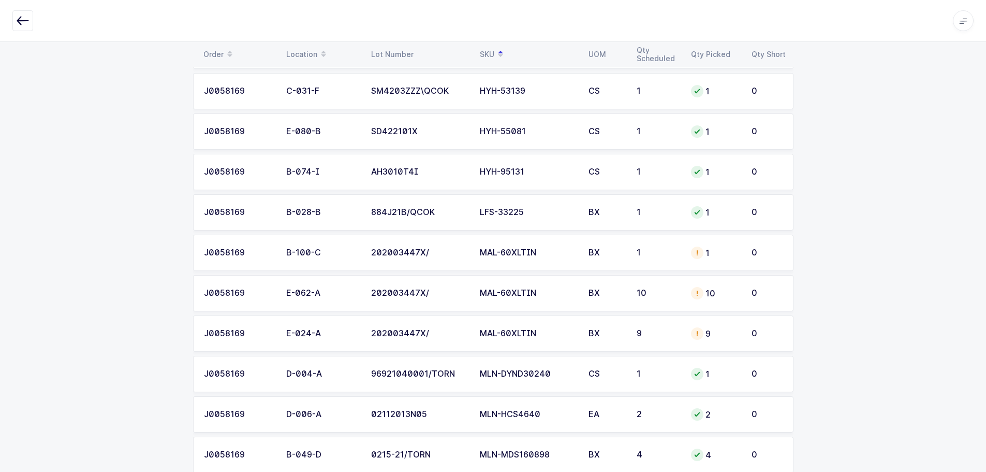
scroll to position [2537, 0]
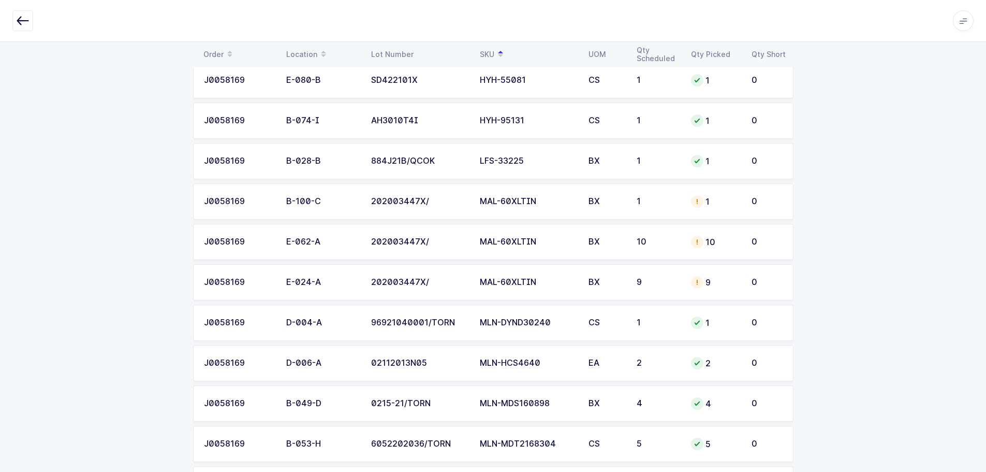
click at [696, 202] on icon at bounding box center [697, 201] width 8 height 8
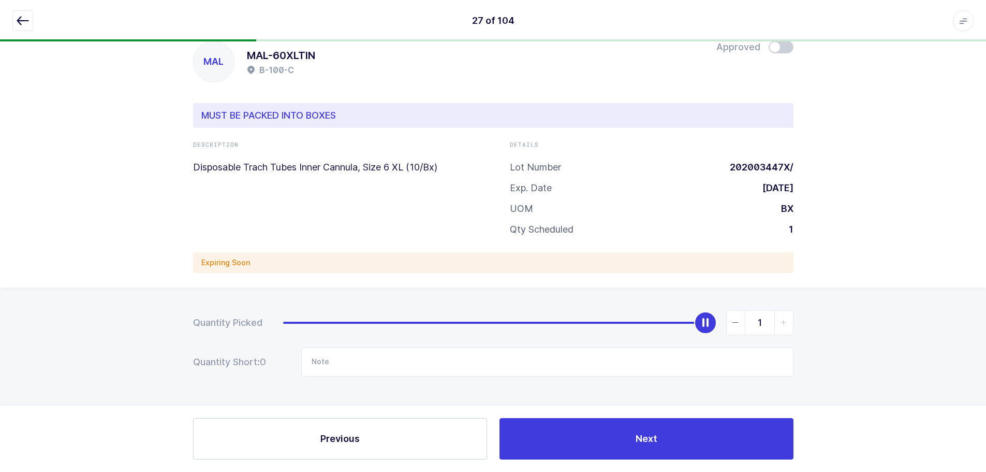
scroll to position [21, 0]
click at [788, 44] on span at bounding box center [781, 47] width 25 height 12
click at [27, 20] on icon "button" at bounding box center [23, 20] width 12 height 12
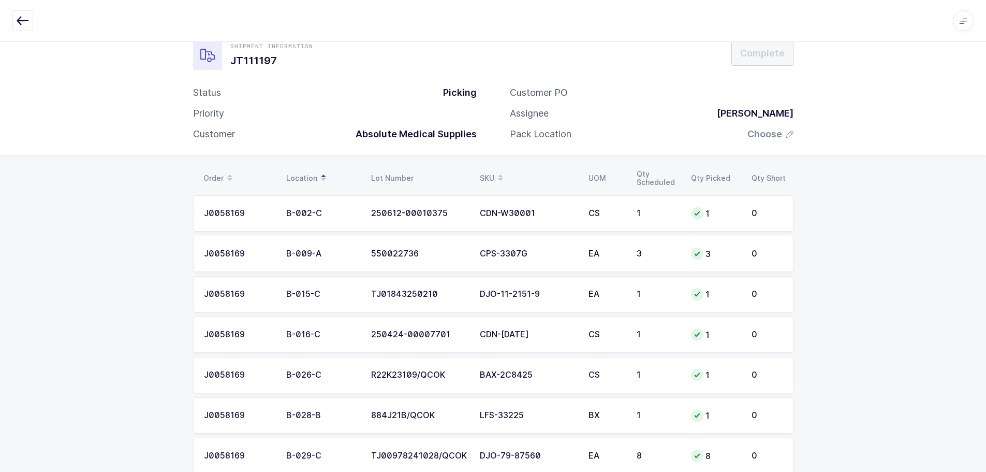
scroll to position [0, 0]
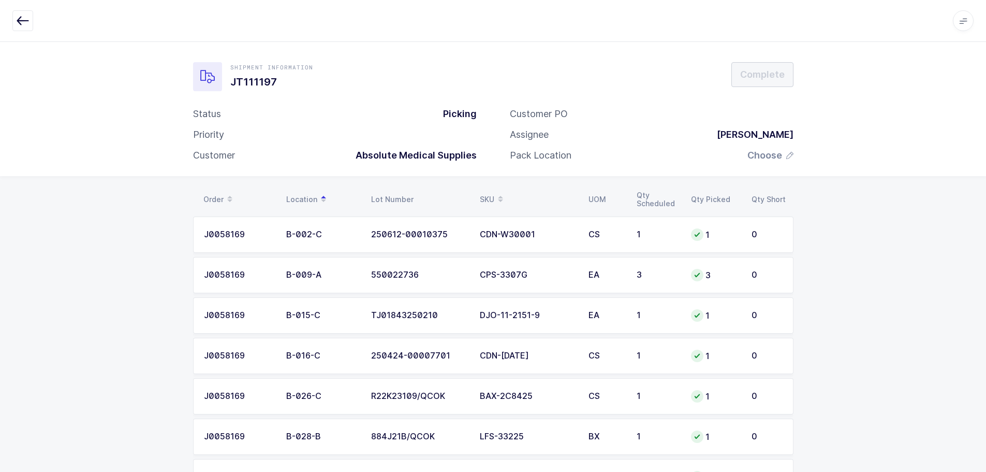
click at [488, 194] on div "SKU" at bounding box center [528, 200] width 96 height 18
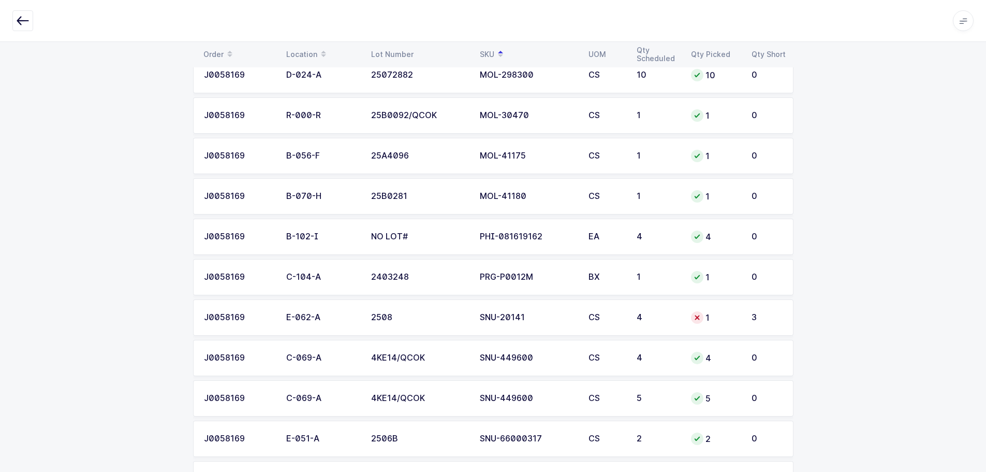
scroll to position [3188, 0]
click at [533, 321] on td "SNU-20141" at bounding box center [528, 317] width 109 height 36
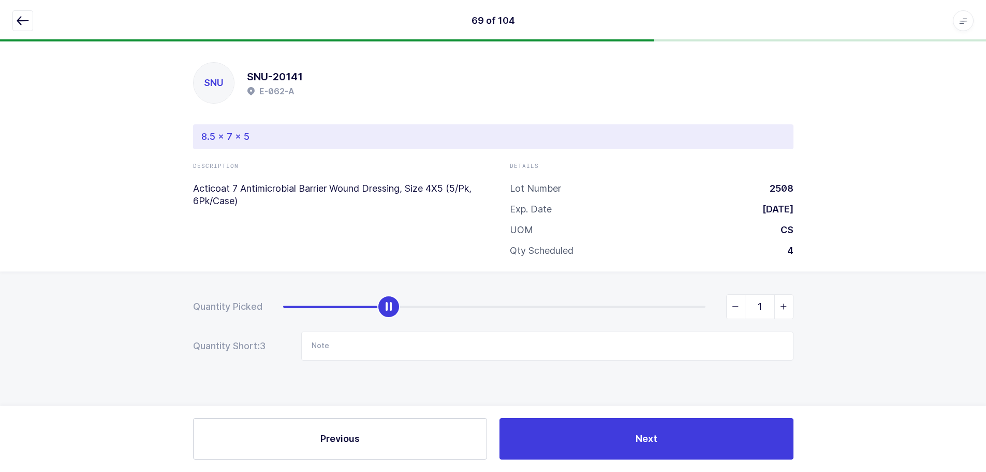
scroll to position [0, 0]
type input "4"
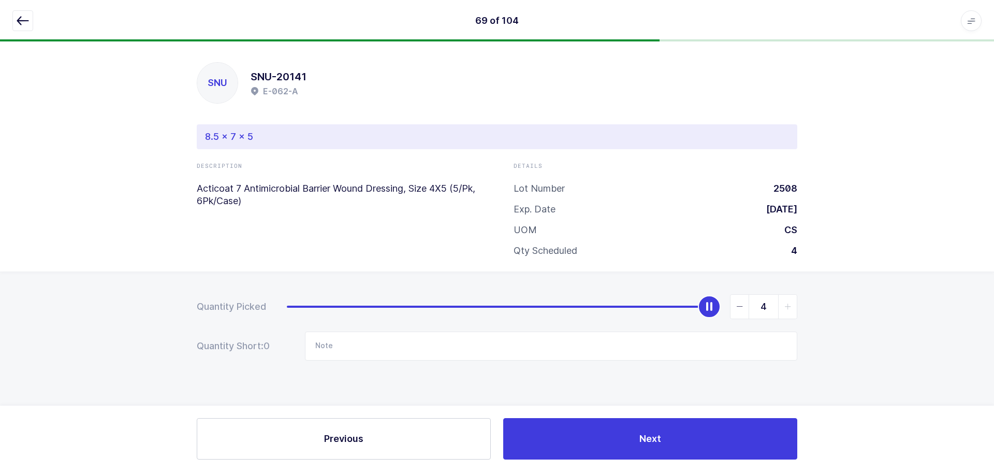
drag, startPoint x: 398, startPoint y: 308, endPoint x: 959, endPoint y: 358, distance: 562.9
click at [959, 358] on div "Quantity Picked 4 Quantity Short: 0 Note" at bounding box center [497, 363] width 994 height 184
drag, startPoint x: 19, startPoint y: 13, endPoint x: 30, endPoint y: 23, distance: 14.3
click at [19, 15] on button "button" at bounding box center [22, 20] width 21 height 21
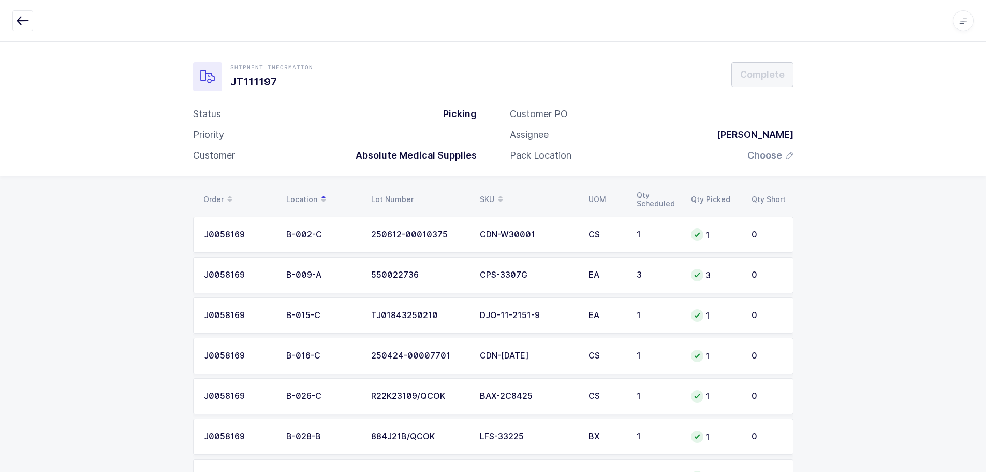
click at [484, 196] on div "SKU" at bounding box center [528, 200] width 96 height 18
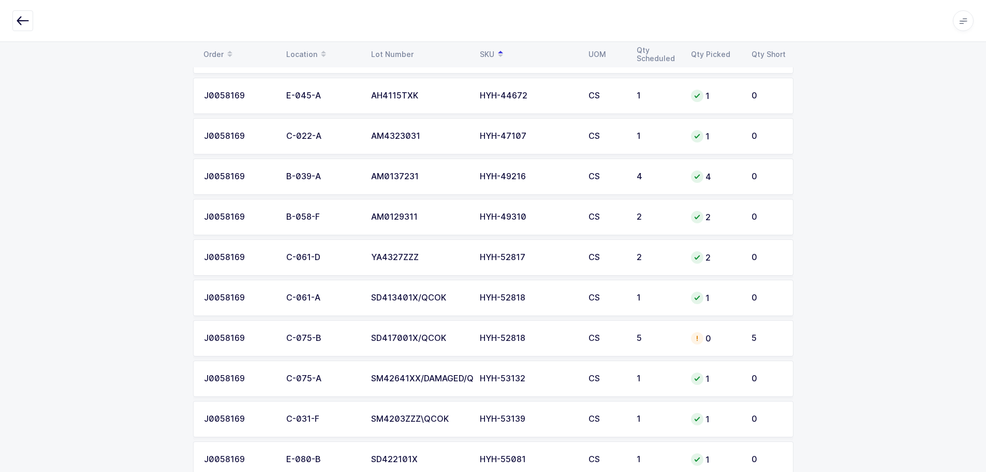
scroll to position [2174, 0]
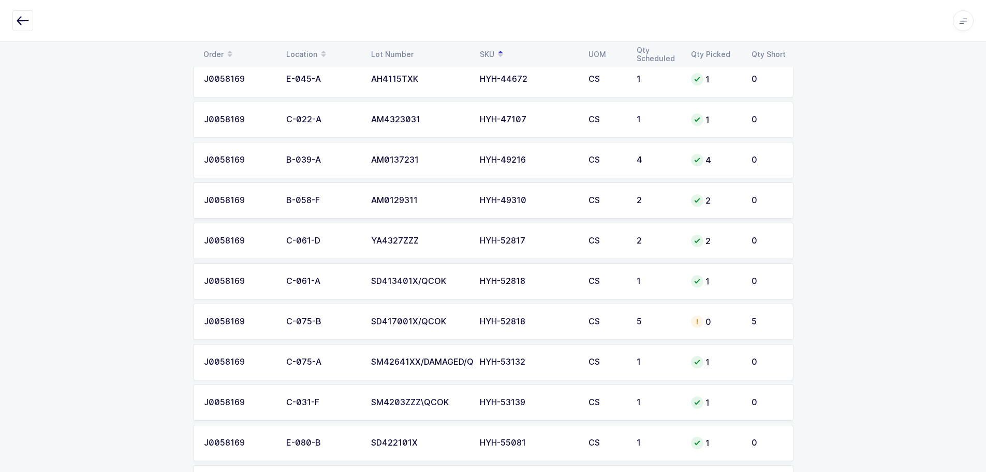
click at [558, 324] on div "HYH-52818" at bounding box center [528, 321] width 96 height 9
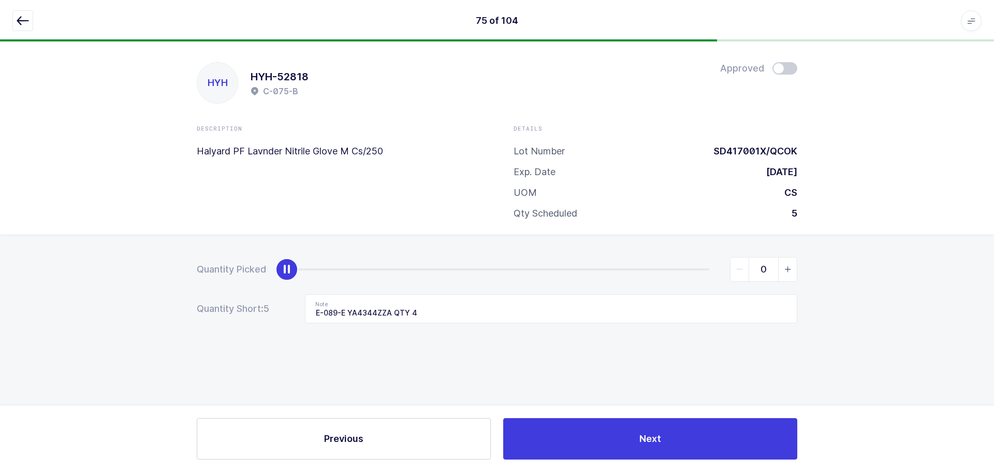
click at [781, 274] on span "slider between 0 and 5" at bounding box center [787, 269] width 19 height 24
type input "1"
click at [16, 25] on button "button" at bounding box center [22, 20] width 21 height 21
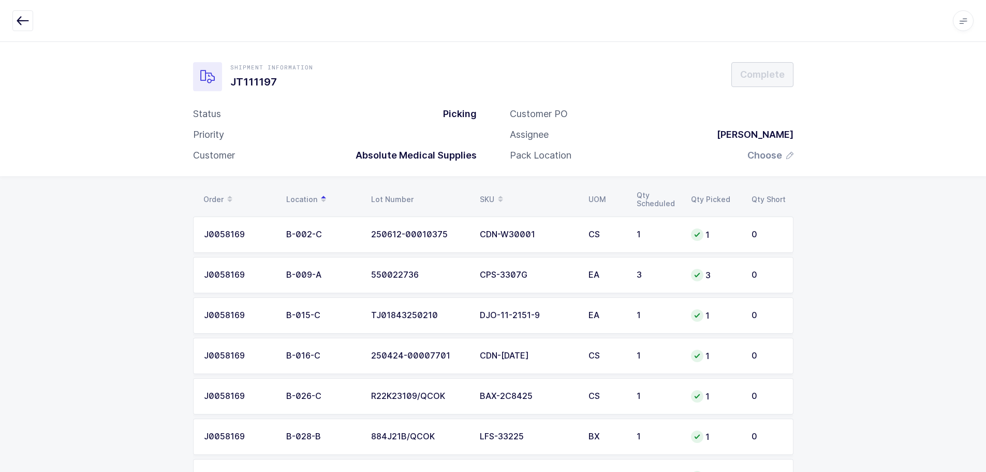
click at [500, 194] on icon at bounding box center [500, 195] width 5 height 5
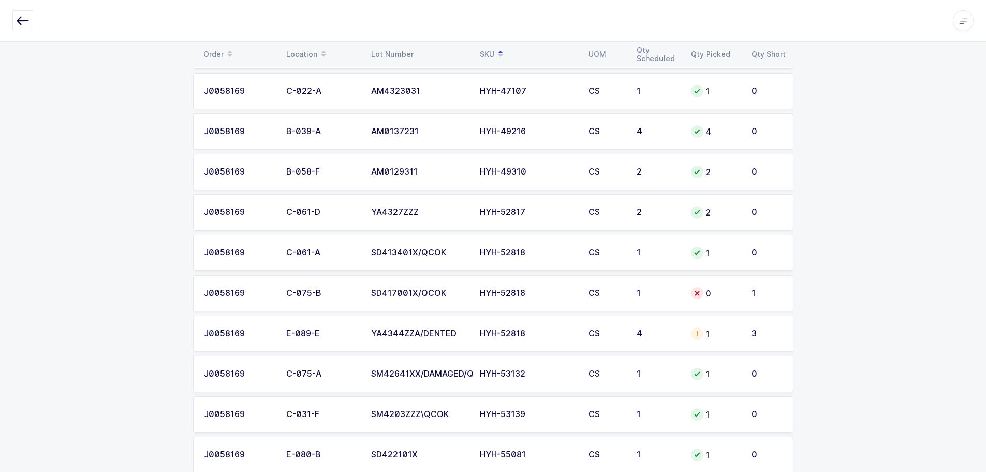
scroll to position [2226, 0]
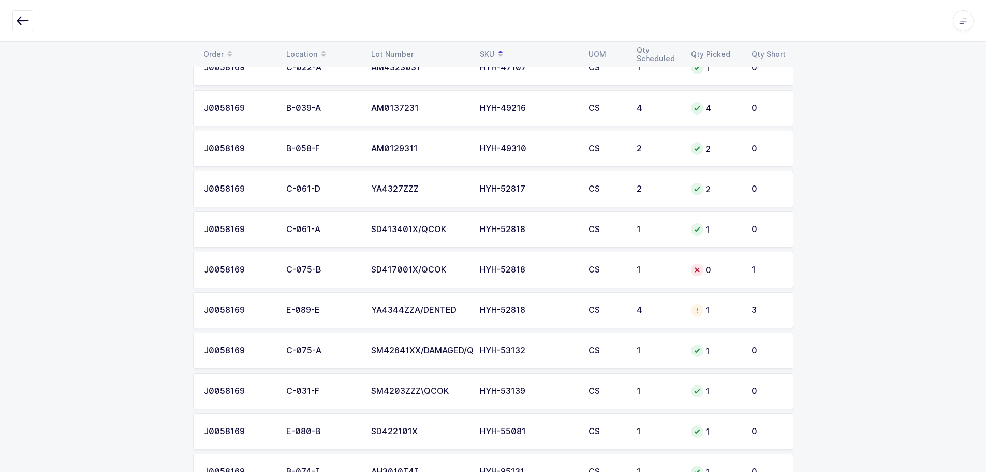
click at [542, 268] on div "HYH-52818" at bounding box center [528, 269] width 96 height 9
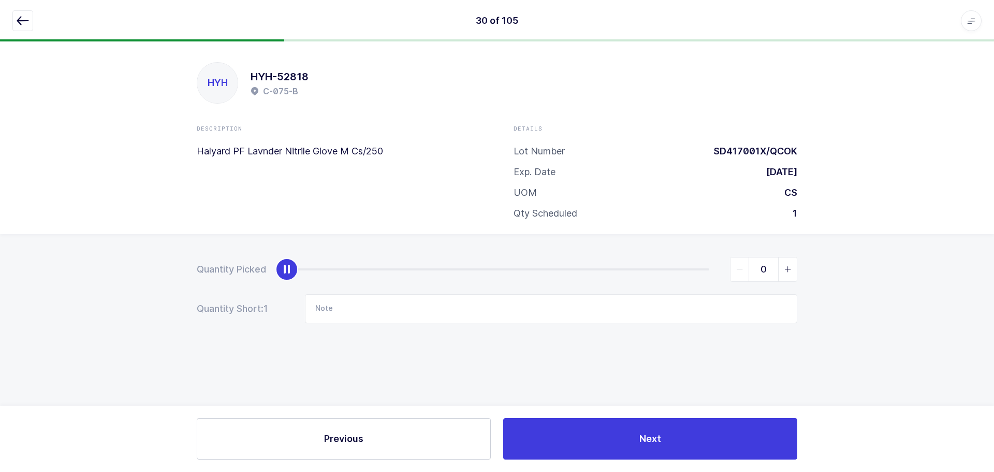
type input "1"
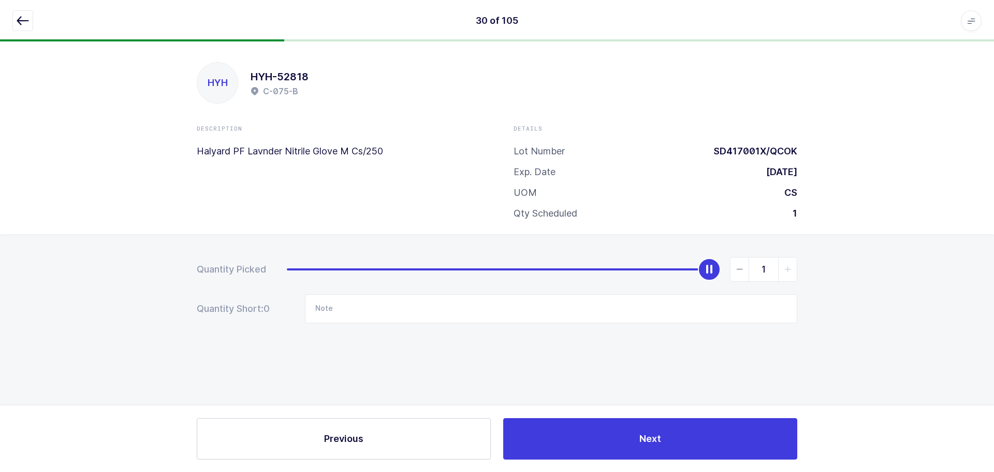
drag, startPoint x: 299, startPoint y: 272, endPoint x: 877, endPoint y: 301, distance: 579.0
click at [877, 301] on div "Quantity Picked 1 Quantity Short: 0 Note" at bounding box center [497, 326] width 994 height 184
click at [16, 20] on button "button" at bounding box center [22, 20] width 21 height 21
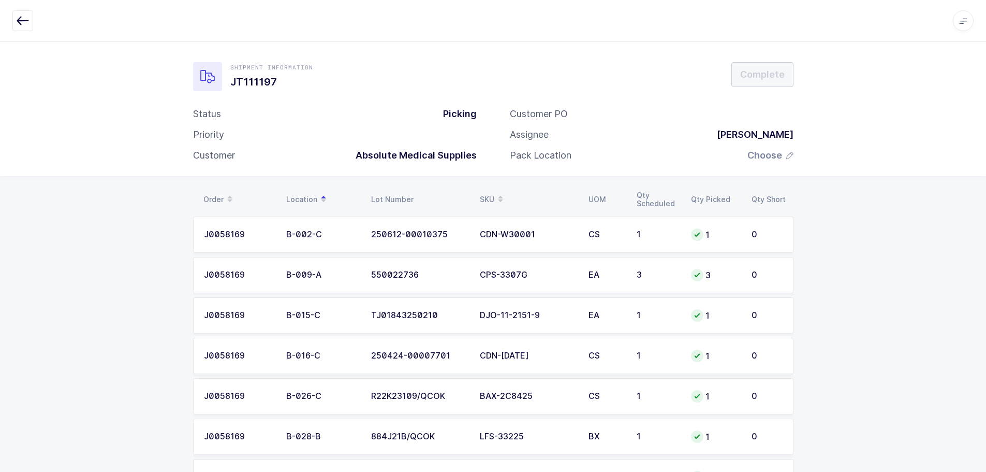
click at [493, 196] on div "SKU" at bounding box center [528, 200] width 96 height 18
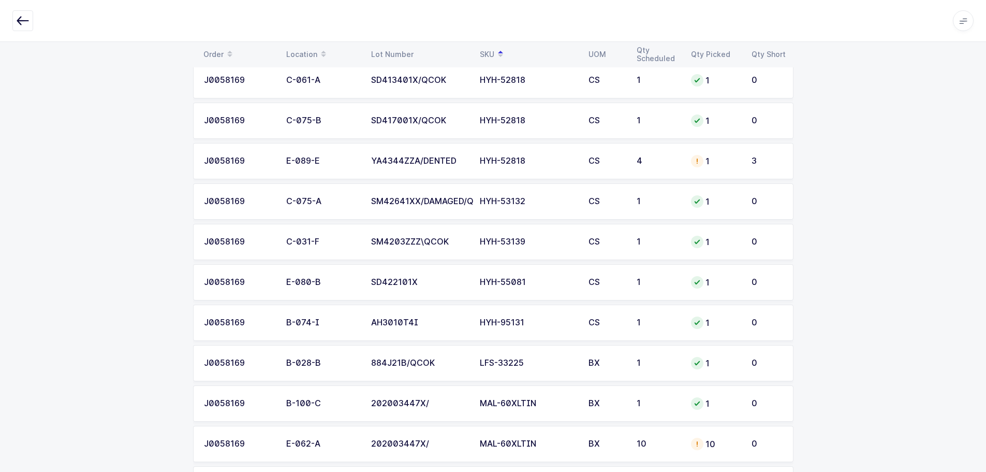
scroll to position [2381, 0]
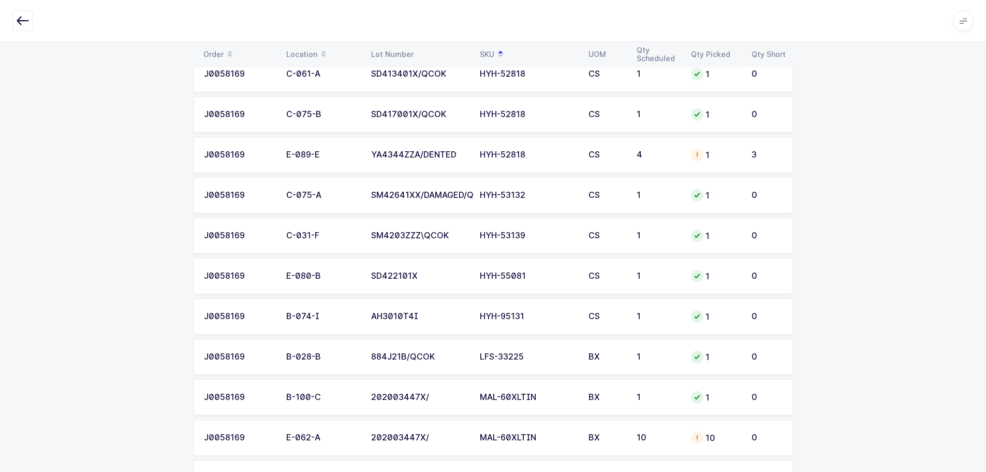
click at [624, 163] on td "CS" at bounding box center [606, 155] width 48 height 36
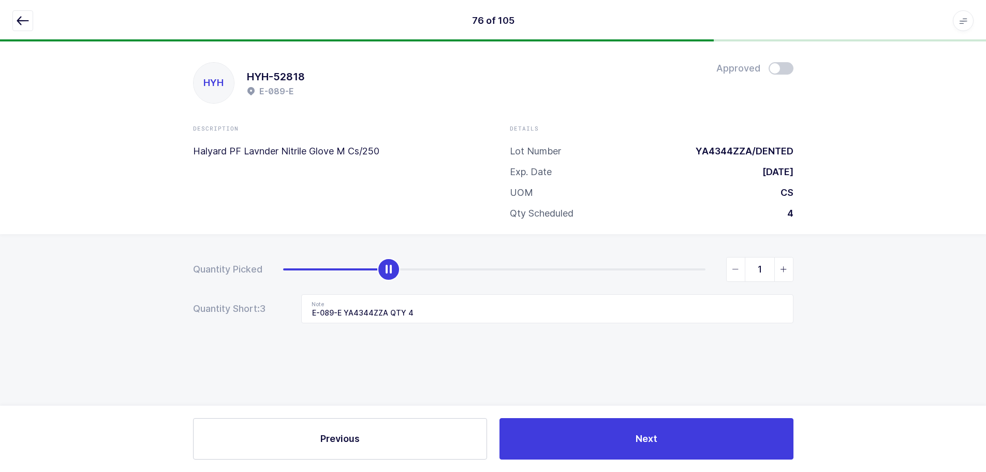
scroll to position [0, 0]
type input "4"
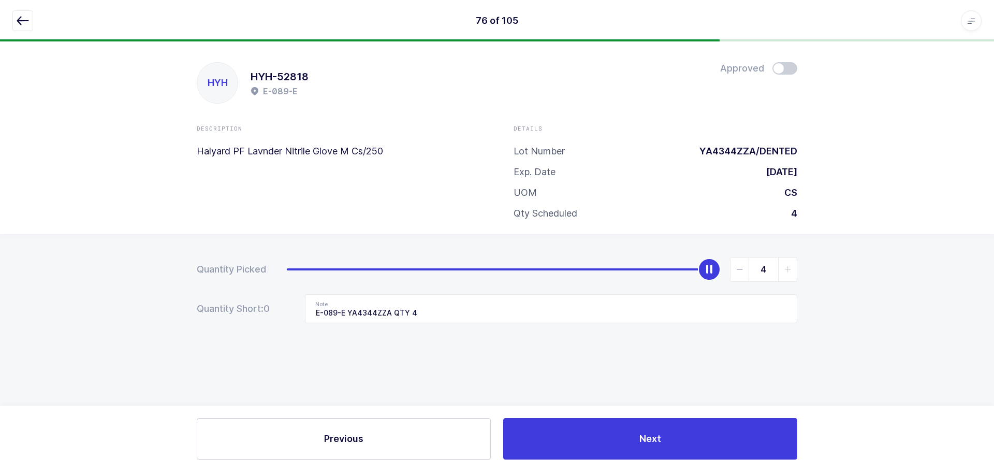
drag, startPoint x: 393, startPoint y: 267, endPoint x: 922, endPoint y: 306, distance: 530.6
click at [922, 306] on div "Quantity Picked 4 Quantity Short: 0 Note E-089-E YA4344ZZA QTY 4" at bounding box center [497, 326] width 994 height 184
click at [26, 17] on icon "button" at bounding box center [23, 20] width 12 height 12
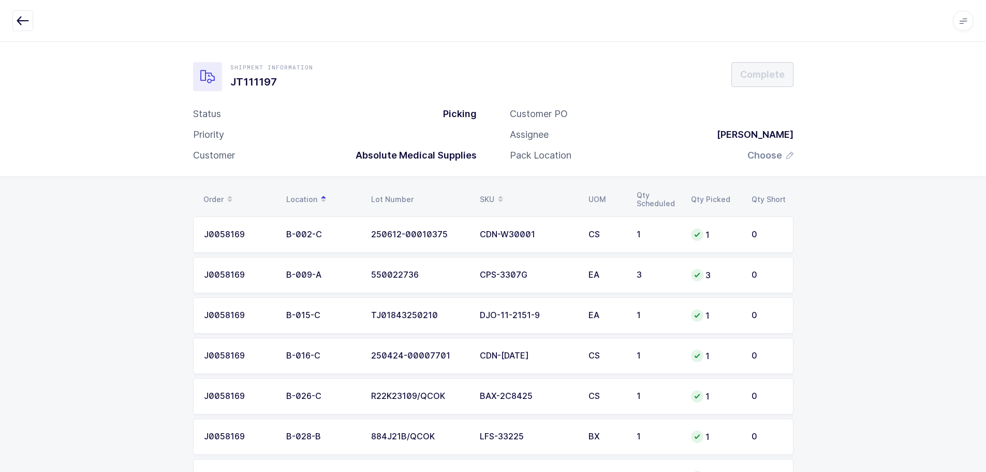
click at [499, 191] on span at bounding box center [500, 200] width 12 height 18
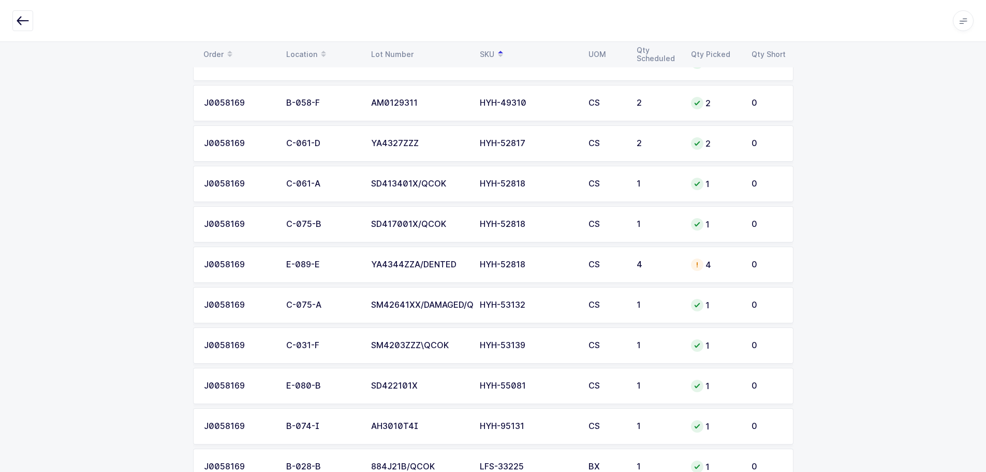
scroll to position [2278, 0]
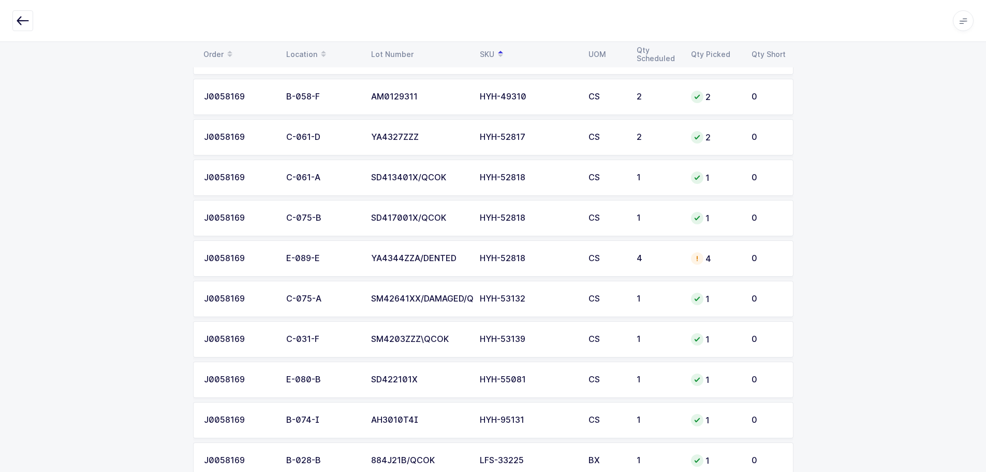
click at [523, 266] on td "HYH-52818" at bounding box center [528, 258] width 109 height 36
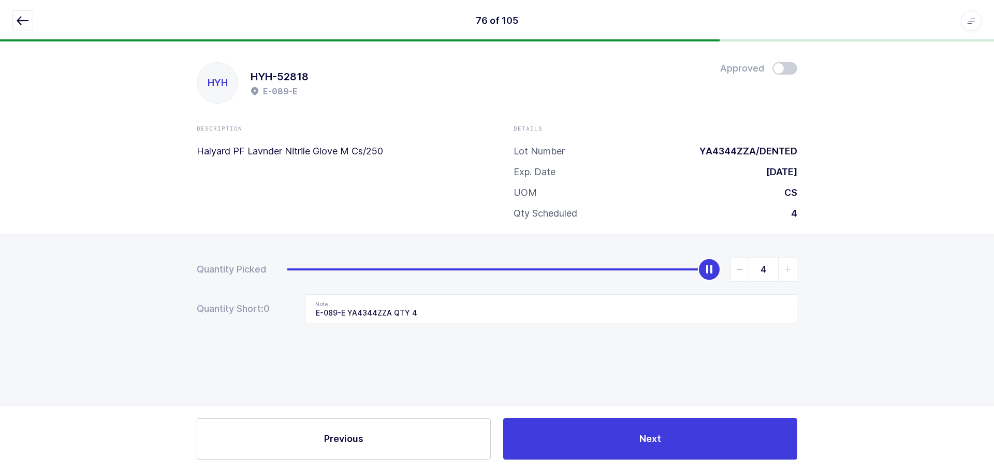
click at [798, 71] on div "HYH HYH-52818 E-089-E Approved Description Halyard PF Lavnder Nitrile Glove M C…" at bounding box center [497, 137] width 994 height 193
click at [795, 69] on span at bounding box center [784, 68] width 25 height 12
click at [24, 17] on icon "button" at bounding box center [23, 20] width 12 height 12
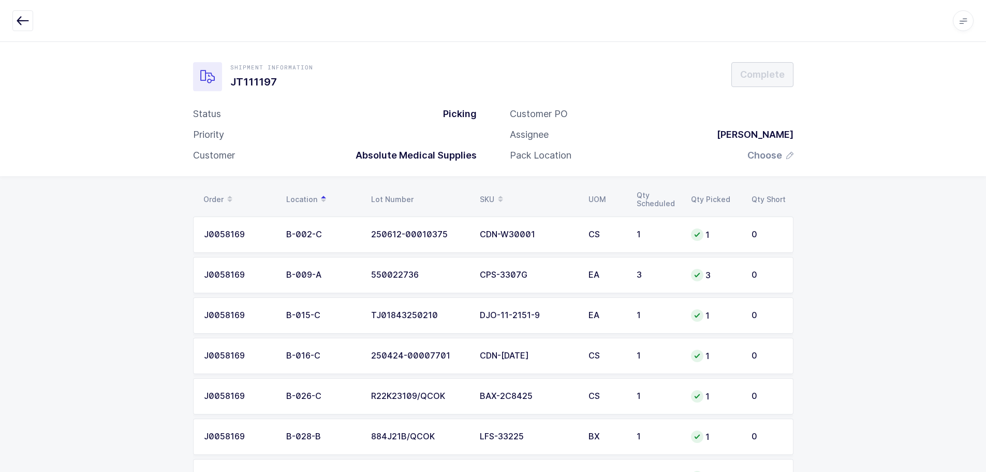
click at [495, 193] on span at bounding box center [500, 200] width 12 height 18
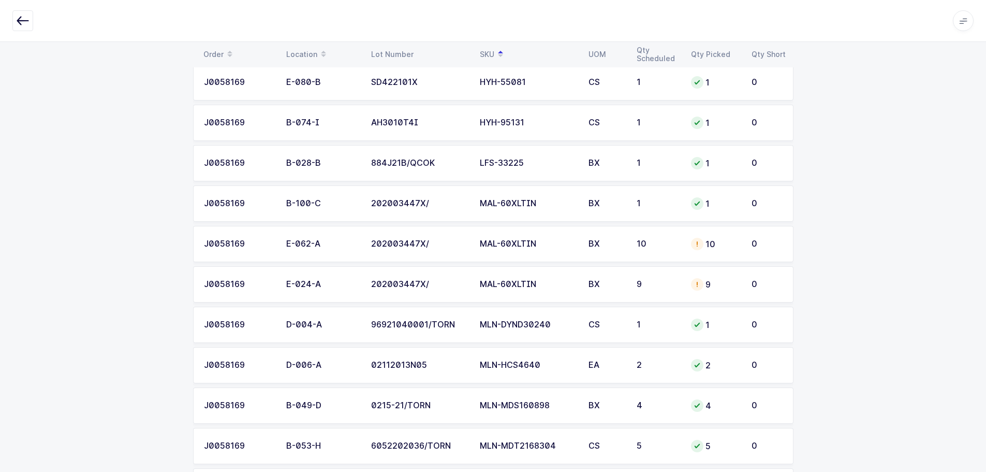
scroll to position [2588, 0]
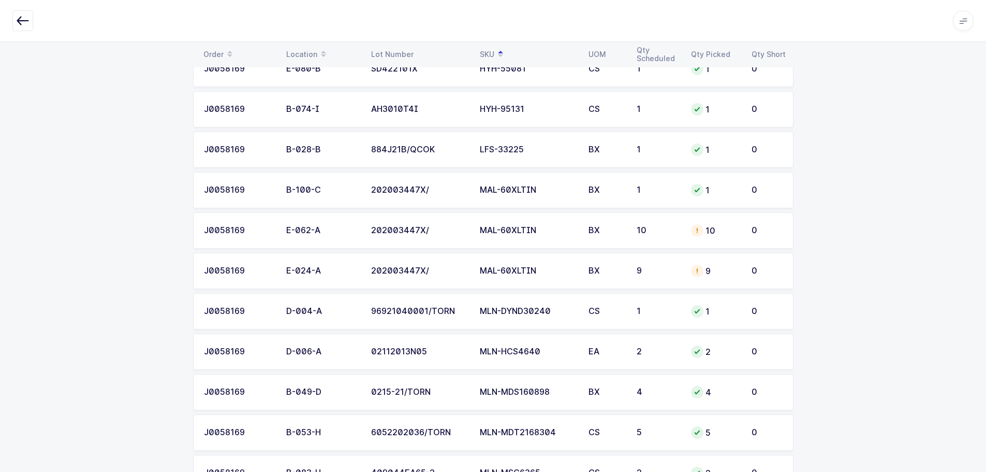
click at [581, 228] on td "MAL-60XLTIN" at bounding box center [528, 230] width 109 height 36
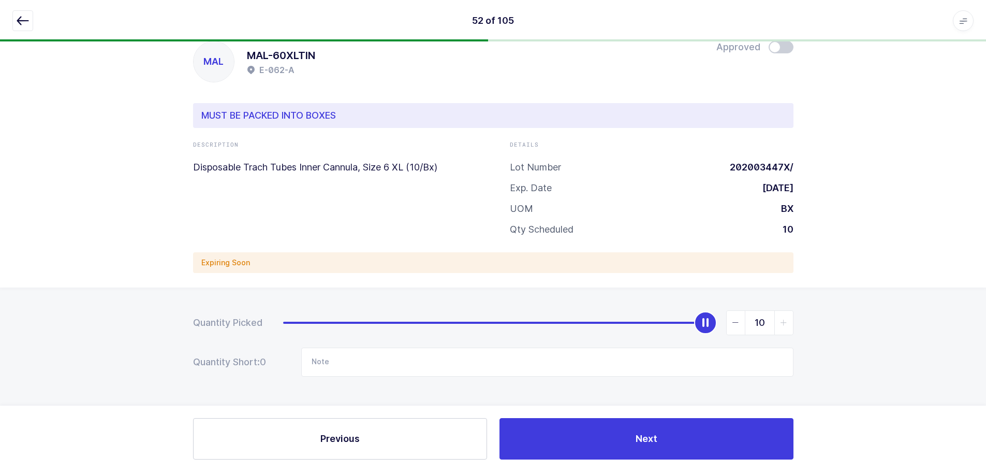
scroll to position [21, 0]
click at [784, 52] on span at bounding box center [781, 47] width 25 height 12
click at [34, 14] on div at bounding box center [492, 20] width 961 height 21
click at [29, 18] on button "button" at bounding box center [22, 20] width 21 height 21
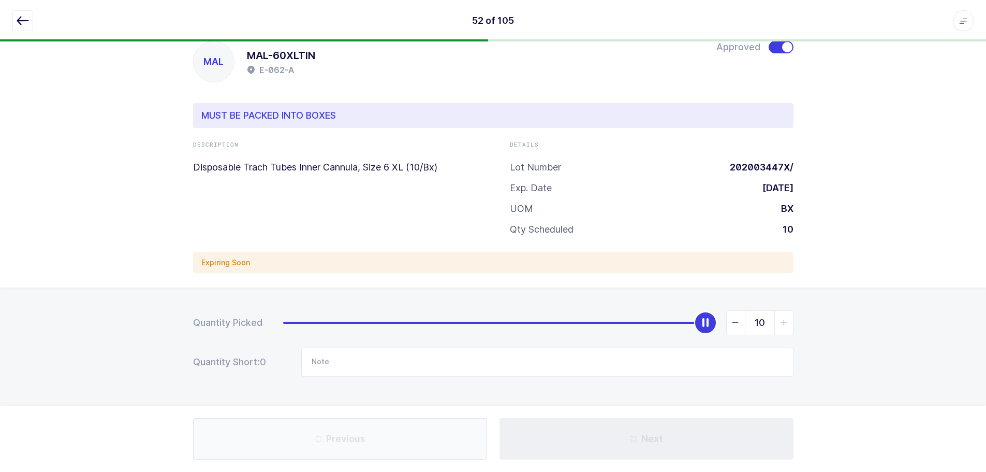
scroll to position [0, 0]
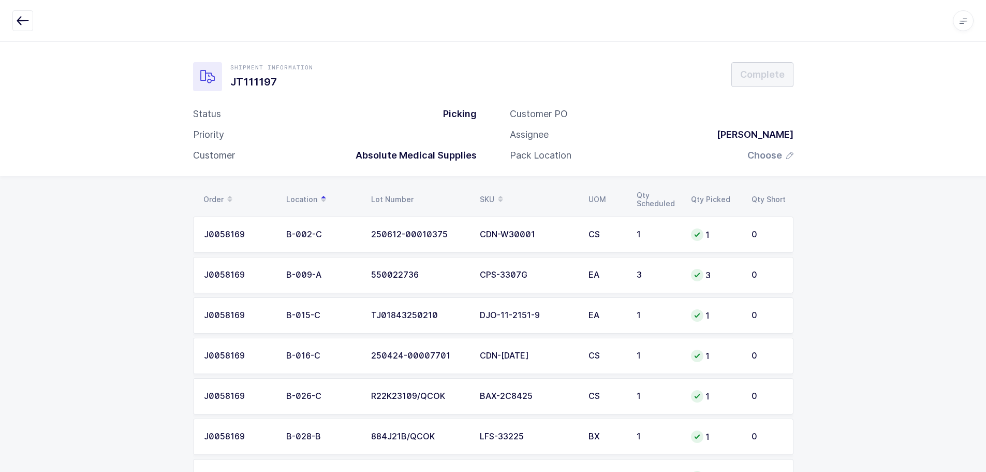
click at [495, 197] on span at bounding box center [500, 200] width 12 height 18
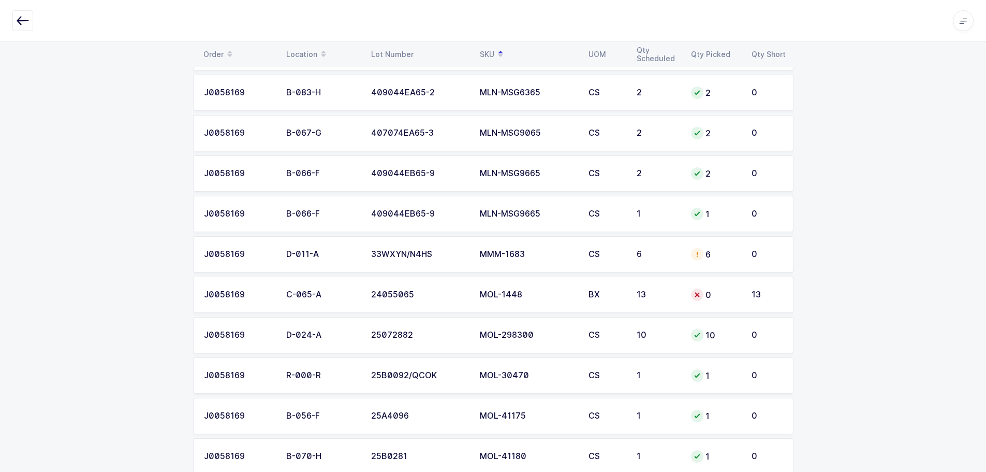
scroll to position [2970, 0]
click at [668, 253] on div "6" at bounding box center [658, 252] width 42 height 9
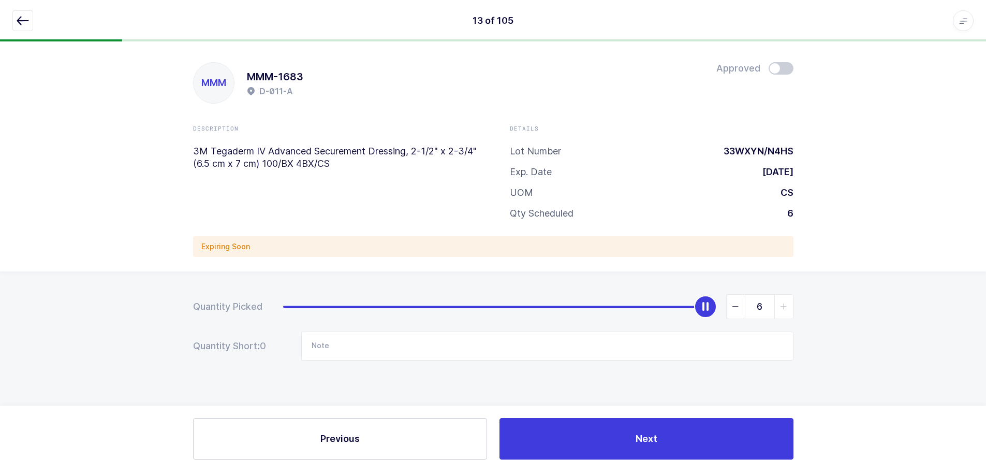
scroll to position [0, 0]
click at [789, 70] on span at bounding box center [784, 68] width 25 height 12
click at [22, 24] on icon "button" at bounding box center [23, 20] width 12 height 12
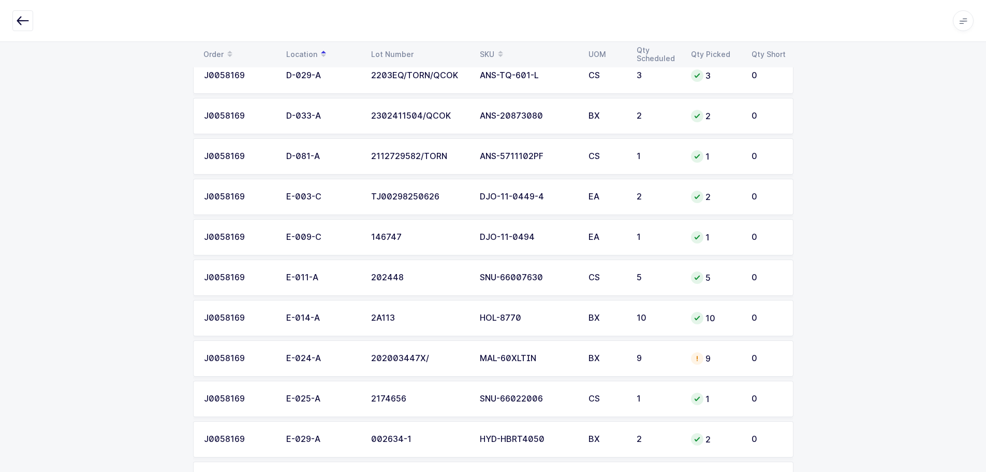
scroll to position [2918, 0]
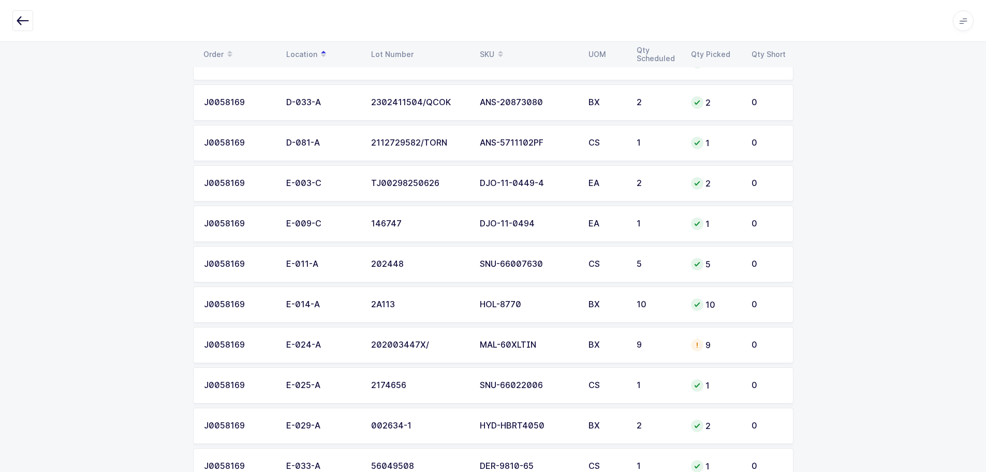
click at [553, 349] on td "MAL-60XLTIN" at bounding box center [528, 345] width 109 height 36
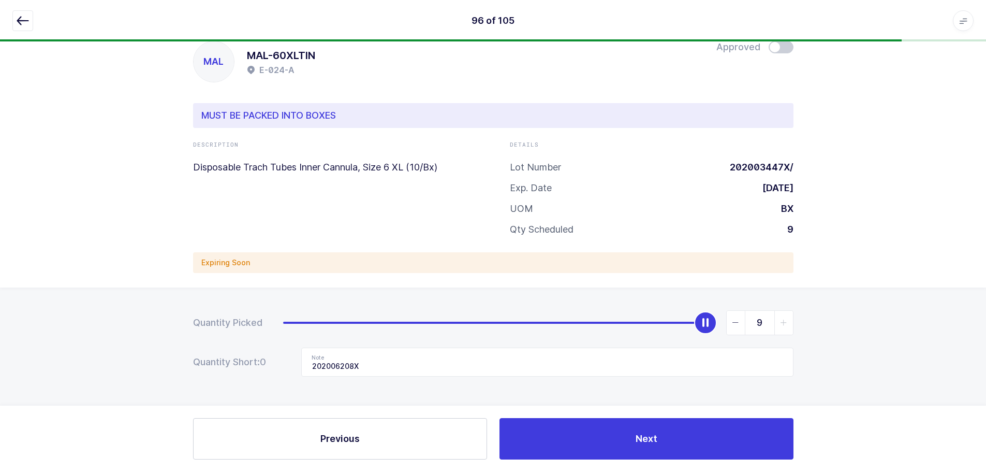
scroll to position [21, 0]
click at [784, 51] on span at bounding box center [781, 47] width 25 height 12
drag, startPoint x: 18, startPoint y: 22, endPoint x: 25, endPoint y: 27, distance: 8.9
click at [18, 22] on icon "button" at bounding box center [23, 20] width 12 height 12
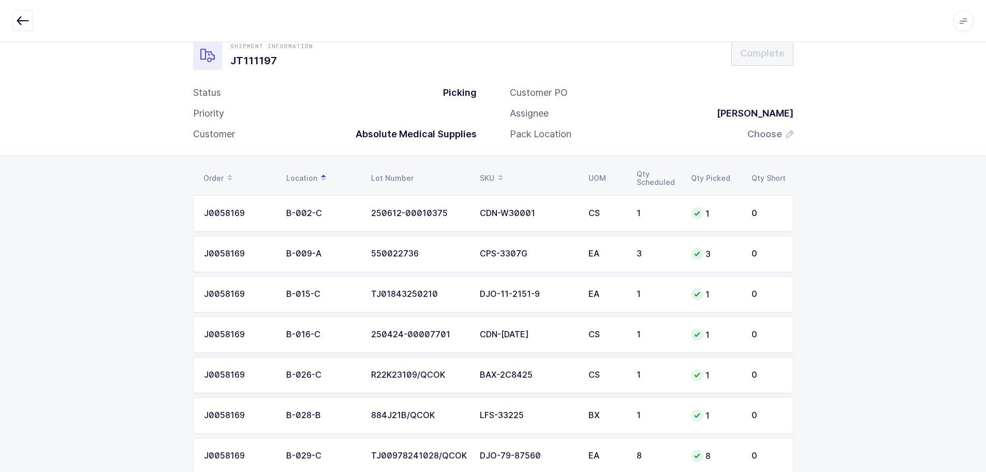
scroll to position [0, 0]
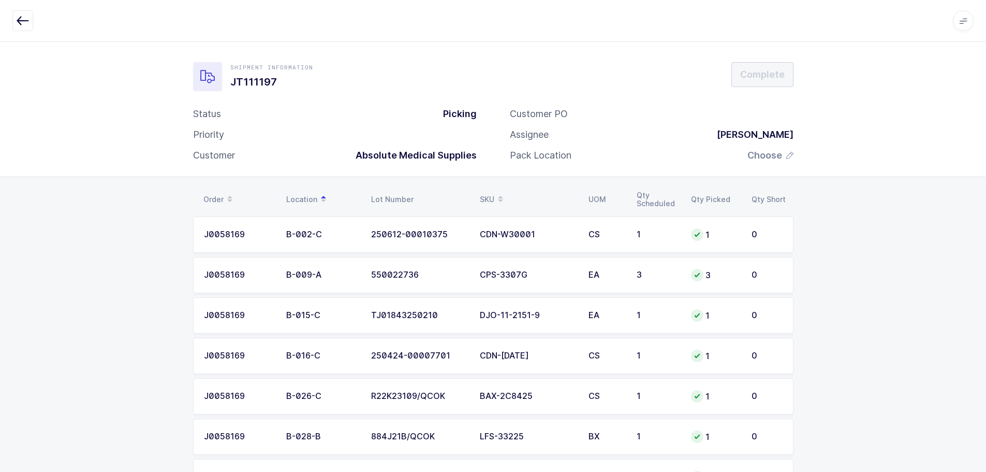
click at [484, 194] on div "SKU" at bounding box center [528, 200] width 96 height 18
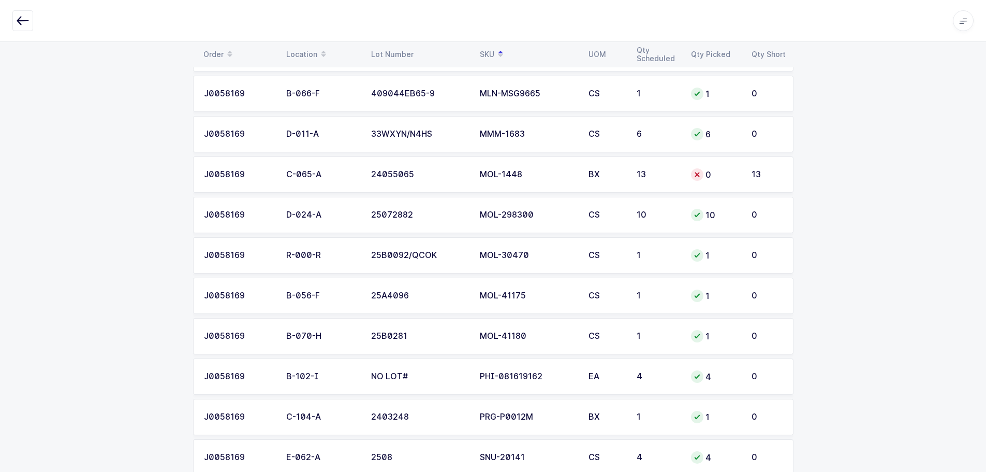
scroll to position [3106, 0]
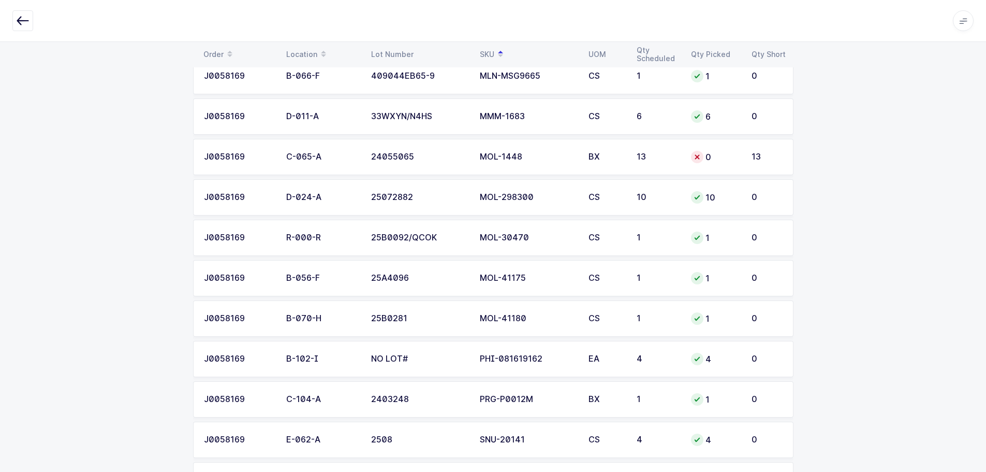
click at [600, 166] on td "BX" at bounding box center [606, 157] width 48 height 36
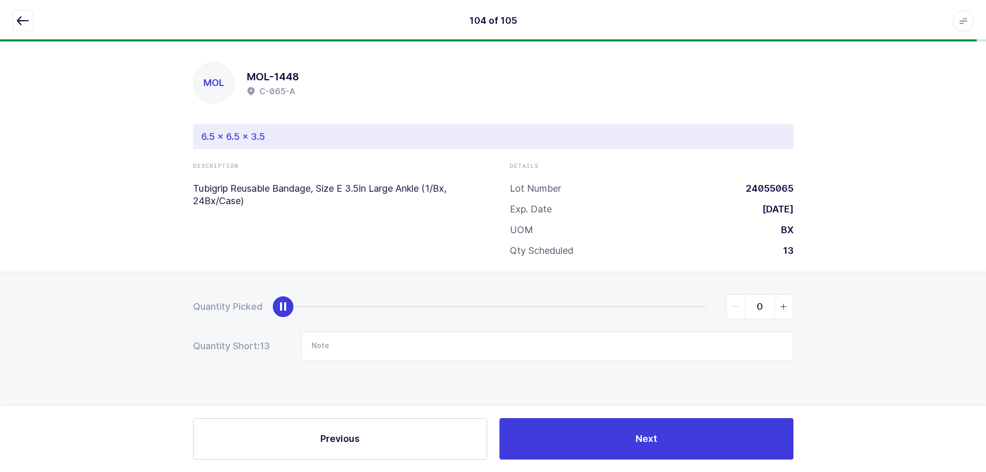
scroll to position [0, 0]
drag, startPoint x: 16, startPoint y: 18, endPoint x: 43, endPoint y: 23, distance: 28.4
click at [16, 18] on button "button" at bounding box center [22, 20] width 21 height 21
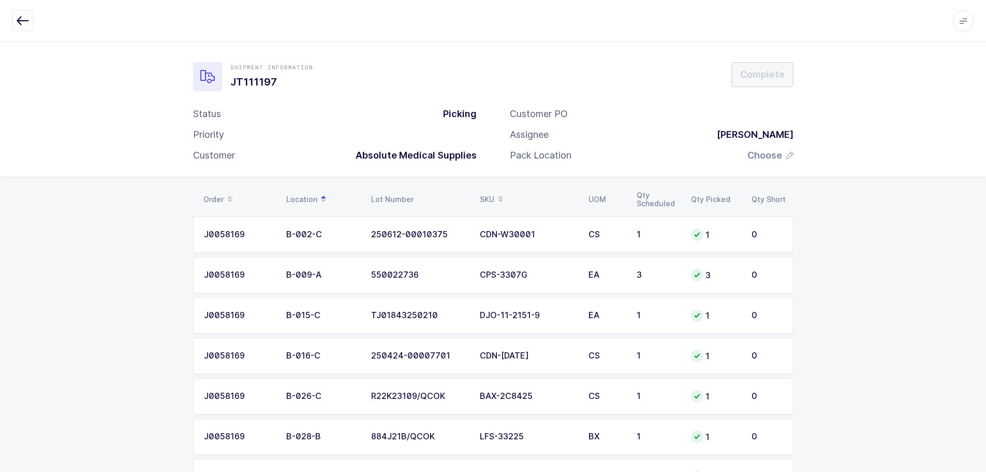
click at [488, 194] on div "SKU" at bounding box center [528, 200] width 96 height 18
click at [769, 154] on span "Choose" at bounding box center [765, 155] width 35 height 12
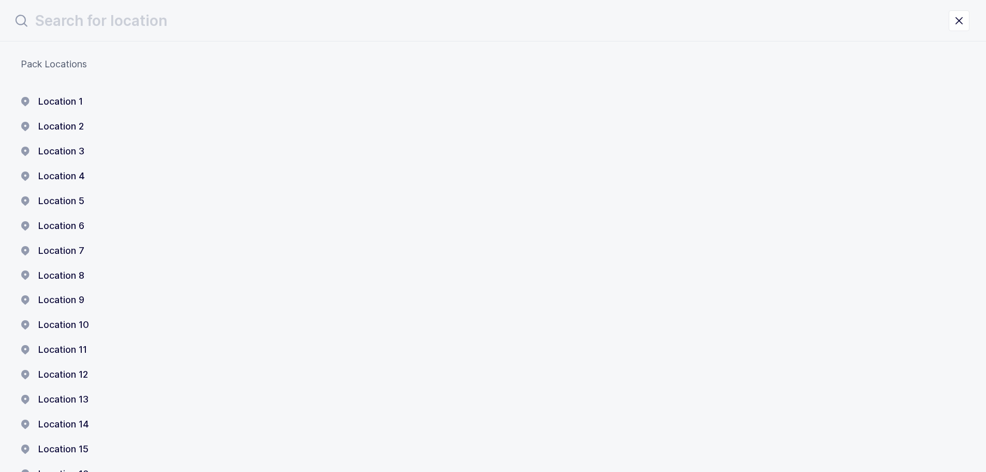
click at [55, 94] on div "Pack Locations Location 1 Location 2 Location 3 Location 4 Location 5 Location …" at bounding box center [493, 339] width 986 height 596
click at [77, 101] on button "Location 1" at bounding box center [52, 101] width 62 height 12
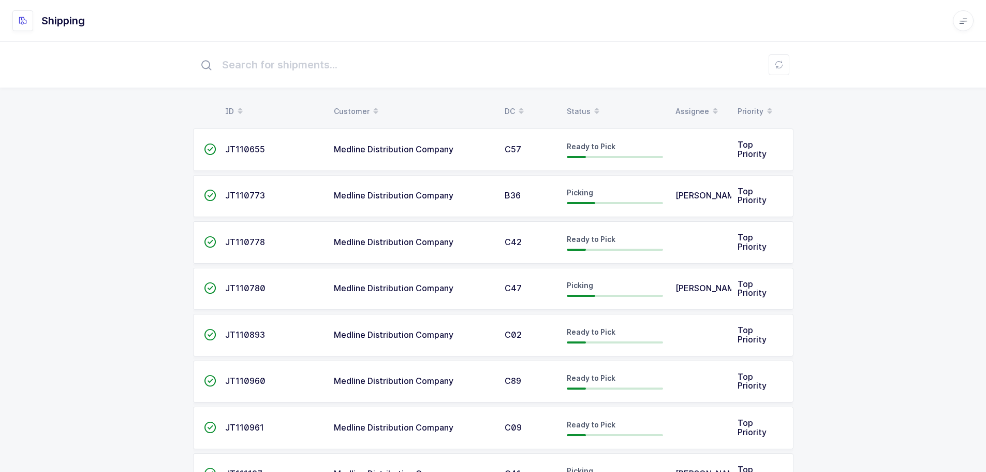
click at [588, 108] on div "Status" at bounding box center [615, 112] width 96 height 18
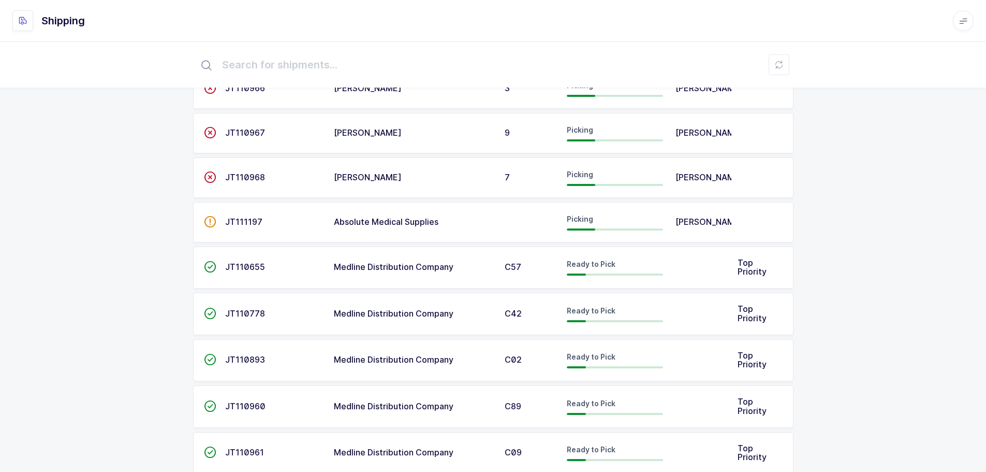
scroll to position [259, 0]
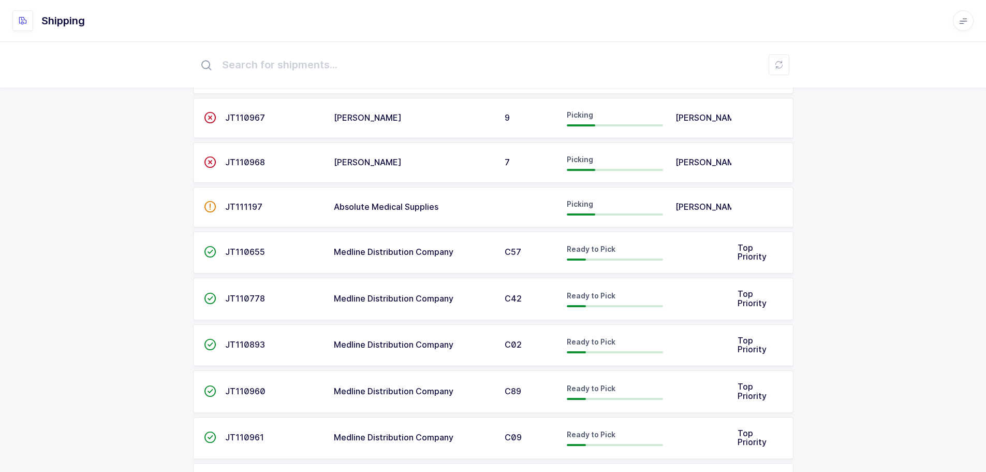
click at [214, 210] on span "" at bounding box center [210, 206] width 12 height 10
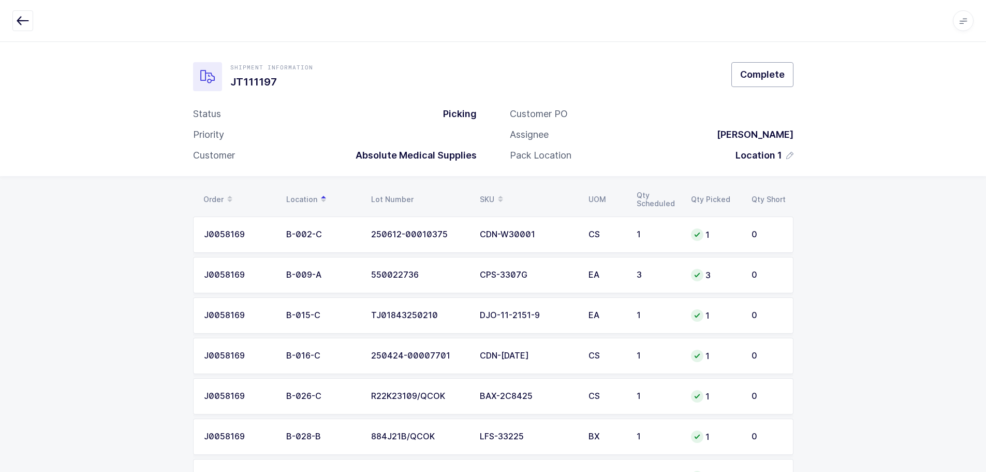
click at [764, 80] on span "Complete" at bounding box center [762, 74] width 45 height 13
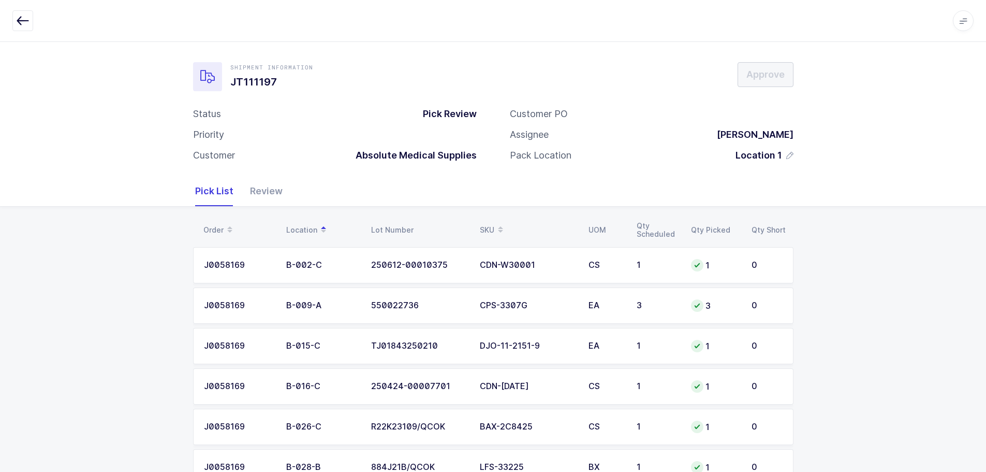
click at [257, 190] on div "Review" at bounding box center [262, 191] width 41 height 30
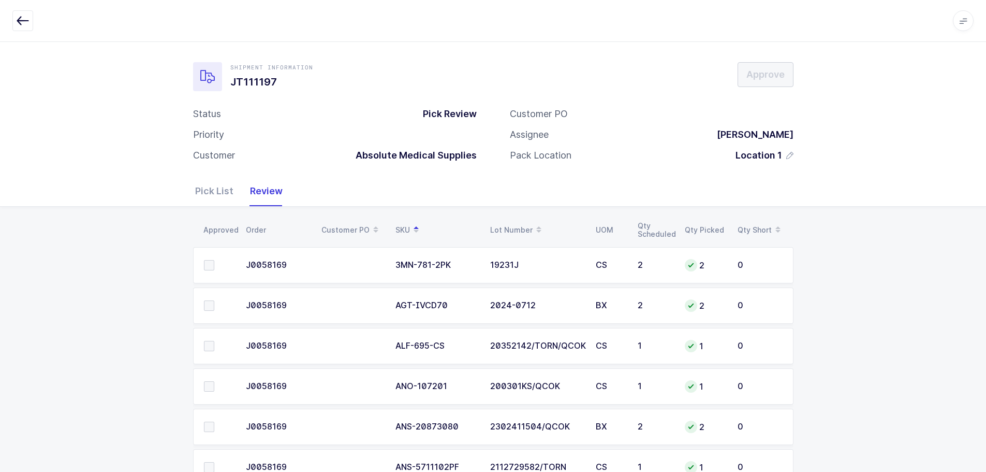
click at [209, 264] on span at bounding box center [209, 265] width 10 height 10
click at [214, 260] on input "checkbox" at bounding box center [214, 260] width 0 height 0
click at [211, 306] on span at bounding box center [209, 305] width 10 height 10
click at [214, 300] on input "checkbox" at bounding box center [214, 300] width 0 height 0
click at [212, 343] on span at bounding box center [209, 346] width 10 height 10
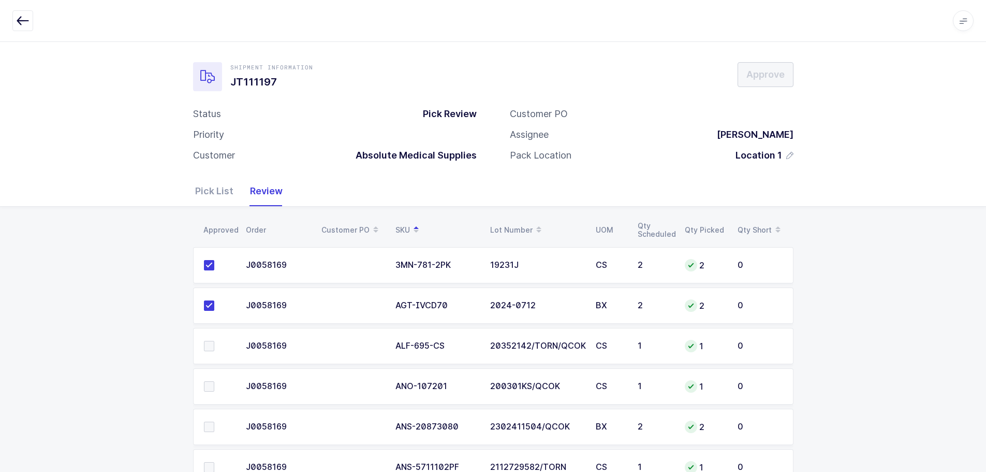
click at [214, 341] on input "checkbox" at bounding box center [214, 341] width 0 height 0
click at [209, 391] on td at bounding box center [216, 386] width 47 height 36
click at [206, 423] on span at bounding box center [209, 426] width 10 height 10
click at [214, 421] on input "checkbox" at bounding box center [214, 421] width 0 height 0
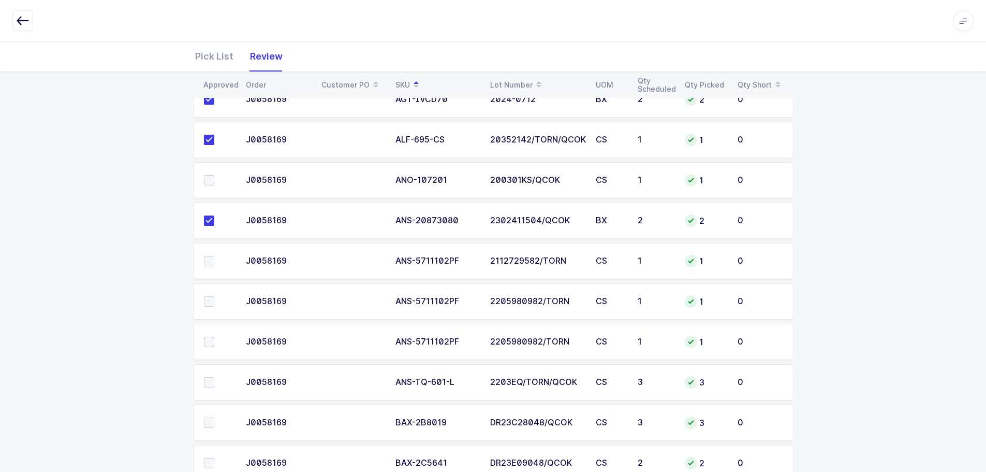
scroll to position [207, 0]
drag, startPoint x: 208, startPoint y: 182, endPoint x: 213, endPoint y: 214, distance: 32.5
click at [208, 181] on span at bounding box center [209, 179] width 10 height 10
click at [214, 174] on input "checkbox" at bounding box center [214, 174] width 0 height 0
click at [208, 253] on td at bounding box center [216, 260] width 47 height 36
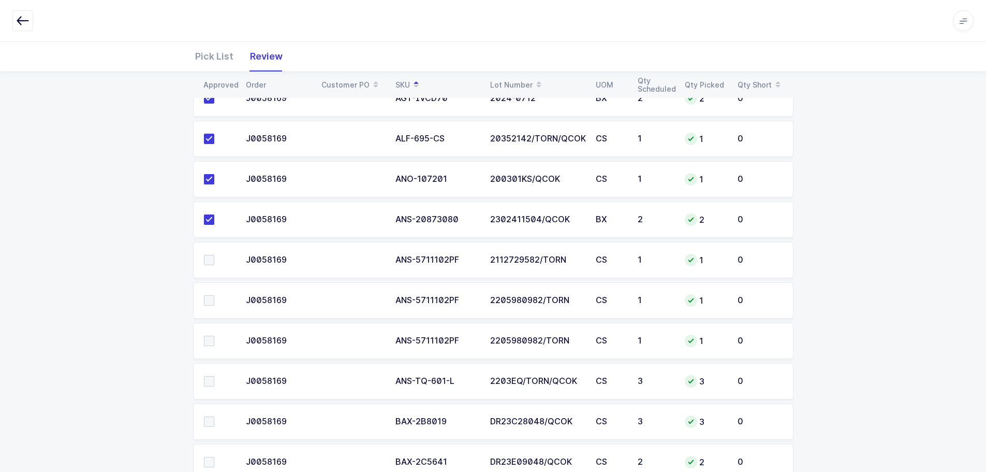
click at [208, 258] on span at bounding box center [209, 260] width 10 height 10
click at [214, 255] on input "checkbox" at bounding box center [214, 255] width 0 height 0
click at [209, 300] on span at bounding box center [209, 300] width 10 height 10
click at [214, 295] on input "checkbox" at bounding box center [214, 295] width 0 height 0
click at [211, 341] on span at bounding box center [209, 340] width 10 height 10
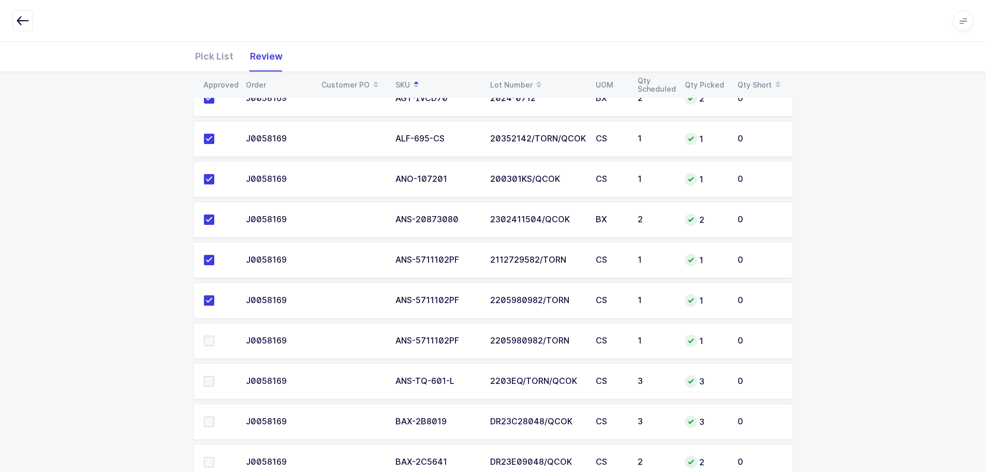
click at [214, 335] on input "checkbox" at bounding box center [214, 335] width 0 height 0
click at [210, 380] on span at bounding box center [209, 381] width 10 height 10
click at [214, 376] on input "checkbox" at bounding box center [214, 376] width 0 height 0
click at [212, 416] on span at bounding box center [209, 421] width 10 height 10
click at [214, 416] on input "checkbox" at bounding box center [214, 416] width 0 height 0
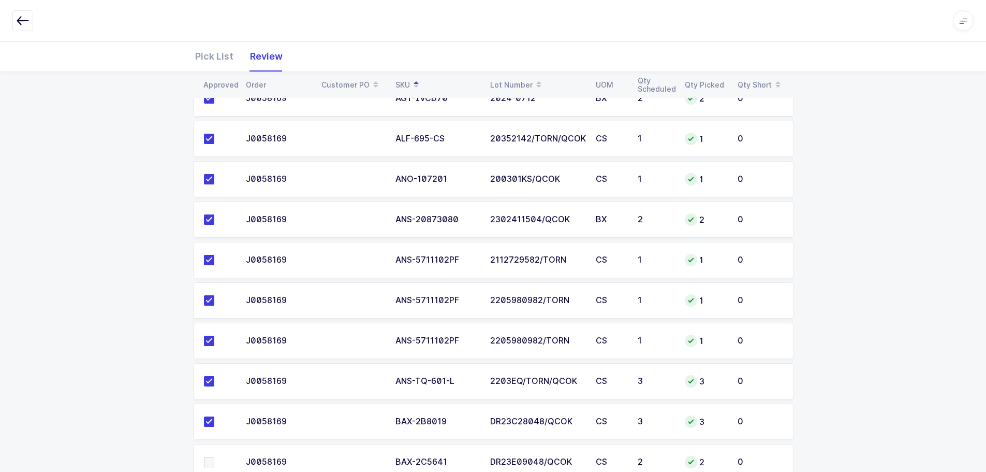
click at [209, 466] on span at bounding box center [209, 462] width 10 height 10
click at [214, 457] on input "checkbox" at bounding box center [214, 457] width 0 height 0
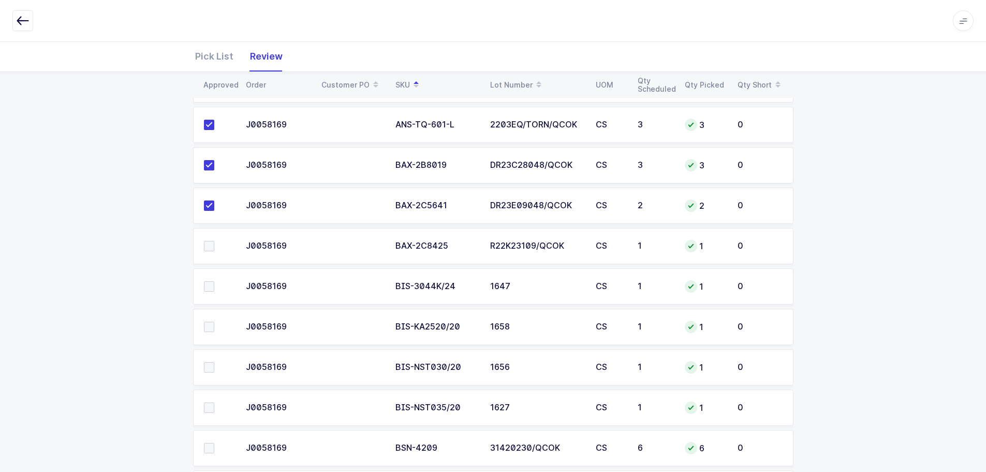
scroll to position [518, 0]
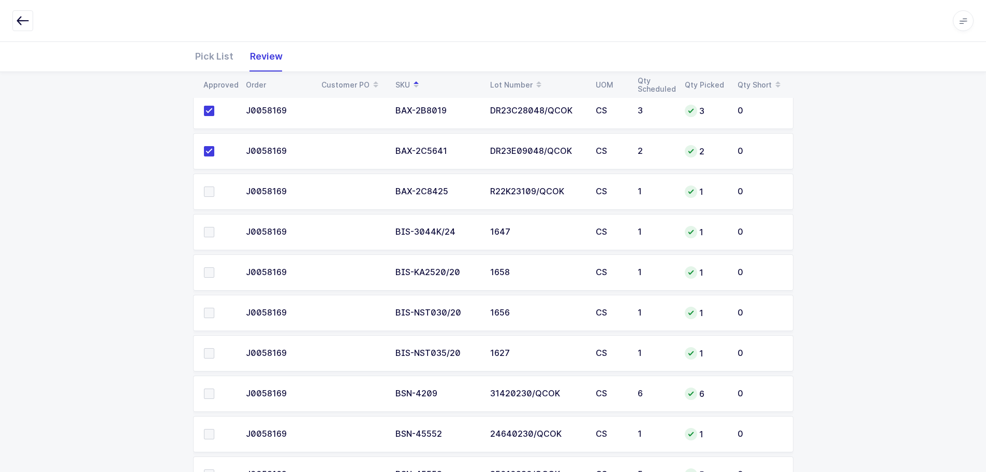
click at [208, 191] on span at bounding box center [209, 191] width 10 height 10
click at [214, 186] on input "checkbox" at bounding box center [214, 186] width 0 height 0
click at [208, 233] on span at bounding box center [209, 232] width 10 height 10
click at [214, 227] on input "checkbox" at bounding box center [214, 227] width 0 height 0
click at [208, 272] on span at bounding box center [209, 272] width 10 height 10
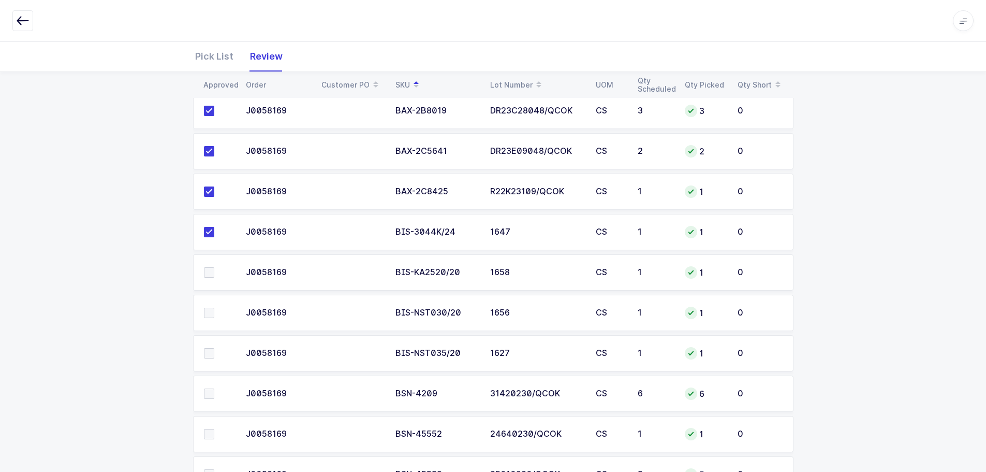
click at [214, 267] on input "checkbox" at bounding box center [214, 267] width 0 height 0
click at [204, 313] on span at bounding box center [209, 313] width 10 height 10
click at [214, 308] on input "checkbox" at bounding box center [214, 308] width 0 height 0
click at [208, 354] on span at bounding box center [209, 353] width 10 height 10
click at [214, 348] on input "checkbox" at bounding box center [214, 348] width 0 height 0
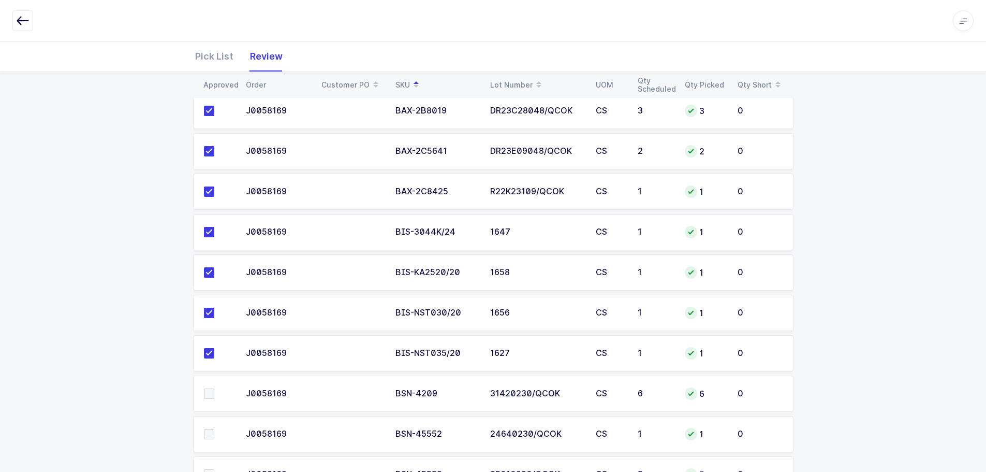
click at [209, 394] on span at bounding box center [209, 393] width 10 height 10
click at [214, 388] on input "checkbox" at bounding box center [214, 388] width 0 height 0
click at [209, 435] on span at bounding box center [209, 434] width 10 height 10
click at [214, 429] on input "checkbox" at bounding box center [214, 429] width 0 height 0
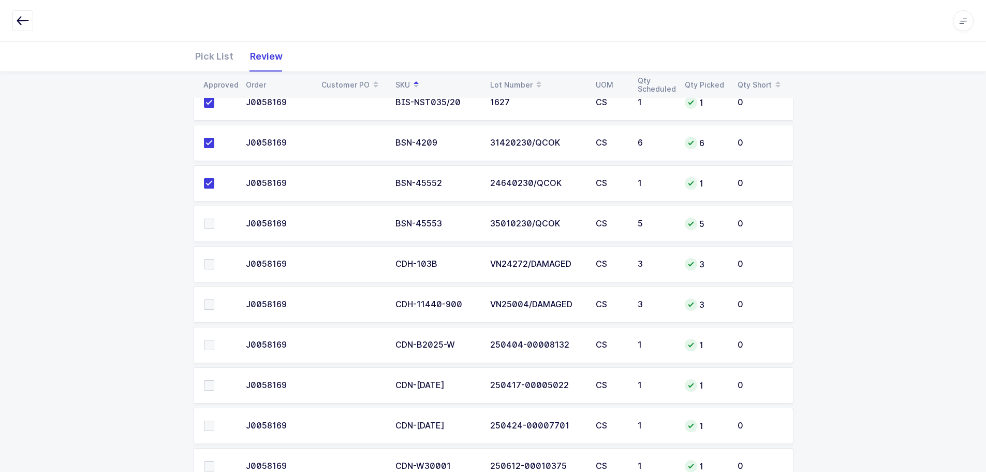
scroll to position [777, 0]
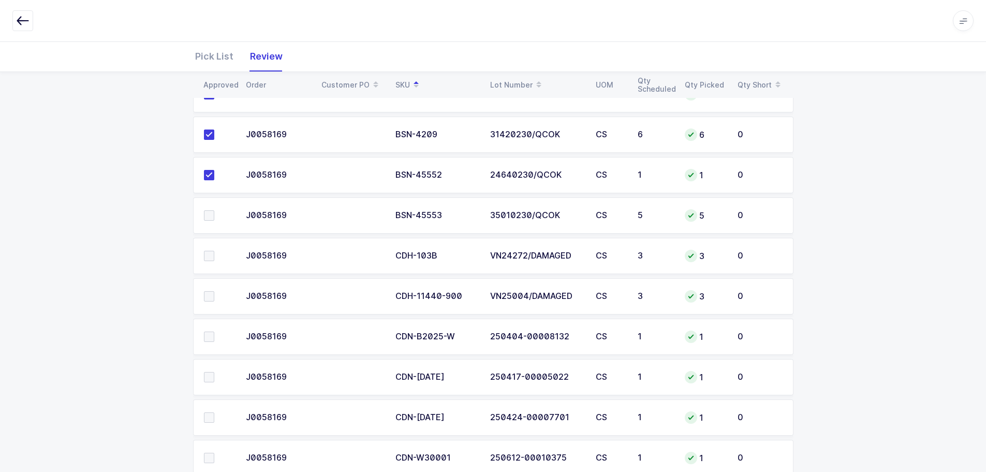
click at [207, 215] on span at bounding box center [209, 215] width 10 height 10
click at [214, 210] on input "checkbox" at bounding box center [214, 210] width 0 height 0
click at [208, 253] on span at bounding box center [209, 256] width 10 height 10
click at [214, 251] on input "checkbox" at bounding box center [214, 251] width 0 height 0
click at [207, 297] on span at bounding box center [209, 296] width 10 height 10
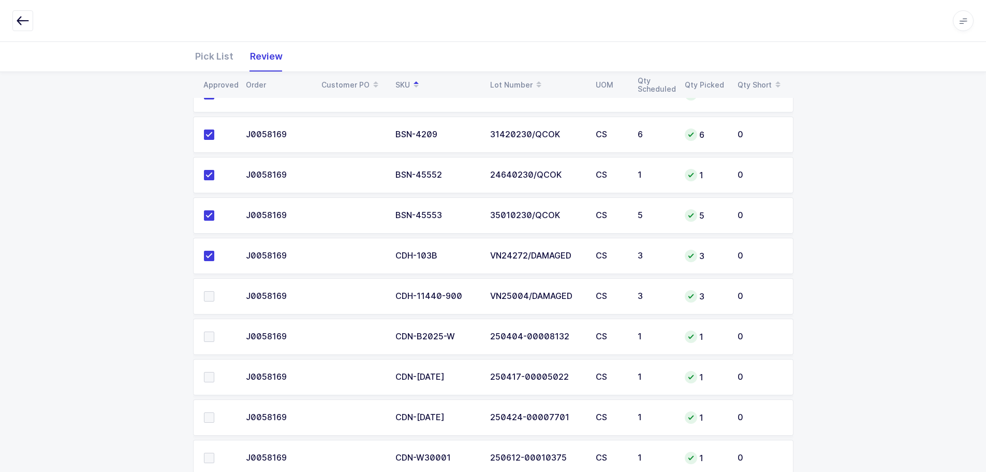
click at [214, 291] on input "checkbox" at bounding box center [214, 291] width 0 height 0
click at [206, 337] on span at bounding box center [209, 336] width 10 height 10
click at [214, 331] on input "checkbox" at bounding box center [214, 331] width 0 height 0
click at [208, 381] on span at bounding box center [209, 377] width 10 height 10
click at [214, 372] on input "checkbox" at bounding box center [214, 372] width 0 height 0
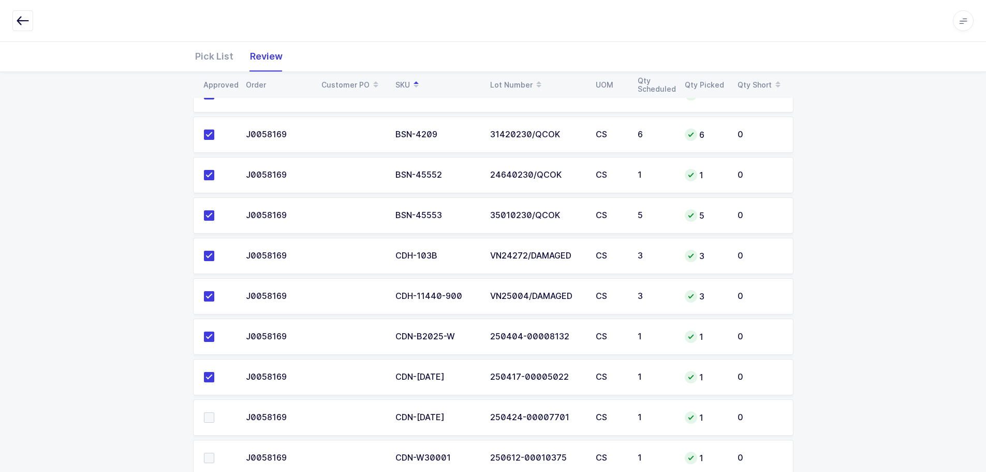
click at [208, 417] on span at bounding box center [209, 417] width 10 height 10
click at [214, 412] on input "checkbox" at bounding box center [214, 412] width 0 height 0
drag, startPoint x: 210, startPoint y: 459, endPoint x: 228, endPoint y: 459, distance: 18.6
click at [210, 459] on span at bounding box center [209, 457] width 10 height 10
click at [214, 452] on input "checkbox" at bounding box center [214, 452] width 0 height 0
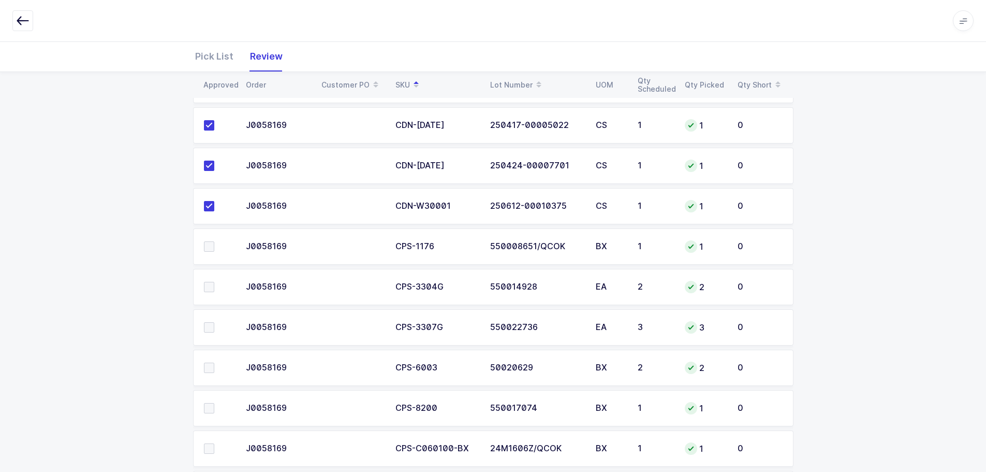
scroll to position [1087, 0]
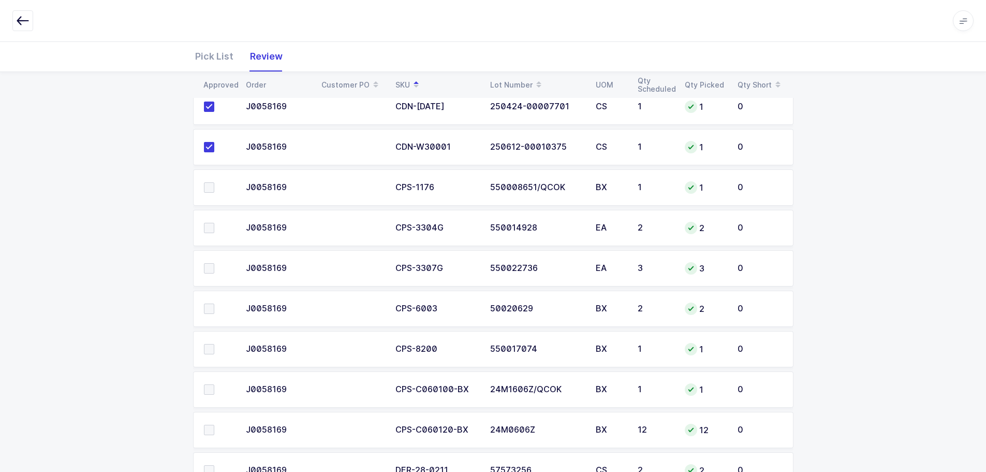
click at [209, 188] on span at bounding box center [209, 187] width 10 height 10
click at [214, 182] on input "checkbox" at bounding box center [214, 182] width 0 height 0
click at [211, 223] on span at bounding box center [209, 228] width 10 height 10
click at [214, 223] on input "checkbox" at bounding box center [214, 223] width 0 height 0
click at [211, 270] on span at bounding box center [209, 268] width 10 height 10
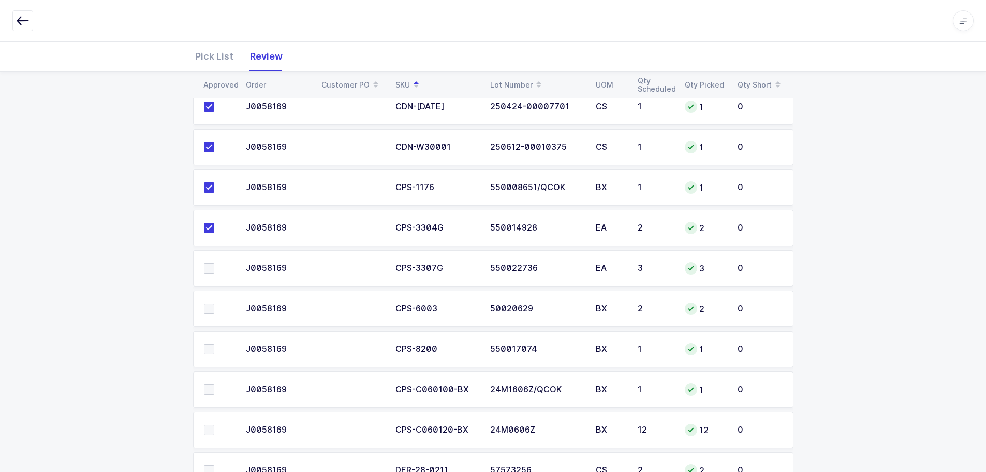
click at [214, 263] on input "checkbox" at bounding box center [214, 263] width 0 height 0
click at [209, 304] on span at bounding box center [209, 308] width 10 height 10
click at [214, 303] on input "checkbox" at bounding box center [214, 303] width 0 height 0
click at [211, 353] on span at bounding box center [209, 349] width 10 height 10
click at [214, 344] on input "checkbox" at bounding box center [214, 344] width 0 height 0
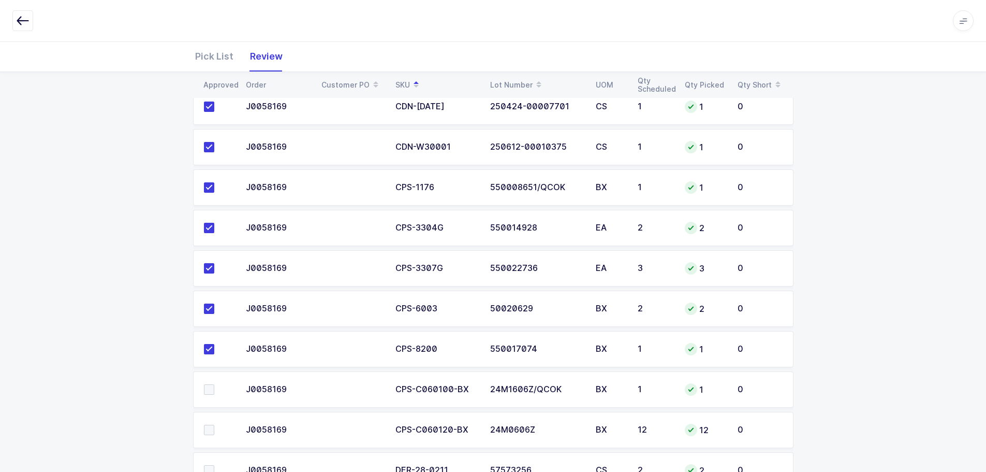
click at [209, 390] on span at bounding box center [209, 389] width 10 height 10
click at [214, 384] on input "checkbox" at bounding box center [214, 384] width 0 height 0
click at [207, 426] on span at bounding box center [209, 430] width 10 height 10
click at [214, 425] on input "checkbox" at bounding box center [214, 425] width 0 height 0
click at [208, 468] on span at bounding box center [209, 470] width 10 height 10
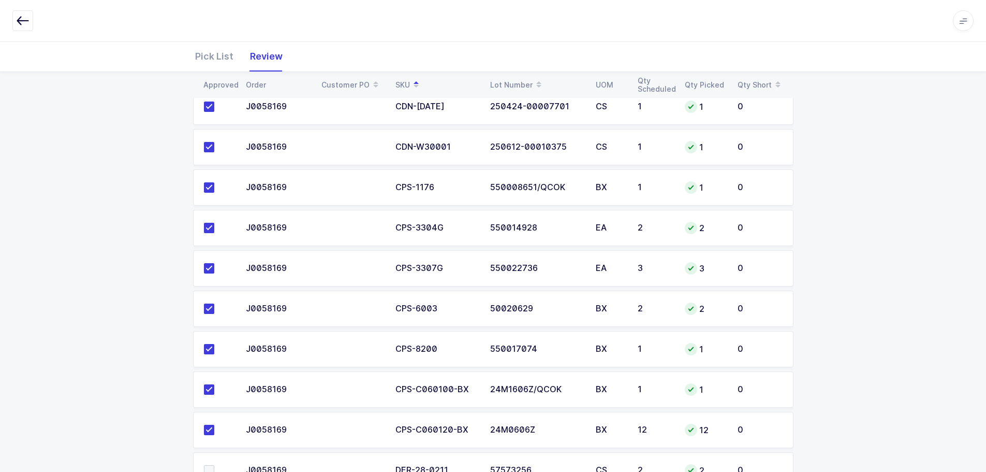
click at [214, 465] on input "checkbox" at bounding box center [214, 465] width 0 height 0
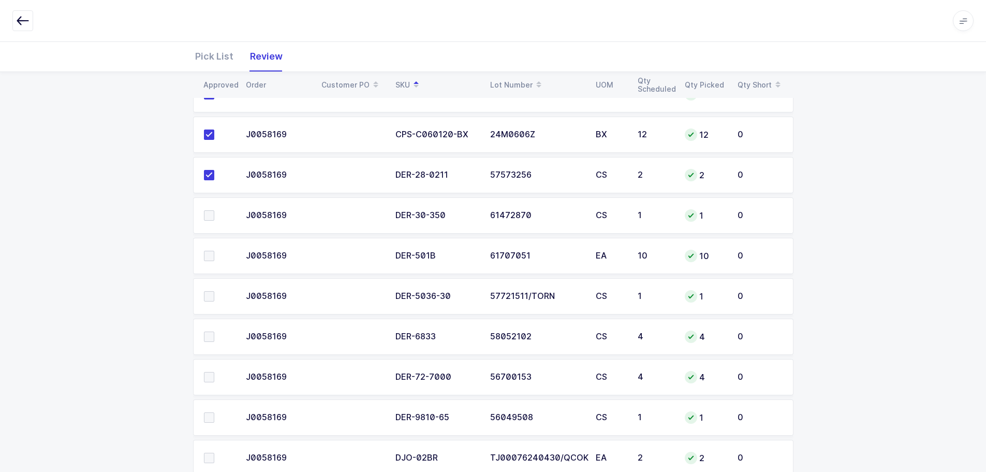
scroll to position [1398, 0]
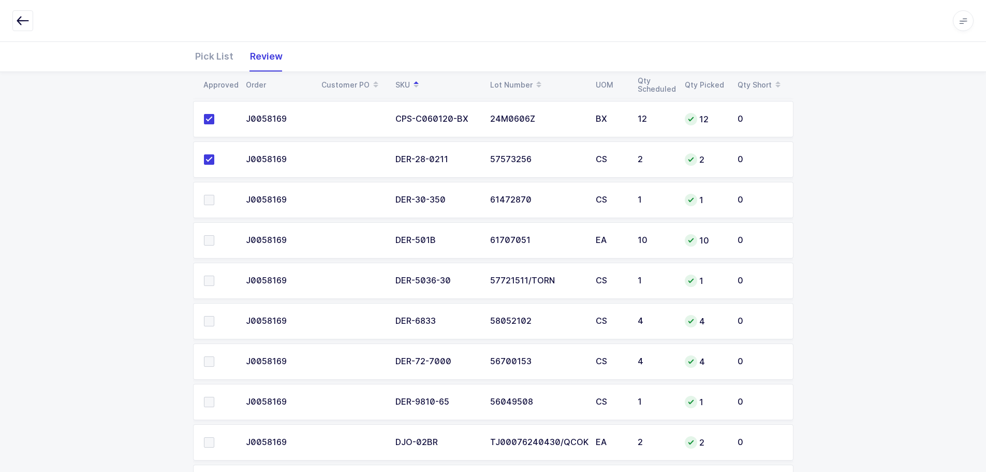
click at [212, 203] on span at bounding box center [209, 200] width 10 height 10
click at [214, 195] on input "checkbox" at bounding box center [214, 195] width 0 height 0
click at [208, 244] on span at bounding box center [209, 240] width 10 height 10
click at [214, 235] on input "checkbox" at bounding box center [214, 235] width 0 height 0
click at [212, 274] on td at bounding box center [216, 280] width 47 height 36
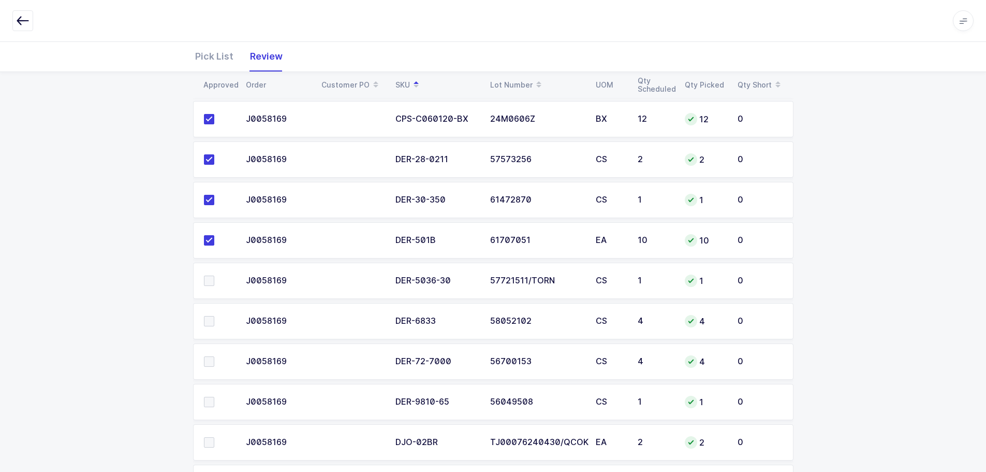
click at [208, 285] on span at bounding box center [209, 280] width 10 height 10
click at [214, 275] on input "checkbox" at bounding box center [214, 275] width 0 height 0
click at [208, 321] on span at bounding box center [209, 321] width 10 height 10
click at [214, 316] on input "checkbox" at bounding box center [214, 316] width 0 height 0
click at [208, 361] on span at bounding box center [209, 361] width 10 height 10
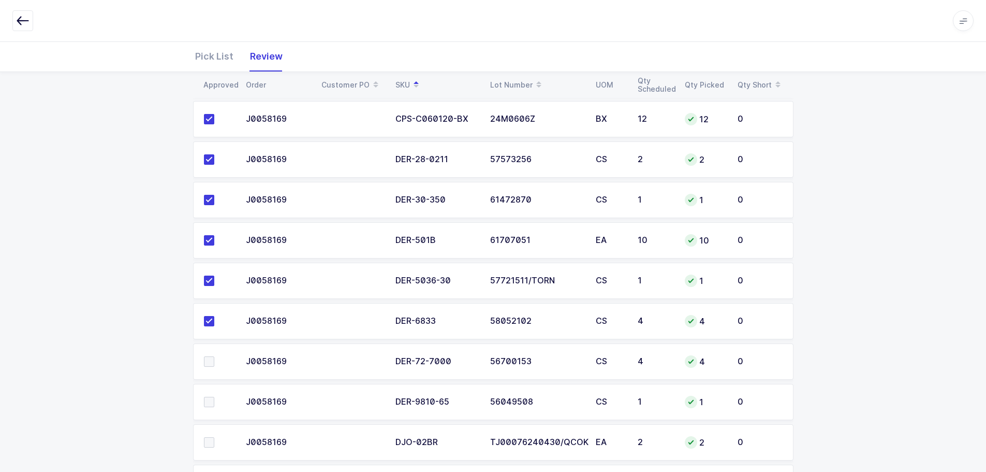
click at [214, 356] on input "checkbox" at bounding box center [214, 356] width 0 height 0
click at [209, 404] on span at bounding box center [209, 402] width 10 height 10
click at [214, 397] on input "checkbox" at bounding box center [214, 397] width 0 height 0
click at [211, 441] on span at bounding box center [209, 442] width 10 height 10
click at [214, 437] on input "checkbox" at bounding box center [214, 437] width 0 height 0
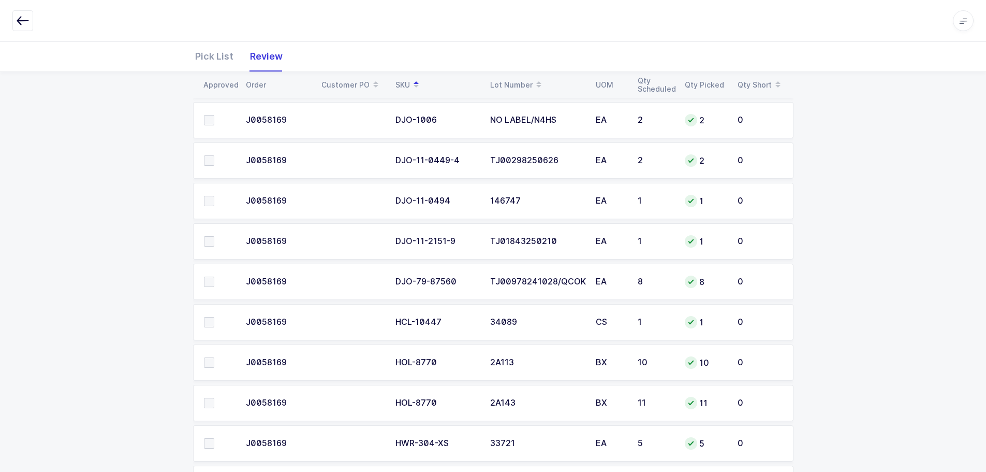
scroll to position [1708, 0]
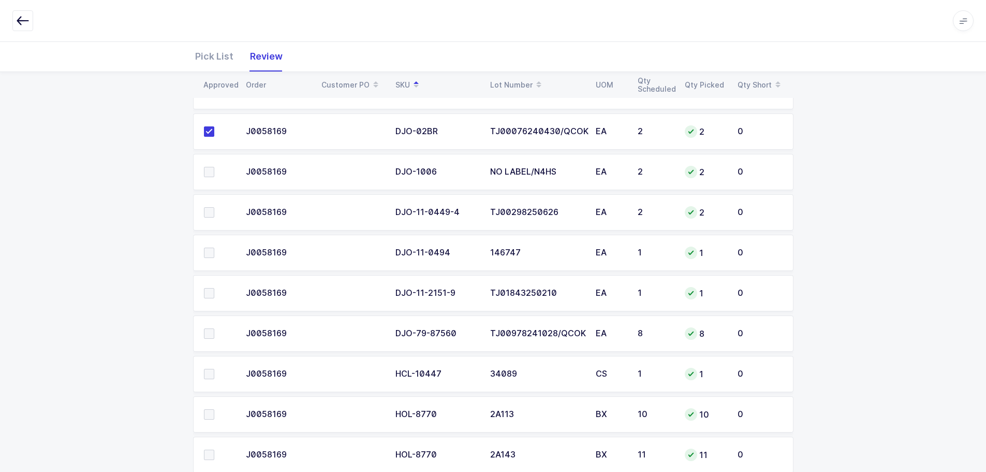
click at [208, 173] on span at bounding box center [209, 172] width 10 height 10
click at [214, 167] on input "checkbox" at bounding box center [214, 167] width 0 height 0
click at [213, 210] on span at bounding box center [209, 212] width 10 height 10
click at [214, 207] on input "checkbox" at bounding box center [214, 207] width 0 height 0
click at [205, 257] on span at bounding box center [209, 252] width 10 height 10
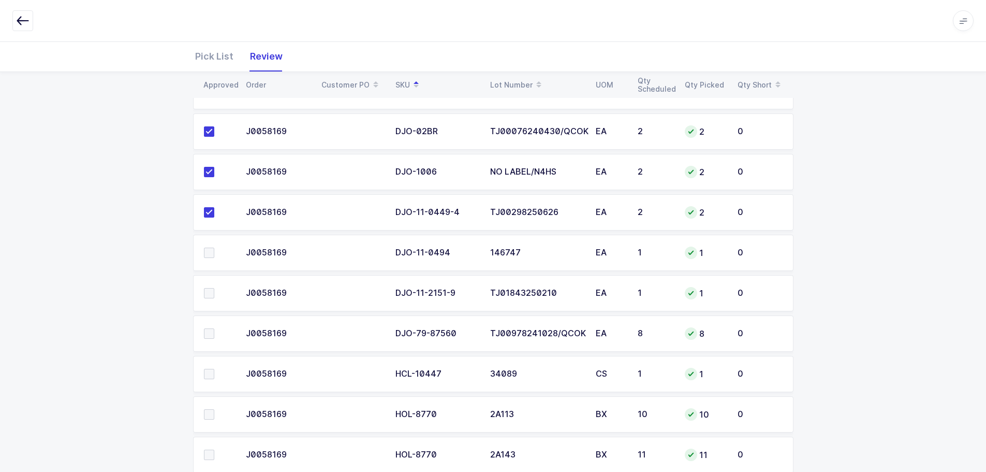
click at [214, 247] on input "checkbox" at bounding box center [214, 247] width 0 height 0
click at [210, 295] on span at bounding box center [209, 293] width 10 height 10
click at [214, 288] on input "checkbox" at bounding box center [214, 288] width 0 height 0
drag, startPoint x: 208, startPoint y: 328, endPoint x: 208, endPoint y: 339, distance: 11.4
click at [208, 328] on span at bounding box center [209, 333] width 10 height 10
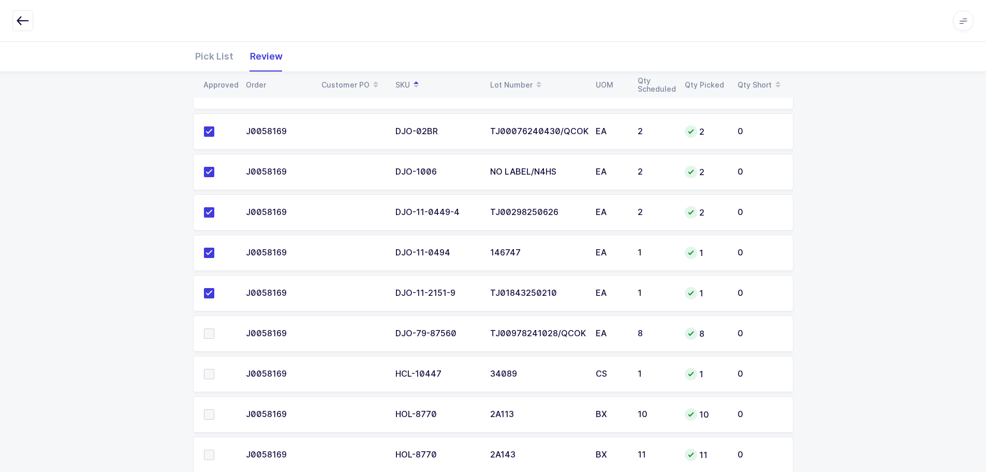
click at [214, 328] on input "checkbox" at bounding box center [214, 328] width 0 height 0
click at [208, 372] on span at bounding box center [209, 374] width 10 height 10
click at [214, 369] on input "checkbox" at bounding box center [214, 369] width 0 height 0
drag, startPoint x: 210, startPoint y: 413, endPoint x: 211, endPoint y: 436, distance: 23.3
click at [210, 415] on span at bounding box center [209, 414] width 10 height 10
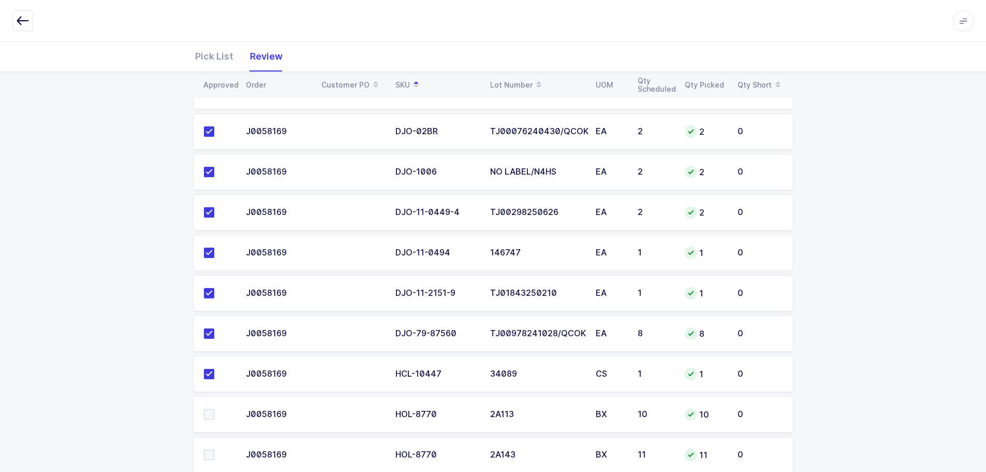
click at [214, 409] on input "checkbox" at bounding box center [214, 409] width 0 height 0
click at [211, 453] on span at bounding box center [209, 454] width 10 height 10
click at [214, 449] on input "checkbox" at bounding box center [214, 449] width 0 height 0
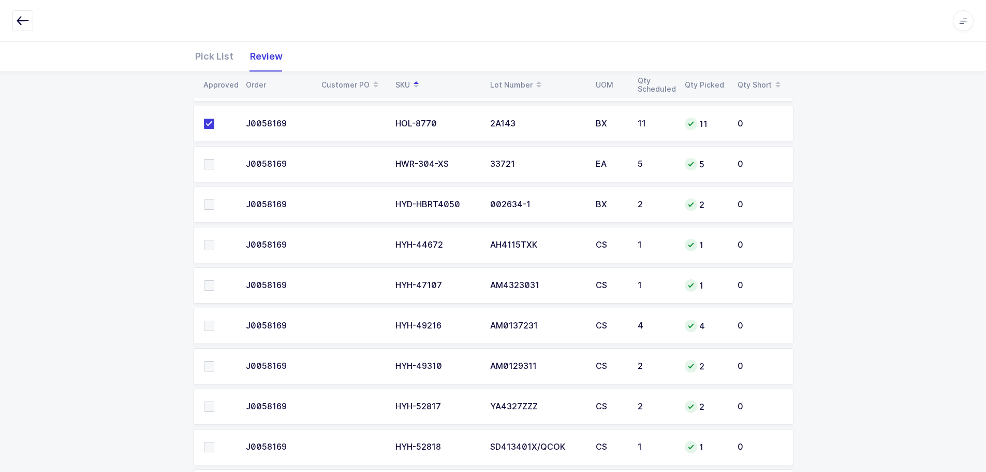
scroll to position [2019, 0]
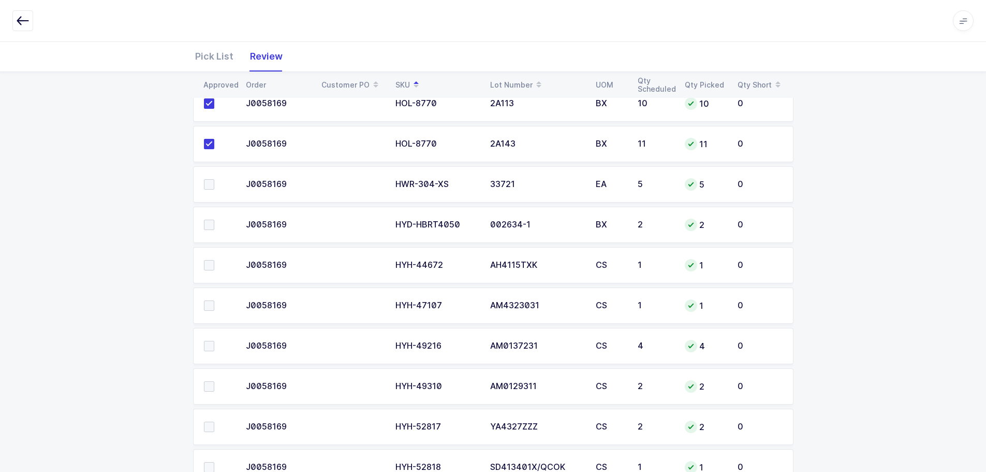
click at [208, 188] on span at bounding box center [209, 184] width 10 height 10
click at [214, 179] on input "checkbox" at bounding box center [214, 179] width 0 height 0
click at [207, 224] on span at bounding box center [209, 224] width 10 height 10
click at [214, 219] on input "checkbox" at bounding box center [214, 219] width 0 height 0
click at [206, 264] on span at bounding box center [209, 265] width 10 height 10
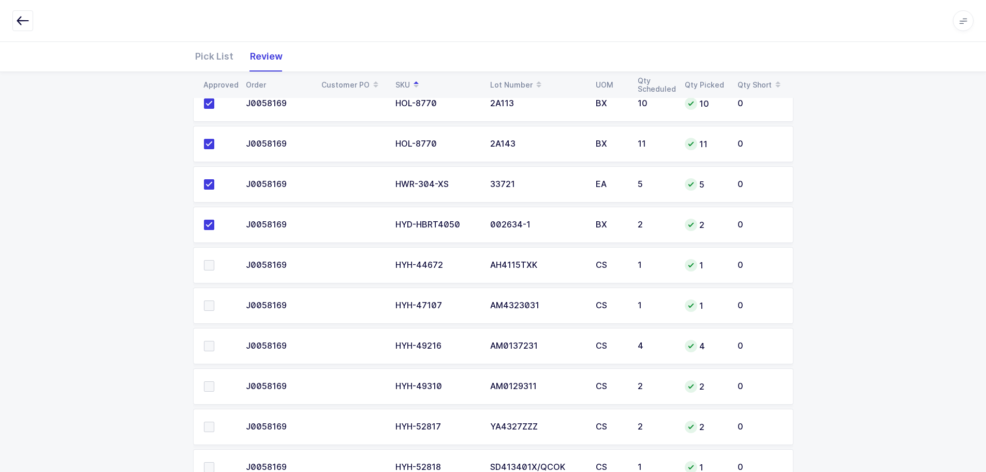
click at [214, 260] on input "checkbox" at bounding box center [214, 260] width 0 height 0
click at [208, 302] on span at bounding box center [209, 305] width 10 height 10
click at [214, 300] on input "checkbox" at bounding box center [214, 300] width 0 height 0
click at [211, 344] on span at bounding box center [209, 346] width 10 height 10
click at [214, 341] on input "checkbox" at bounding box center [214, 341] width 0 height 0
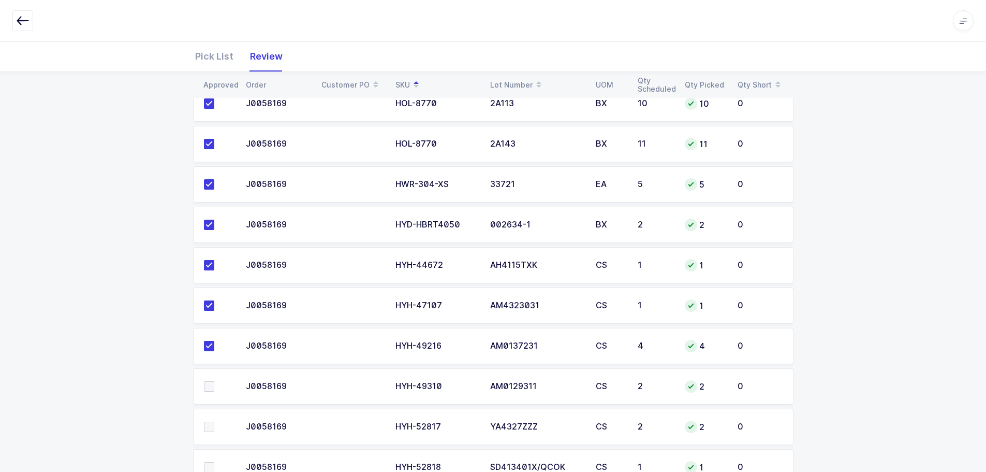
click at [211, 384] on span at bounding box center [209, 386] width 10 height 10
click at [214, 381] on input "checkbox" at bounding box center [214, 381] width 0 height 0
click at [212, 424] on span at bounding box center [209, 426] width 10 height 10
click at [214, 421] on input "checkbox" at bounding box center [214, 421] width 0 height 0
click at [212, 464] on span at bounding box center [209, 467] width 10 height 10
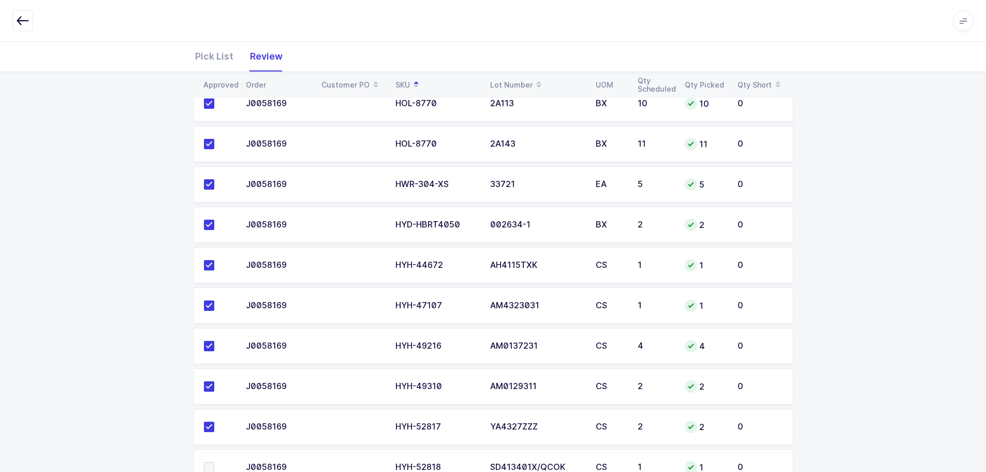
click at [214, 462] on input "checkbox" at bounding box center [214, 462] width 0 height 0
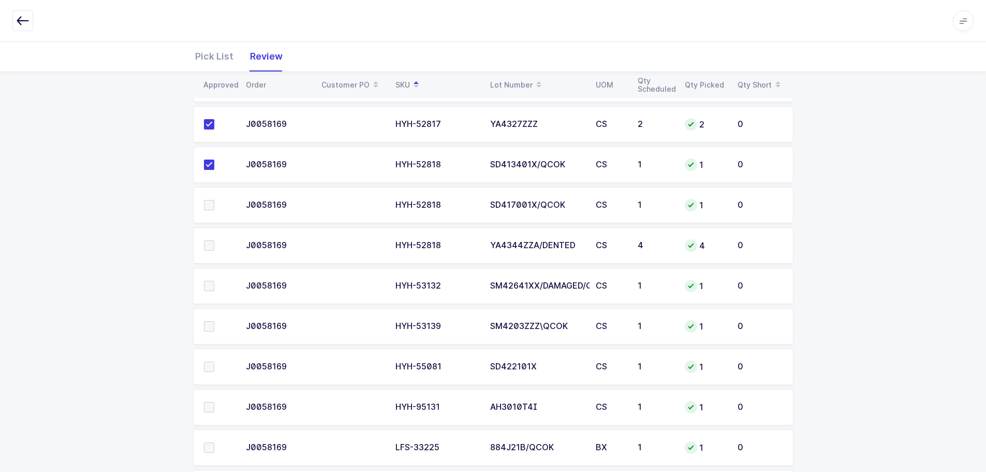
scroll to position [2330, 0]
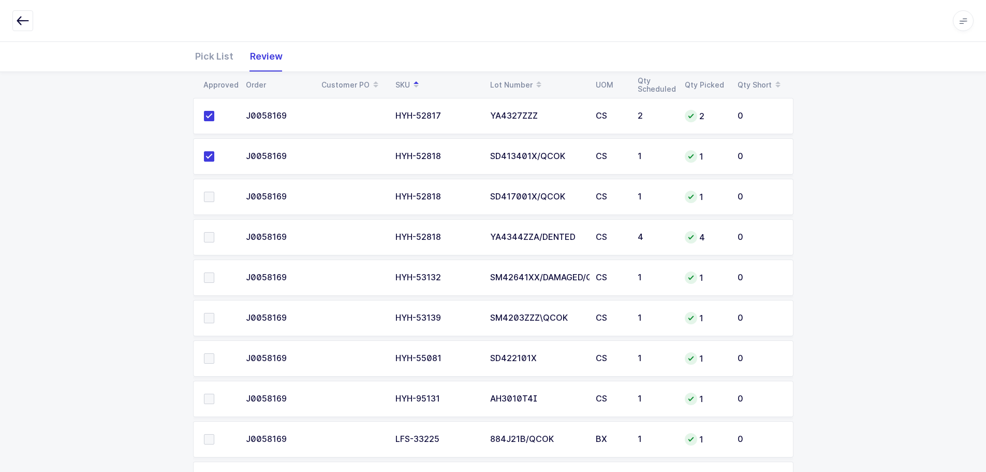
click at [209, 197] on span at bounding box center [209, 197] width 10 height 10
click at [214, 192] on input "checkbox" at bounding box center [214, 192] width 0 height 0
drag, startPoint x: 210, startPoint y: 236, endPoint x: 216, endPoint y: 270, distance: 35.2
click at [210, 239] on span at bounding box center [209, 237] width 10 height 10
click at [214, 232] on input "checkbox" at bounding box center [214, 232] width 0 height 0
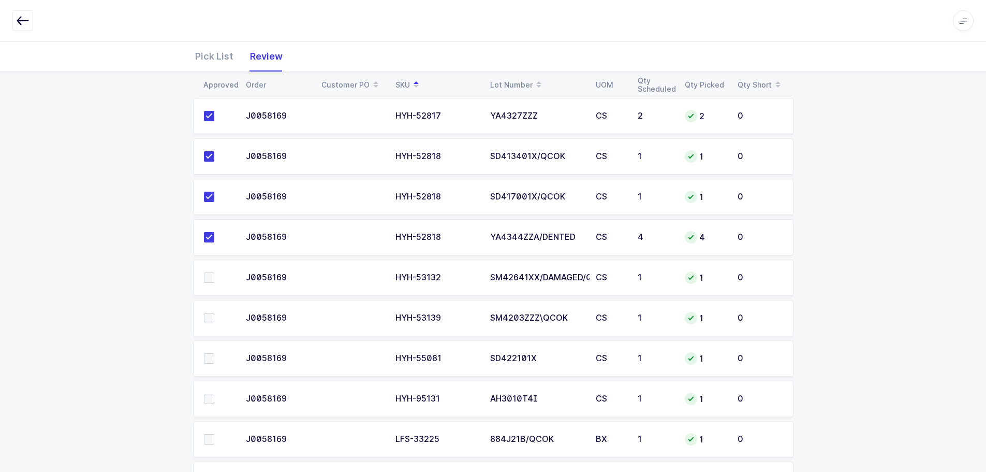
click at [213, 273] on span at bounding box center [209, 277] width 10 height 10
click at [214, 272] on input "checkbox" at bounding box center [214, 272] width 0 height 0
drag, startPoint x: 211, startPoint y: 317, endPoint x: 214, endPoint y: 348, distance: 31.3
click at [210, 317] on span at bounding box center [209, 318] width 10 height 10
click at [214, 313] on input "checkbox" at bounding box center [214, 313] width 0 height 0
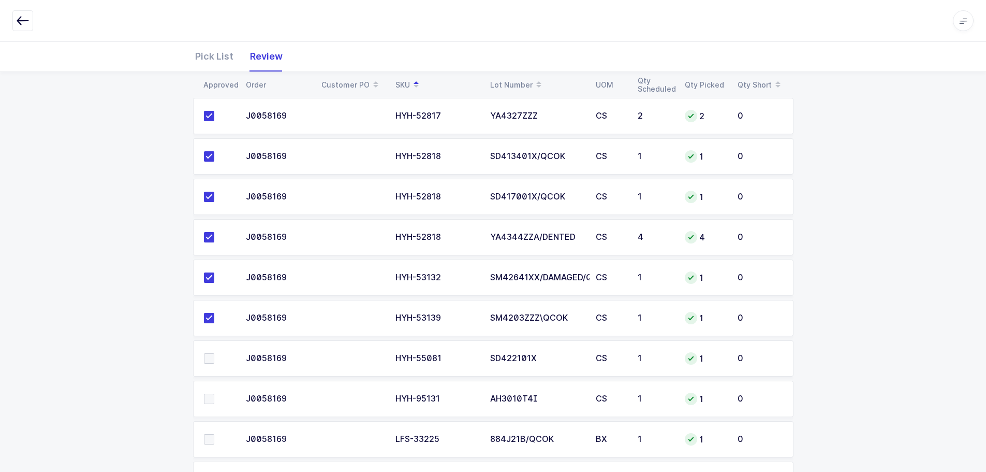
drag, startPoint x: 212, startPoint y: 355, endPoint x: 210, endPoint y: 385, distance: 30.1
click at [212, 355] on span at bounding box center [209, 358] width 10 height 10
click at [214, 353] on input "checkbox" at bounding box center [214, 353] width 0 height 0
click at [210, 399] on span at bounding box center [209, 398] width 10 height 10
click at [214, 393] on input "checkbox" at bounding box center [214, 393] width 0 height 0
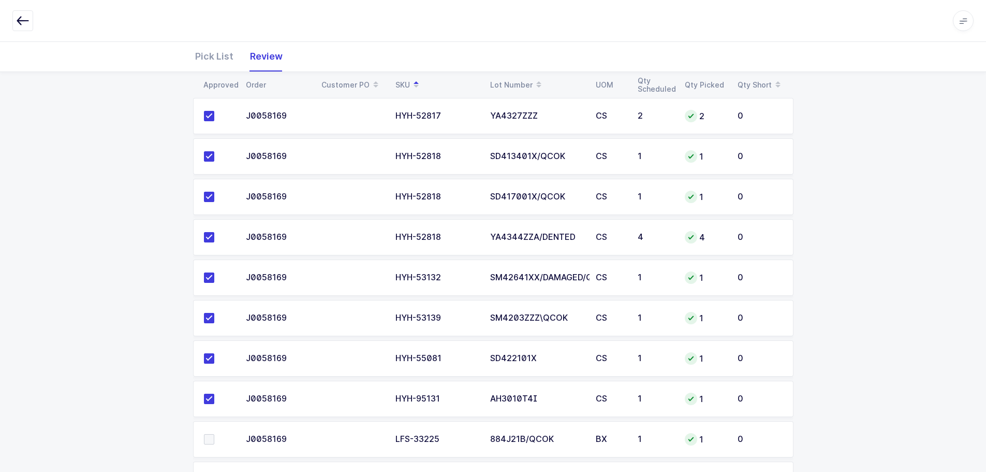
click at [209, 440] on span at bounding box center [209, 439] width 10 height 10
click at [214, 434] on input "checkbox" at bounding box center [214, 434] width 0 height 0
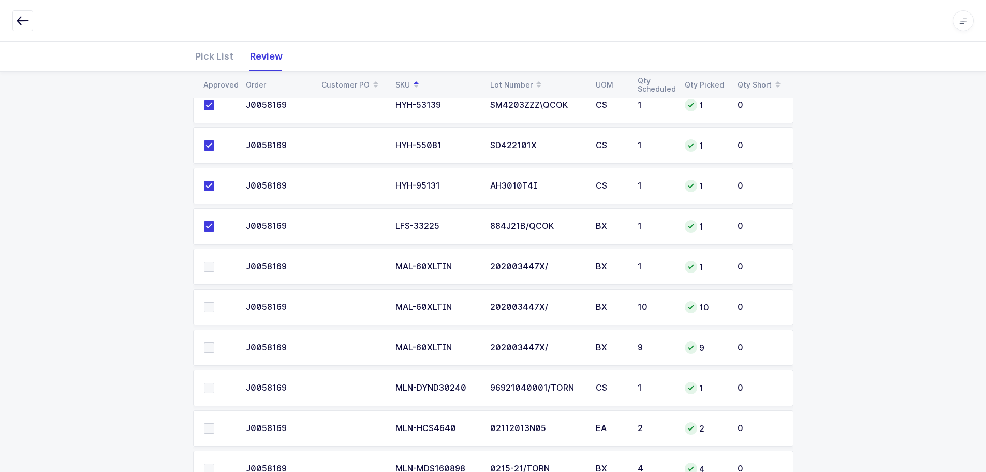
scroll to position [2537, 0]
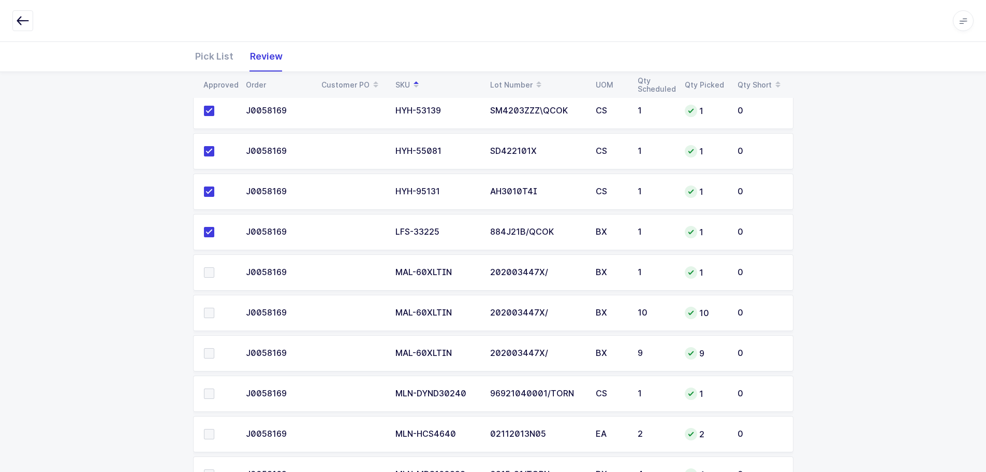
click at [210, 271] on span at bounding box center [209, 272] width 10 height 10
click at [214, 267] on input "checkbox" at bounding box center [214, 267] width 0 height 0
click at [209, 313] on span at bounding box center [209, 313] width 10 height 10
click at [214, 308] on input "checkbox" at bounding box center [214, 308] width 0 height 0
click at [211, 353] on span at bounding box center [209, 353] width 10 height 10
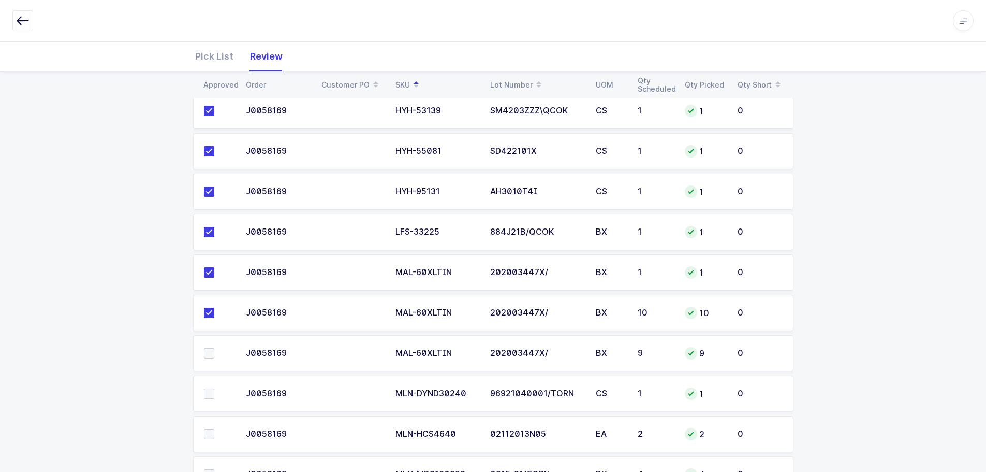
click at [214, 348] on input "checkbox" at bounding box center [214, 348] width 0 height 0
drag, startPoint x: 210, startPoint y: 389, endPoint x: 211, endPoint y: 430, distance: 40.4
click at [210, 390] on span at bounding box center [209, 393] width 10 height 10
click at [214, 388] on input "checkbox" at bounding box center [214, 388] width 0 height 0
click at [207, 436] on span at bounding box center [209, 434] width 10 height 10
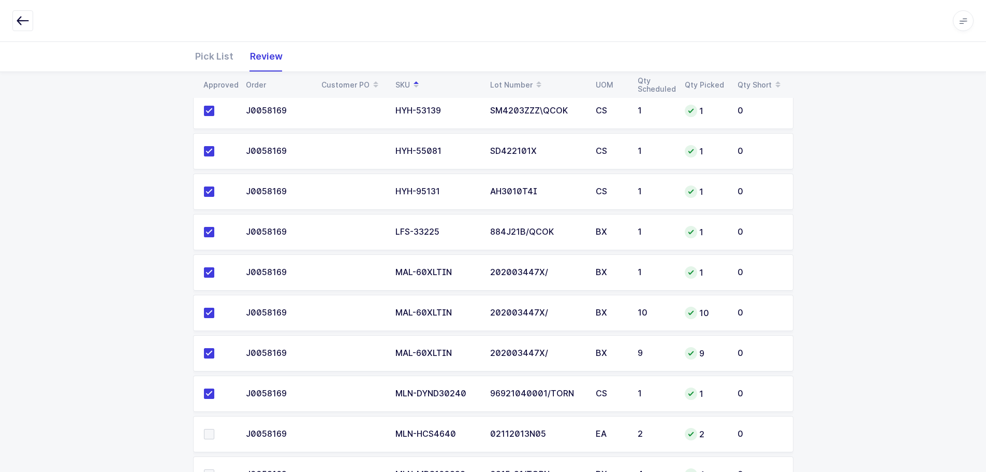
click at [214, 429] on input "checkbox" at bounding box center [214, 429] width 0 height 0
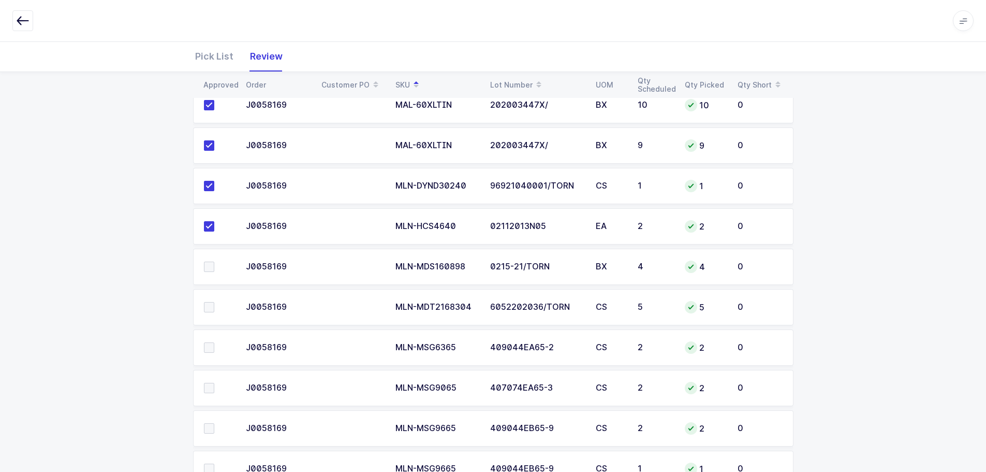
scroll to position [2744, 0]
click at [206, 266] on span at bounding box center [209, 267] width 10 height 10
click at [214, 262] on input "checkbox" at bounding box center [214, 262] width 0 height 0
click at [210, 306] on span at bounding box center [209, 307] width 10 height 10
click at [214, 302] on input "checkbox" at bounding box center [214, 302] width 0 height 0
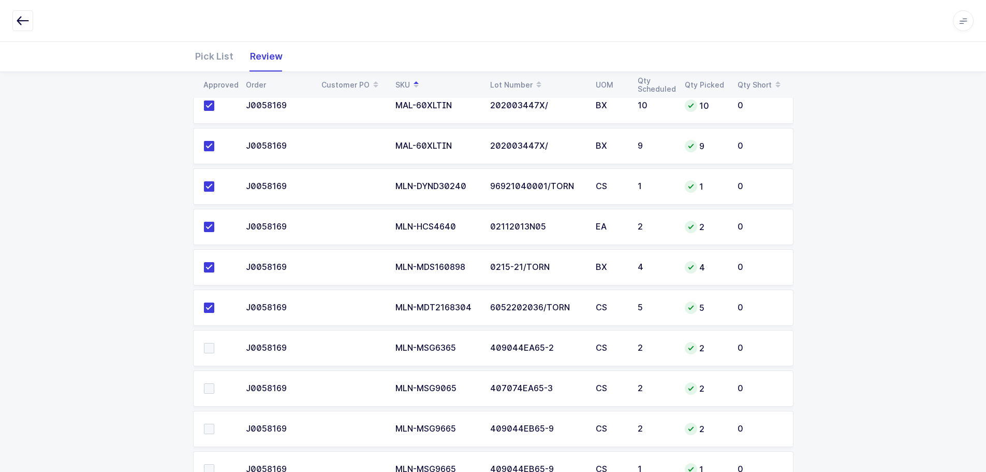
click at [214, 349] on span at bounding box center [209, 348] width 10 height 10
click at [214, 343] on input "checkbox" at bounding box center [214, 343] width 0 height 0
click at [212, 389] on span at bounding box center [209, 388] width 10 height 10
click at [214, 383] on input "checkbox" at bounding box center [214, 383] width 0 height 0
click at [207, 430] on span at bounding box center [209, 428] width 10 height 10
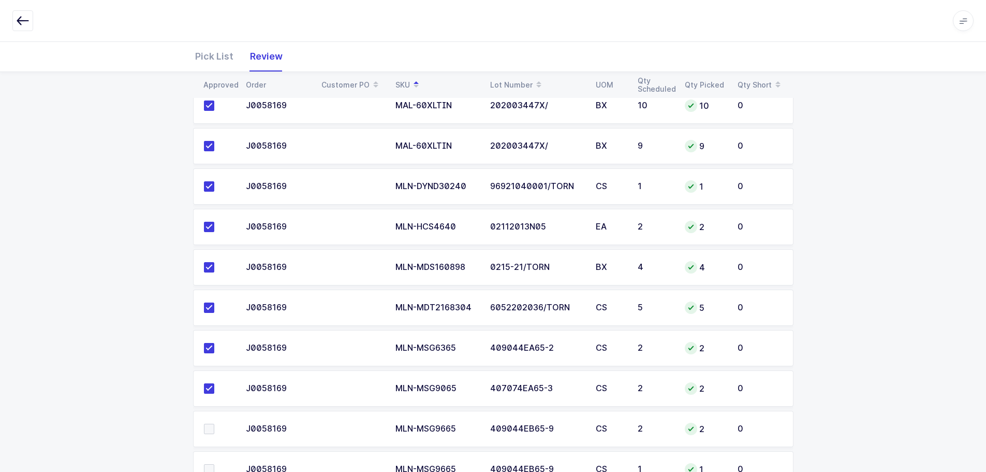
click at [214, 423] on input "checkbox" at bounding box center [214, 423] width 0 height 0
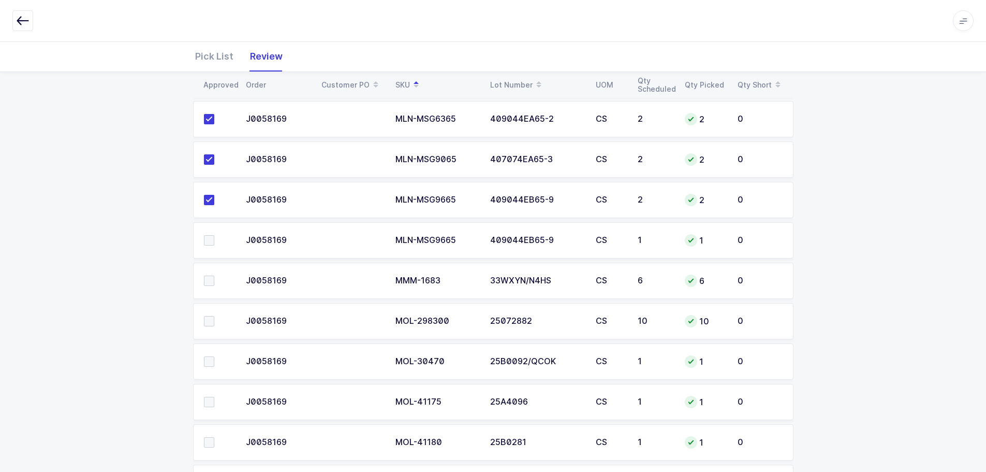
scroll to position [3003, 0]
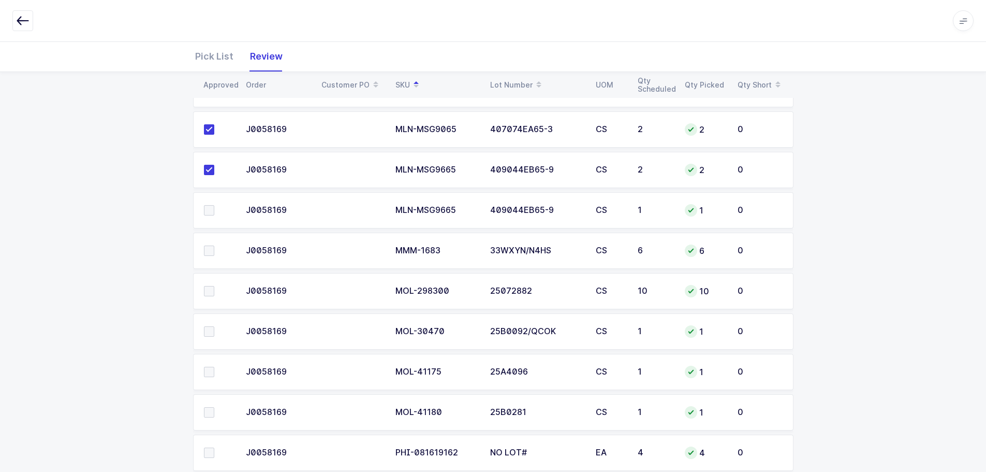
click at [210, 214] on span at bounding box center [209, 210] width 10 height 10
click at [214, 205] on input "checkbox" at bounding box center [214, 205] width 0 height 0
click at [207, 242] on td at bounding box center [216, 250] width 47 height 36
click at [210, 255] on span at bounding box center [209, 250] width 10 height 10
click at [214, 245] on input "checkbox" at bounding box center [214, 245] width 0 height 0
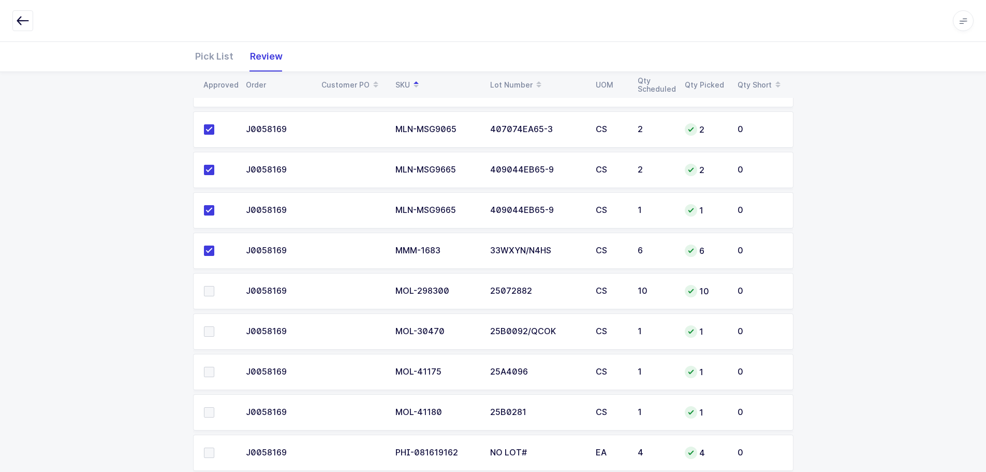
click at [211, 288] on span at bounding box center [209, 291] width 10 height 10
click at [214, 286] on input "checkbox" at bounding box center [214, 286] width 0 height 0
click at [207, 330] on span at bounding box center [209, 331] width 10 height 10
click at [214, 326] on input "checkbox" at bounding box center [214, 326] width 0 height 0
click at [204, 368] on span at bounding box center [209, 372] width 10 height 10
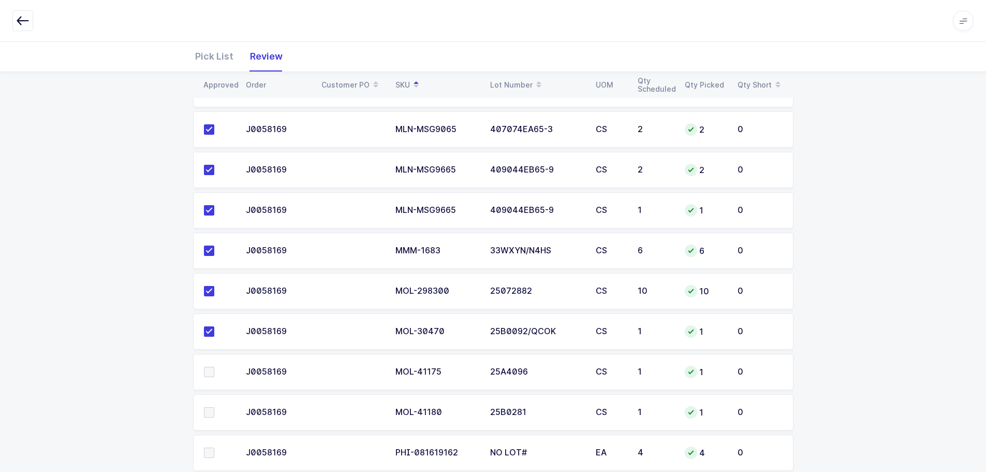
click at [214, 367] on input "checkbox" at bounding box center [214, 367] width 0 height 0
click at [208, 408] on span at bounding box center [209, 412] width 10 height 10
click at [214, 407] on input "checkbox" at bounding box center [214, 407] width 0 height 0
click at [209, 452] on span at bounding box center [209, 452] width 10 height 10
click at [214, 447] on input "checkbox" at bounding box center [214, 447] width 0 height 0
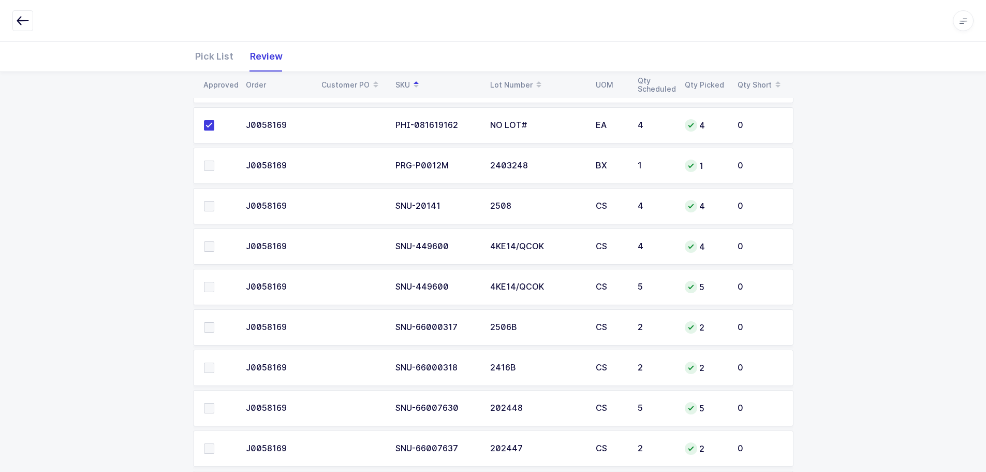
scroll to position [3313, 0]
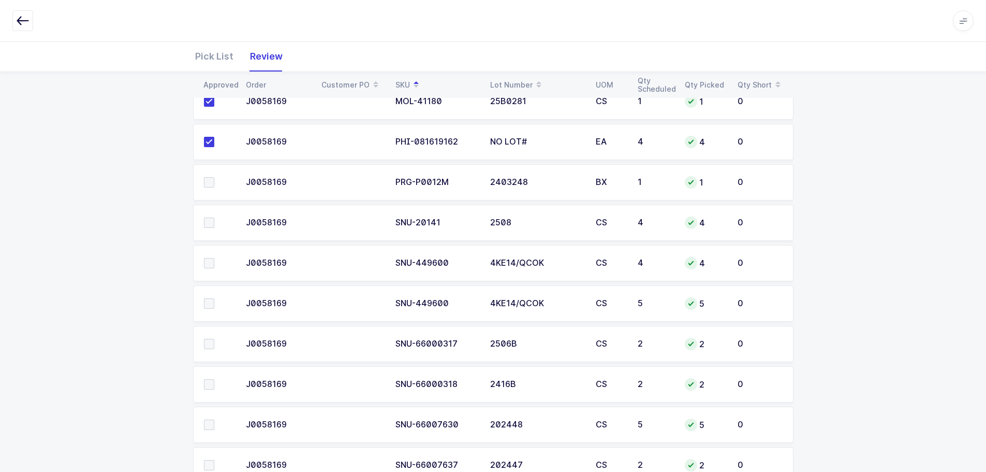
click at [210, 184] on span at bounding box center [209, 182] width 10 height 10
click at [214, 177] on input "checkbox" at bounding box center [214, 177] width 0 height 0
click at [212, 223] on span at bounding box center [209, 222] width 10 height 10
click at [214, 217] on input "checkbox" at bounding box center [214, 217] width 0 height 0
click at [204, 262] on span at bounding box center [209, 263] width 10 height 10
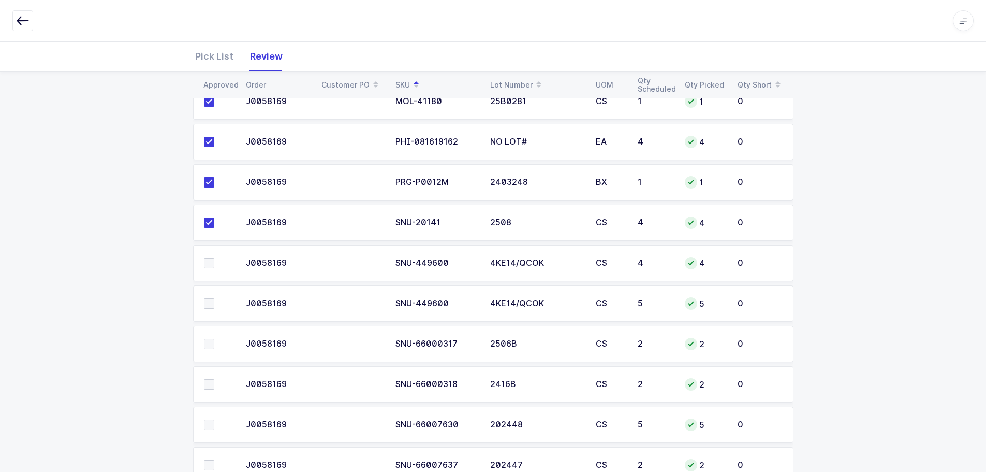
click at [214, 258] on input "checkbox" at bounding box center [214, 258] width 0 height 0
click at [210, 304] on span at bounding box center [209, 303] width 10 height 10
click at [214, 298] on input "checkbox" at bounding box center [214, 298] width 0 height 0
click at [208, 342] on span at bounding box center [209, 344] width 10 height 10
click at [214, 339] on input "checkbox" at bounding box center [214, 339] width 0 height 0
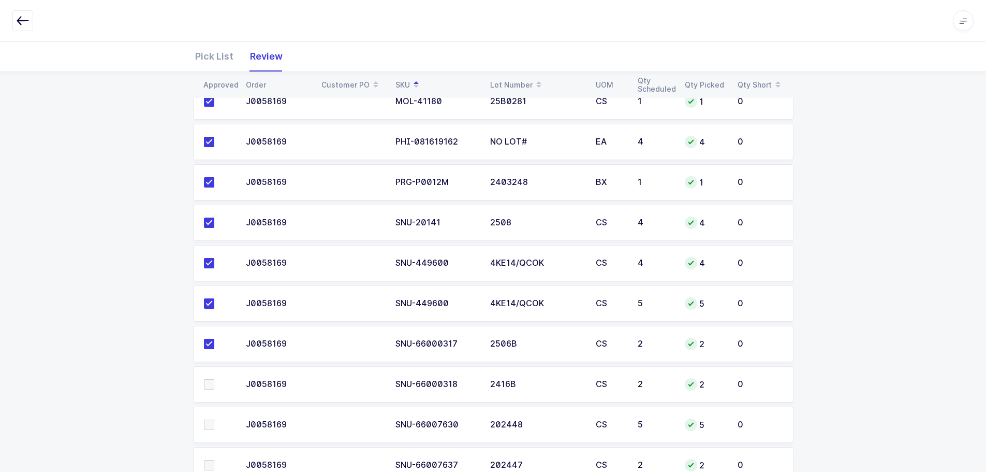
click at [211, 384] on span at bounding box center [209, 384] width 10 height 10
click at [214, 379] on input "checkbox" at bounding box center [214, 379] width 0 height 0
click at [208, 421] on span at bounding box center [209, 424] width 10 height 10
click at [214, 419] on input "checkbox" at bounding box center [214, 419] width 0 height 0
drag, startPoint x: 210, startPoint y: 463, endPoint x: 225, endPoint y: 471, distance: 17.6
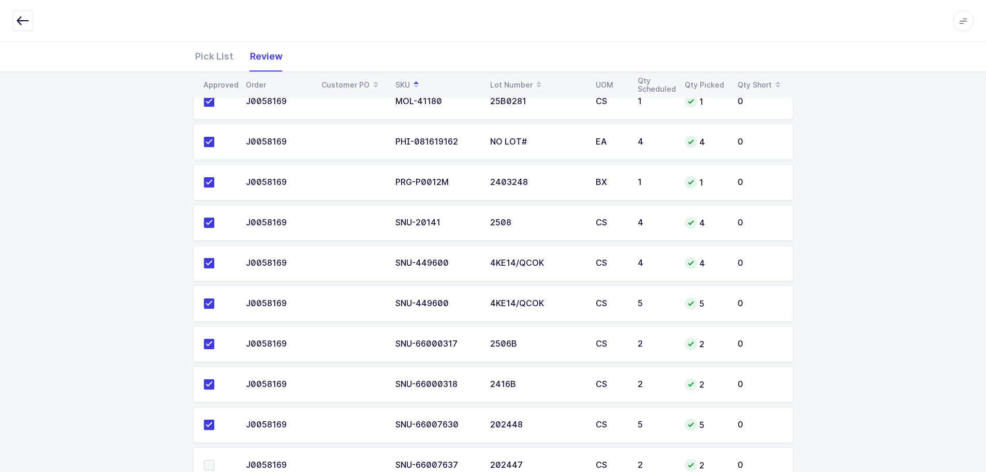
click at [210, 463] on span at bounding box center [209, 465] width 10 height 10
click at [214, 460] on input "checkbox" at bounding box center [214, 460] width 0 height 0
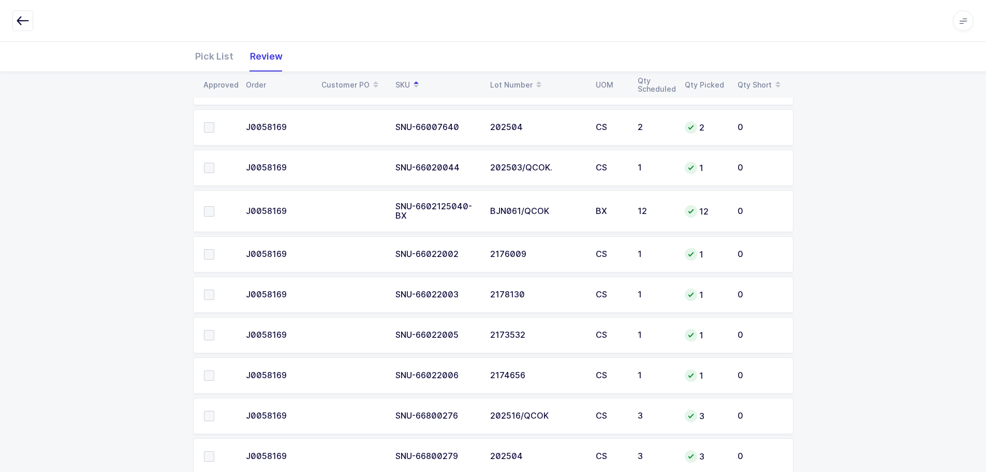
scroll to position [3676, 0]
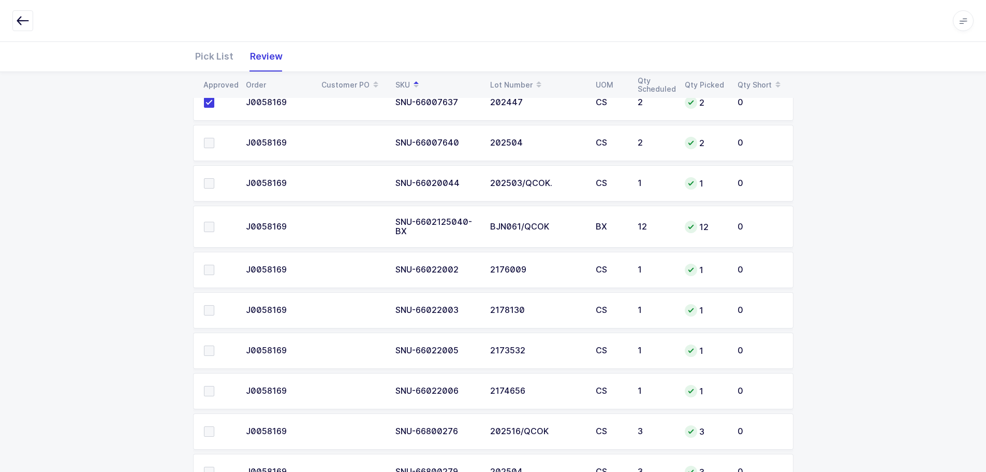
click at [211, 143] on span at bounding box center [209, 143] width 10 height 10
click at [214, 138] on input "checkbox" at bounding box center [214, 138] width 0 height 0
click at [210, 183] on span at bounding box center [209, 183] width 10 height 10
click at [214, 178] on input "checkbox" at bounding box center [214, 178] width 0 height 0
click at [210, 226] on span at bounding box center [209, 227] width 10 height 10
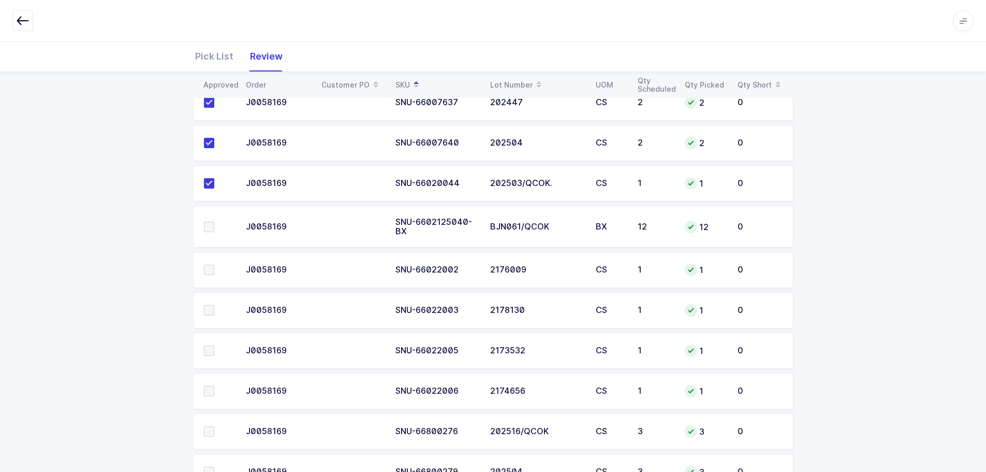
click at [214, 222] on input "checkbox" at bounding box center [214, 222] width 0 height 0
click at [209, 268] on span at bounding box center [209, 270] width 10 height 10
click at [214, 265] on input "checkbox" at bounding box center [214, 265] width 0 height 0
click at [208, 306] on span at bounding box center [209, 310] width 10 height 10
click at [214, 305] on input "checkbox" at bounding box center [214, 305] width 0 height 0
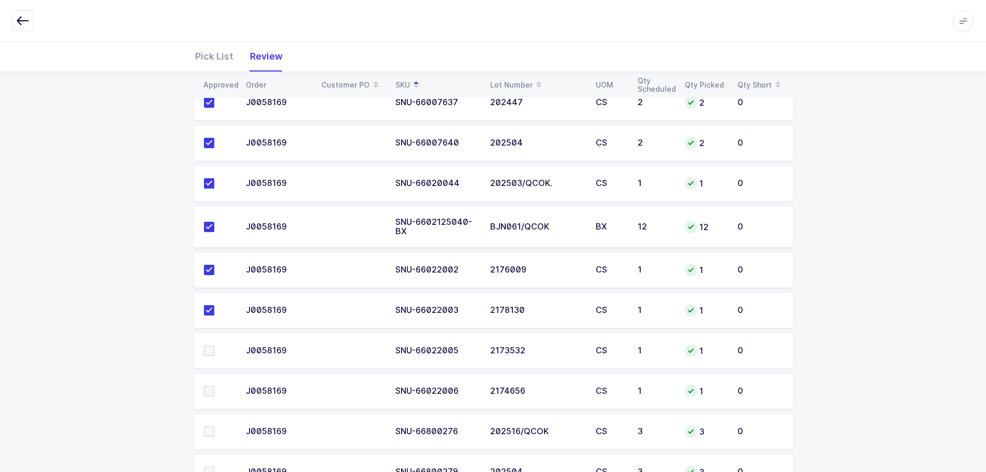
click at [210, 349] on span at bounding box center [209, 350] width 10 height 10
click at [214, 345] on input "checkbox" at bounding box center [214, 345] width 0 height 0
click at [210, 392] on span at bounding box center [209, 391] width 10 height 10
click at [214, 386] on input "checkbox" at bounding box center [214, 386] width 0 height 0
click at [210, 427] on span at bounding box center [209, 431] width 10 height 10
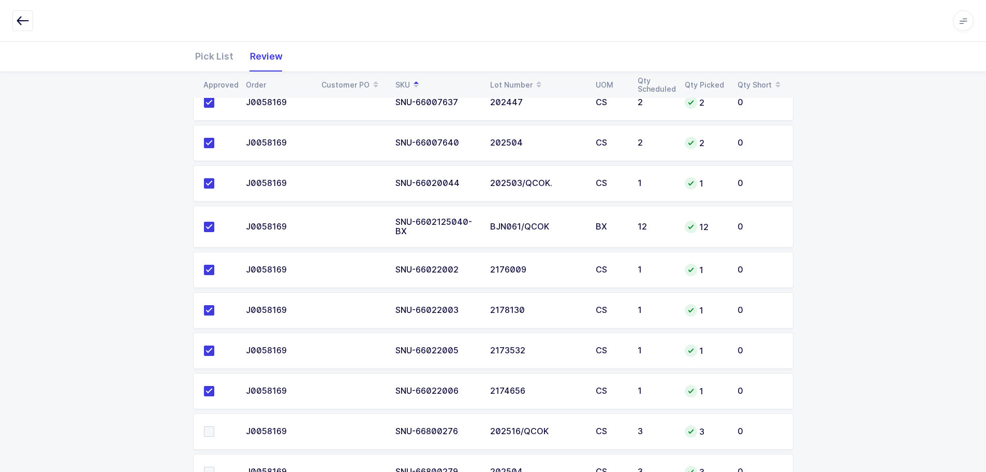
click at [214, 426] on input "checkbox" at bounding box center [214, 426] width 0 height 0
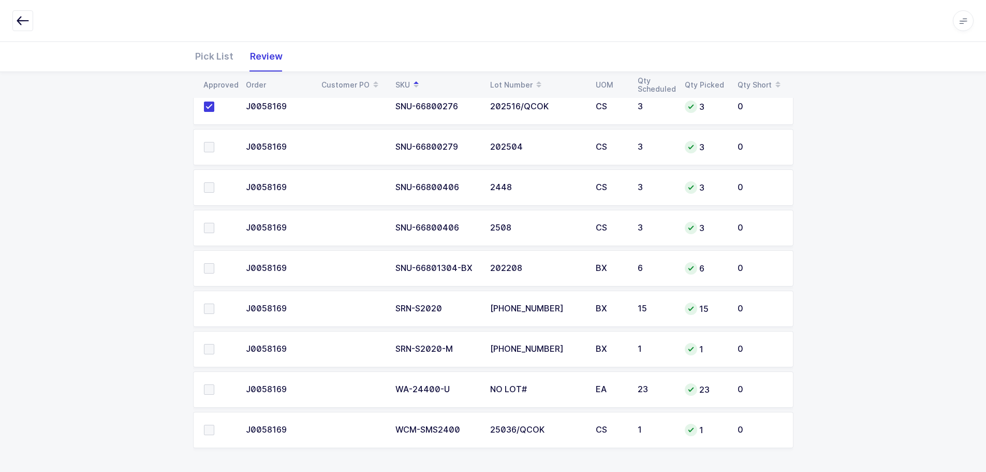
scroll to position [4001, 0]
click at [209, 148] on span at bounding box center [209, 146] width 10 height 10
click at [214, 141] on input "checkbox" at bounding box center [214, 141] width 0 height 0
click at [208, 182] on span at bounding box center [209, 186] width 10 height 10
click at [214, 181] on input "checkbox" at bounding box center [214, 181] width 0 height 0
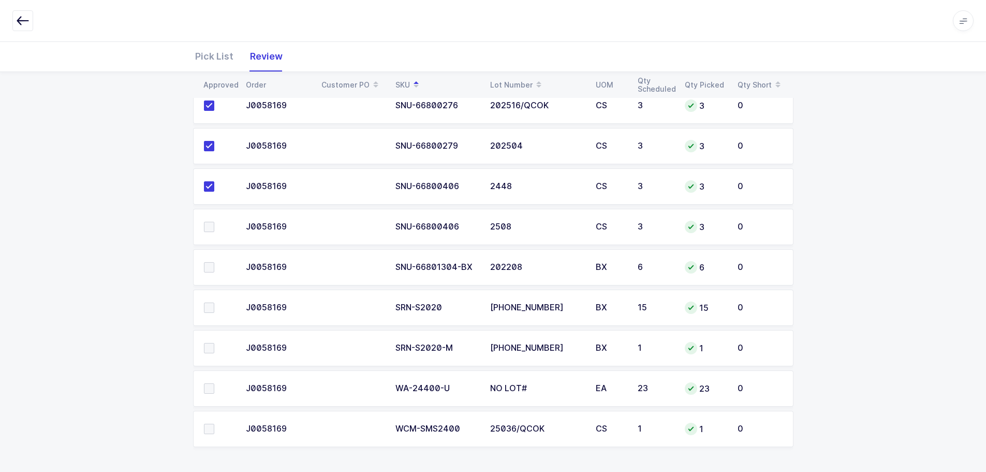
click at [212, 224] on span at bounding box center [209, 227] width 10 height 10
click at [214, 222] on input "checkbox" at bounding box center [214, 222] width 0 height 0
drag, startPoint x: 206, startPoint y: 265, endPoint x: 208, endPoint y: 296, distance: 31.6
click at [206, 266] on span at bounding box center [209, 267] width 10 height 10
click at [214, 262] on input "checkbox" at bounding box center [214, 262] width 0 height 0
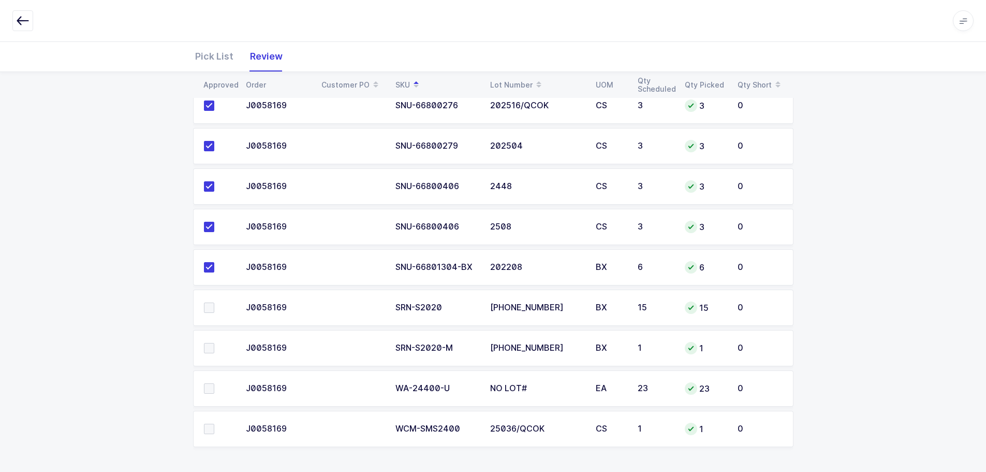
click at [204, 309] on span at bounding box center [209, 307] width 10 height 10
click at [214, 302] on input "checkbox" at bounding box center [214, 302] width 0 height 0
drag, startPoint x: 207, startPoint y: 348, endPoint x: 207, endPoint y: 362, distance: 13.5
click at [207, 348] on span at bounding box center [209, 348] width 10 height 10
click at [214, 343] on input "checkbox" at bounding box center [214, 343] width 0 height 0
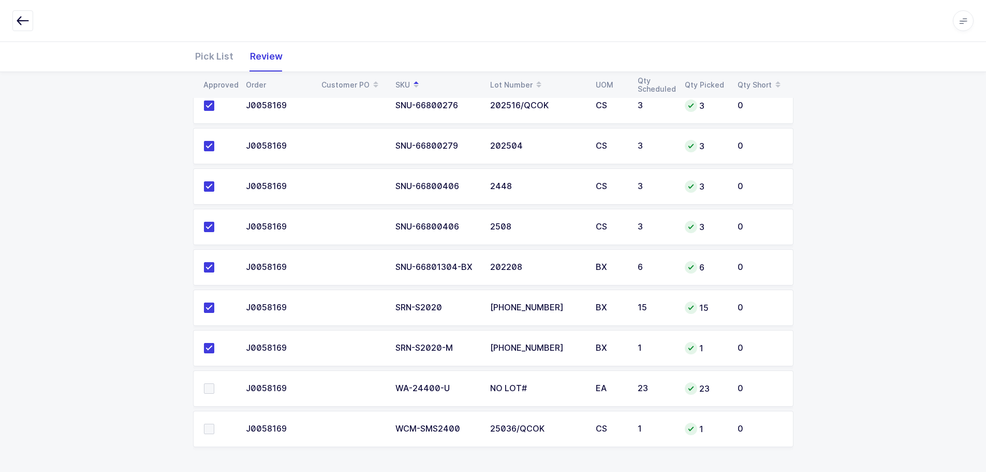
click at [206, 387] on span at bounding box center [209, 388] width 10 height 10
click at [214, 383] on input "checkbox" at bounding box center [214, 383] width 0 height 0
click at [207, 430] on span at bounding box center [209, 428] width 10 height 10
click at [214, 423] on input "checkbox" at bounding box center [214, 423] width 0 height 0
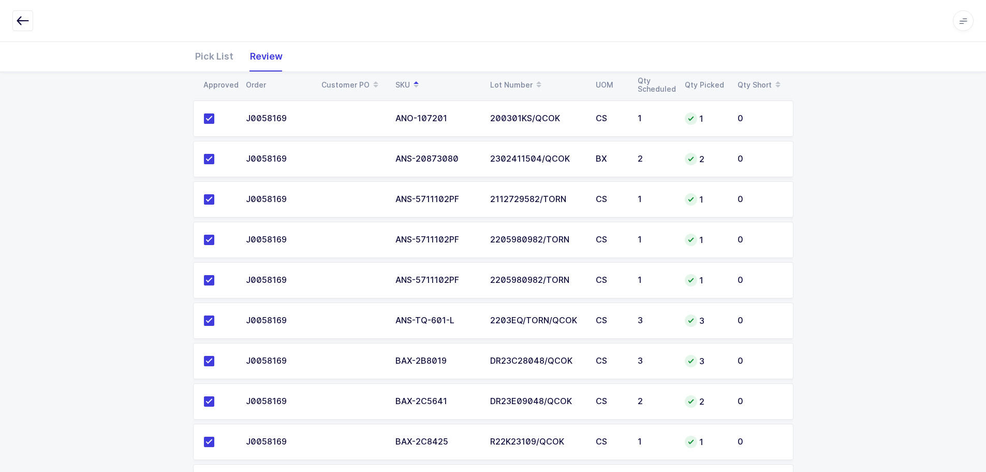
scroll to position [0, 0]
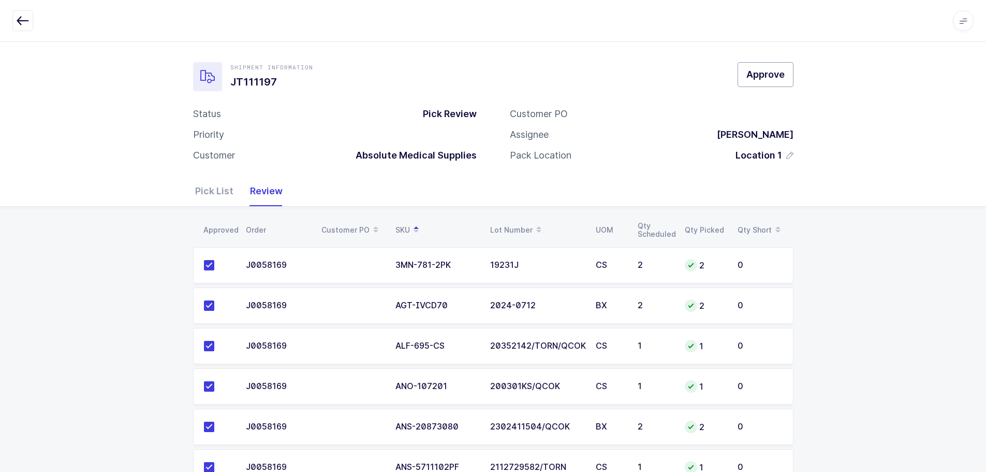
click at [782, 67] on button "Approve" at bounding box center [766, 74] width 56 height 25
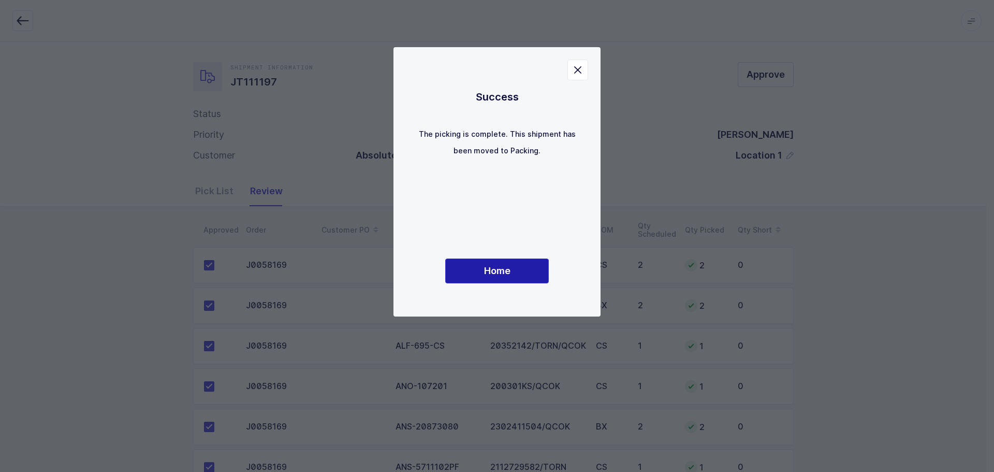
click at [489, 268] on span "Home" at bounding box center [497, 270] width 26 height 13
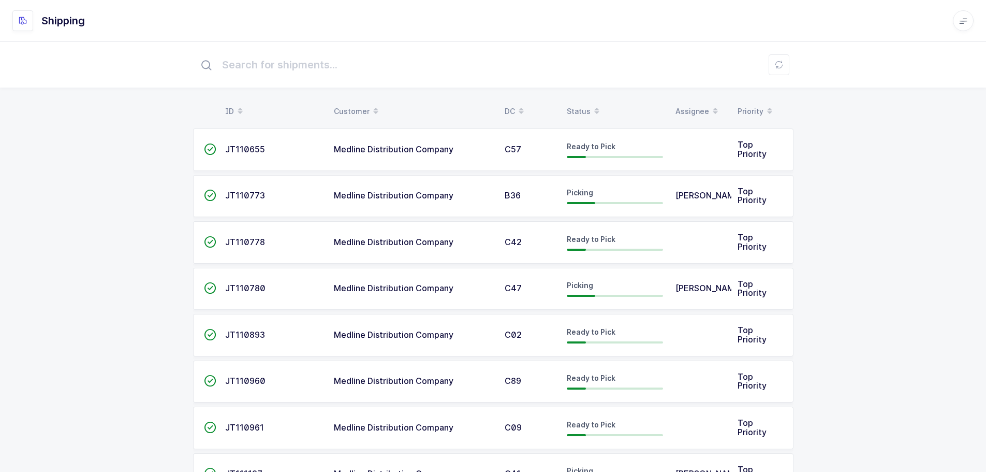
click at [586, 112] on div "Status" at bounding box center [615, 112] width 96 height 18
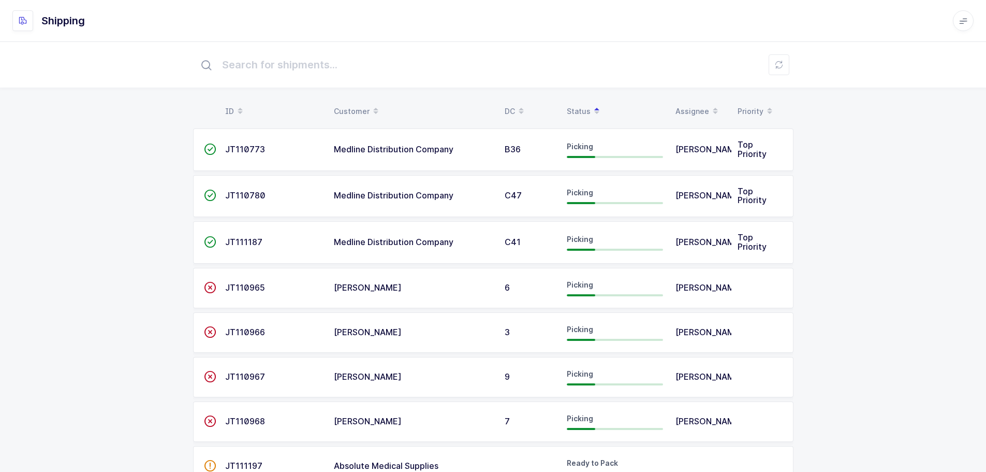
click at [800, 197] on div "ID Customer DC Status Assignee Priority  JT110773 Medline Distribution Company…" at bounding box center [493, 438] width 986 height 794
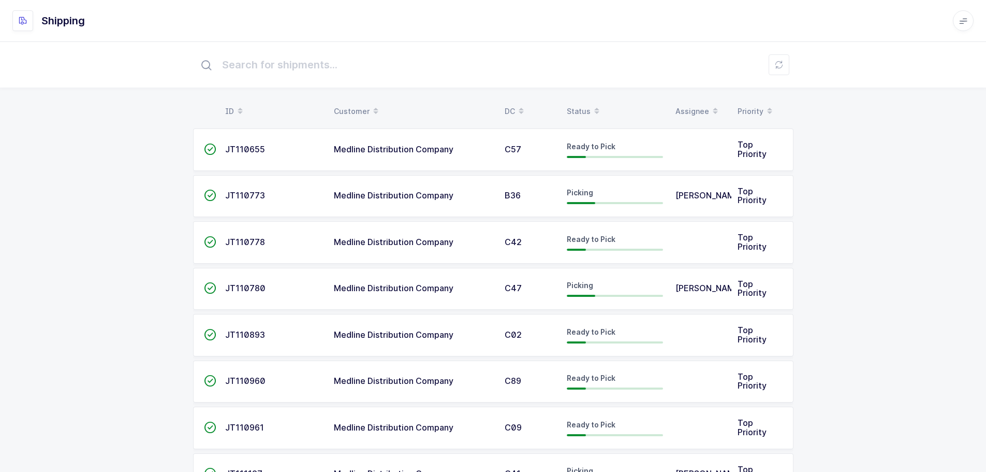
click at [577, 107] on div "Status" at bounding box center [615, 112] width 96 height 18
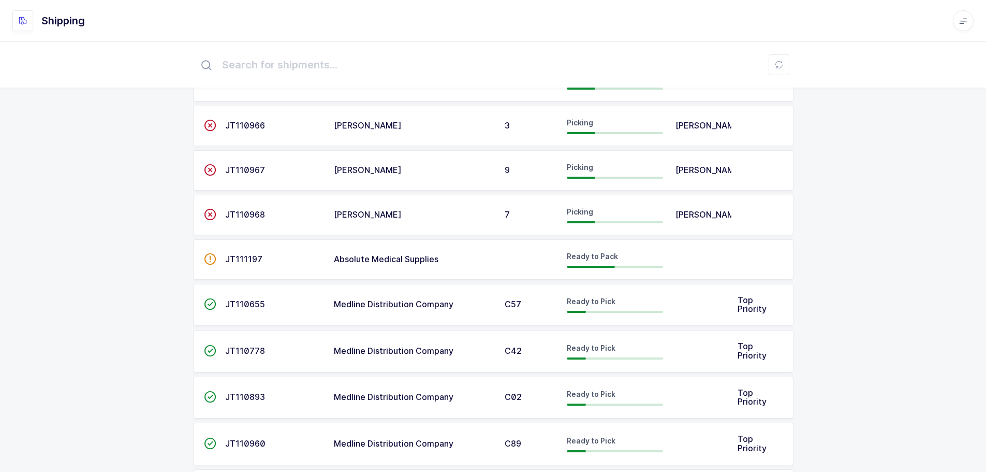
scroll to position [149, 0]
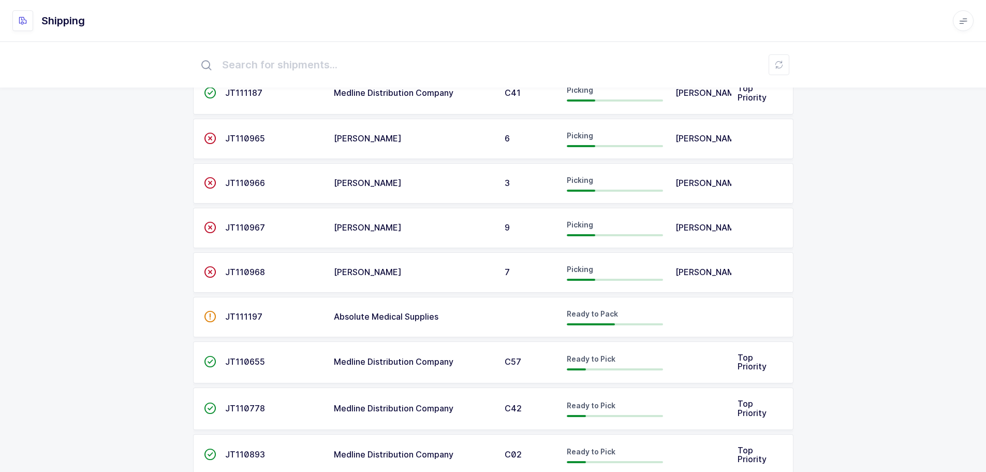
click at [251, 317] on span "JT111197" at bounding box center [243, 316] width 37 height 10
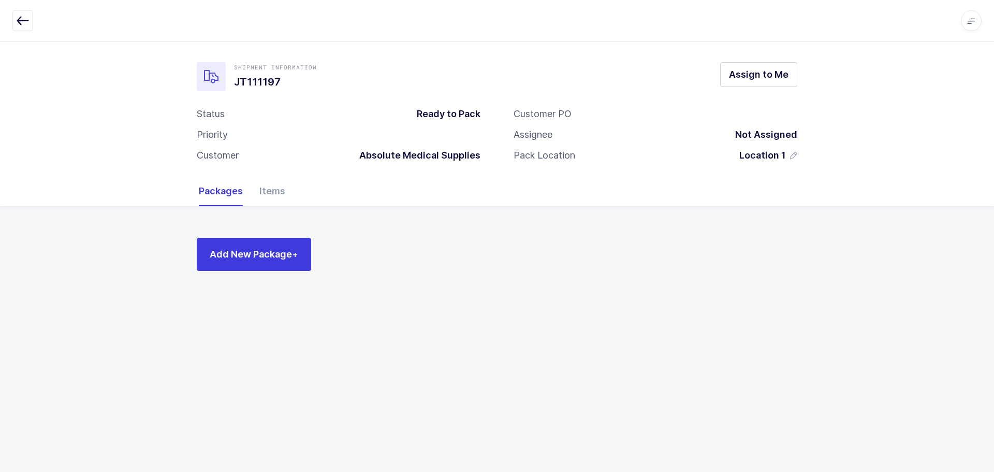
click at [266, 189] on div "Items" at bounding box center [268, 191] width 34 height 30
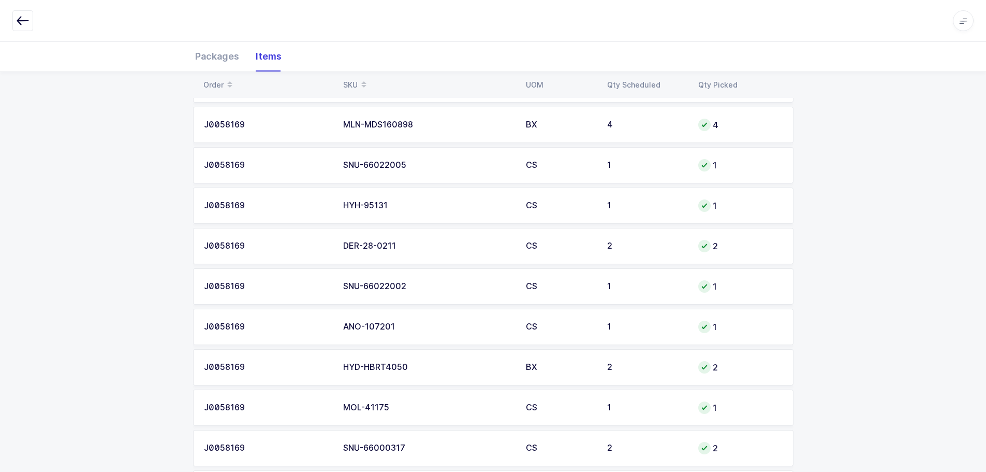
scroll to position [3436, 0]
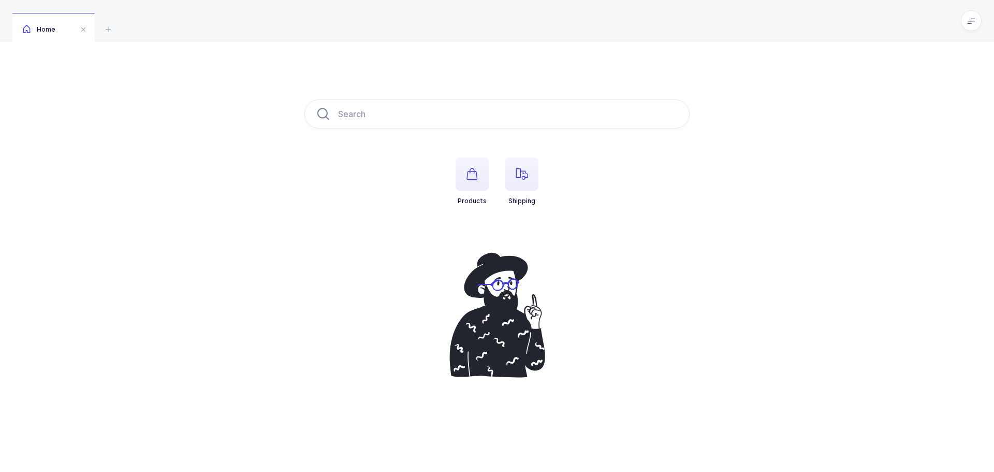
click at [531, 184] on span "button" at bounding box center [521, 173] width 33 height 33
